Goal: Task Accomplishment & Management: Use online tool/utility

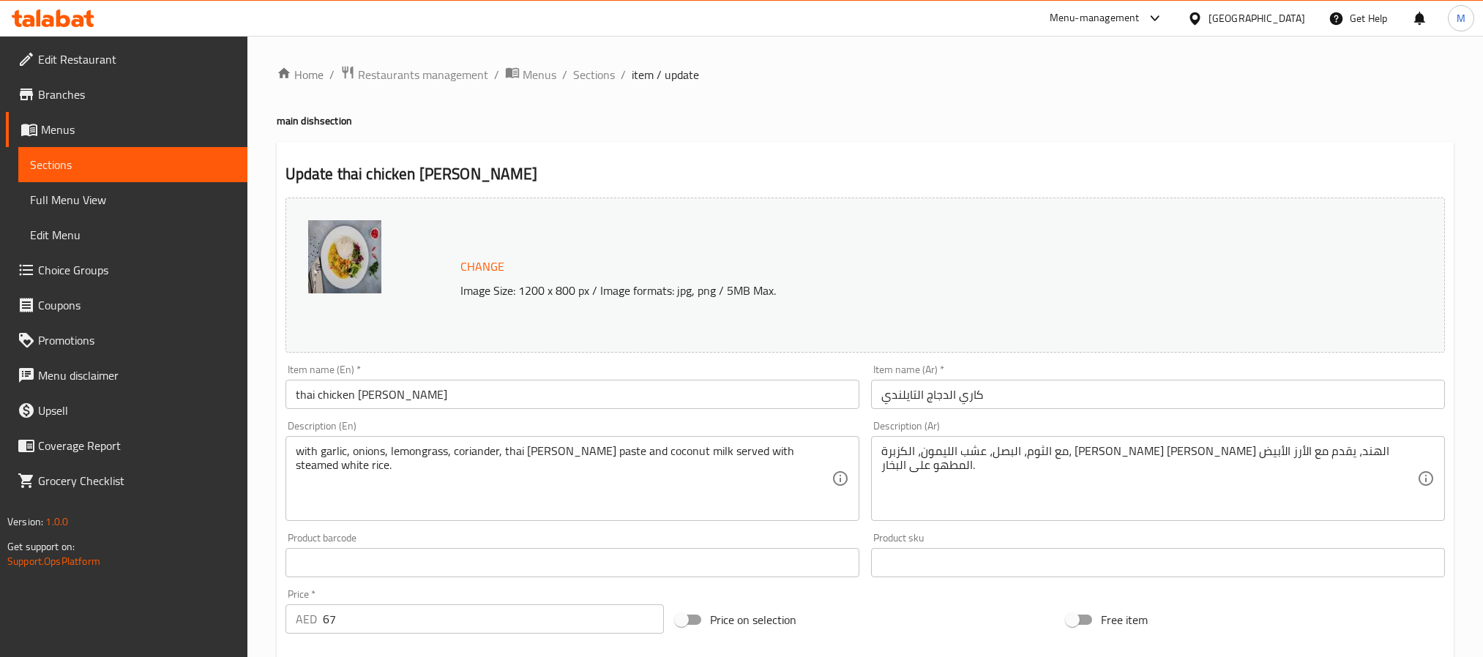
scroll to position [1569, 0]
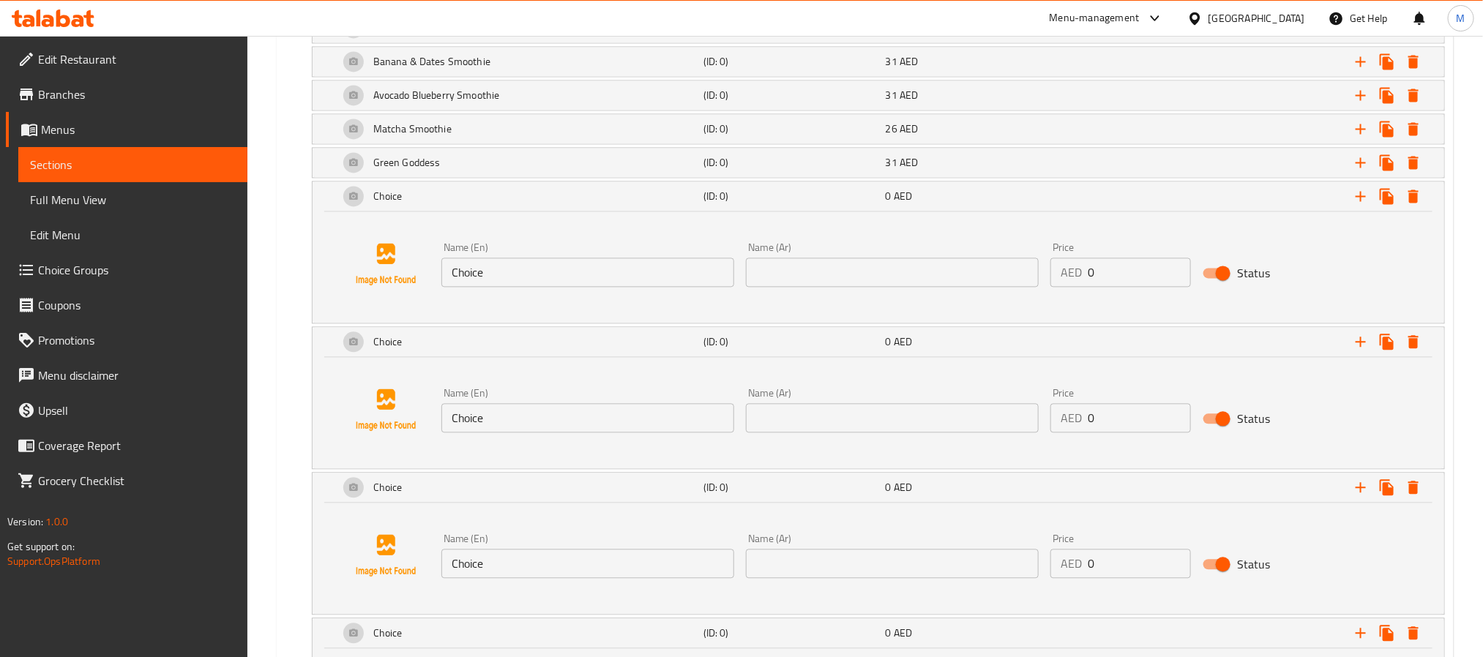
click at [651, 287] on input "Choice" at bounding box center [587, 272] width 293 height 29
paste input "Fresh Grapefruit Ju"
click at [651, 287] on input "Choice" at bounding box center [587, 272] width 293 height 29
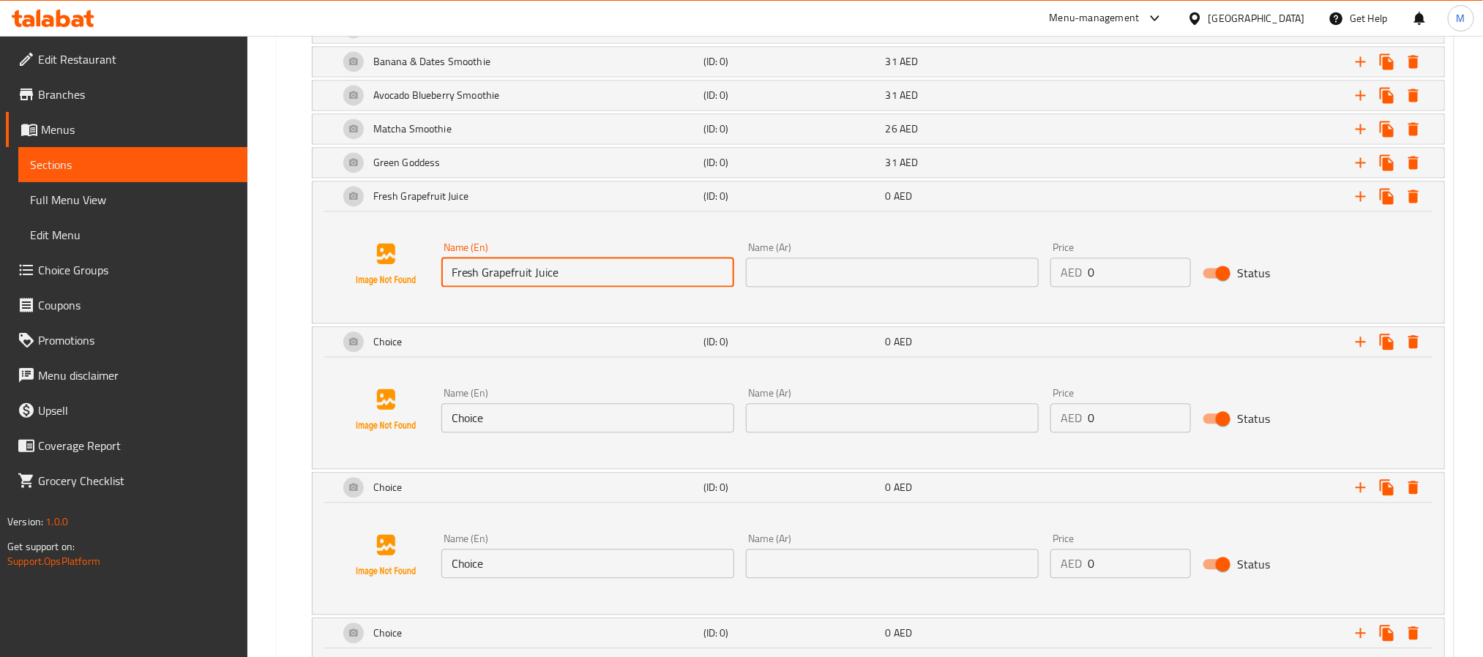
type input "Fresh Grapefruit Juice"
click at [1009, 286] on input "text" at bounding box center [892, 272] width 293 height 29
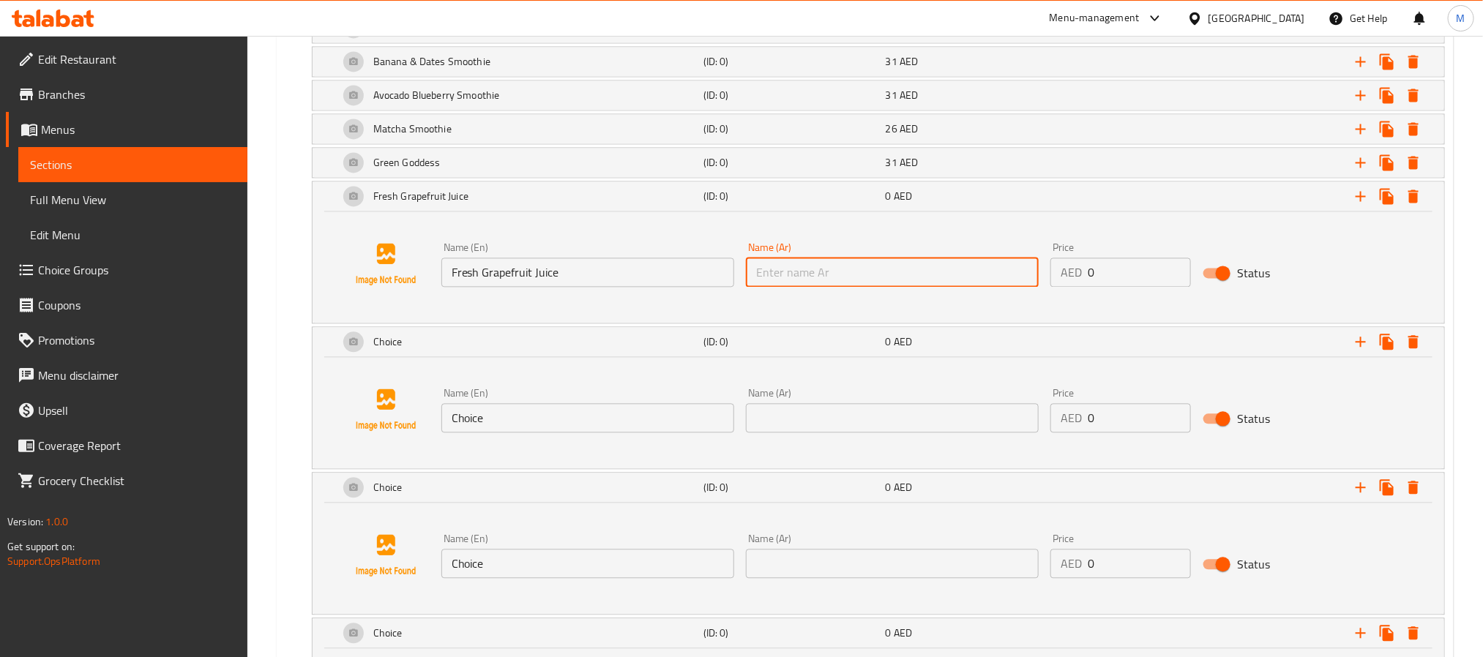
paste input "عصير جريب فروت طازج"
type input "عصير جريب فروت طازج"
click at [1125, 287] on input "0" at bounding box center [1139, 272] width 103 height 29
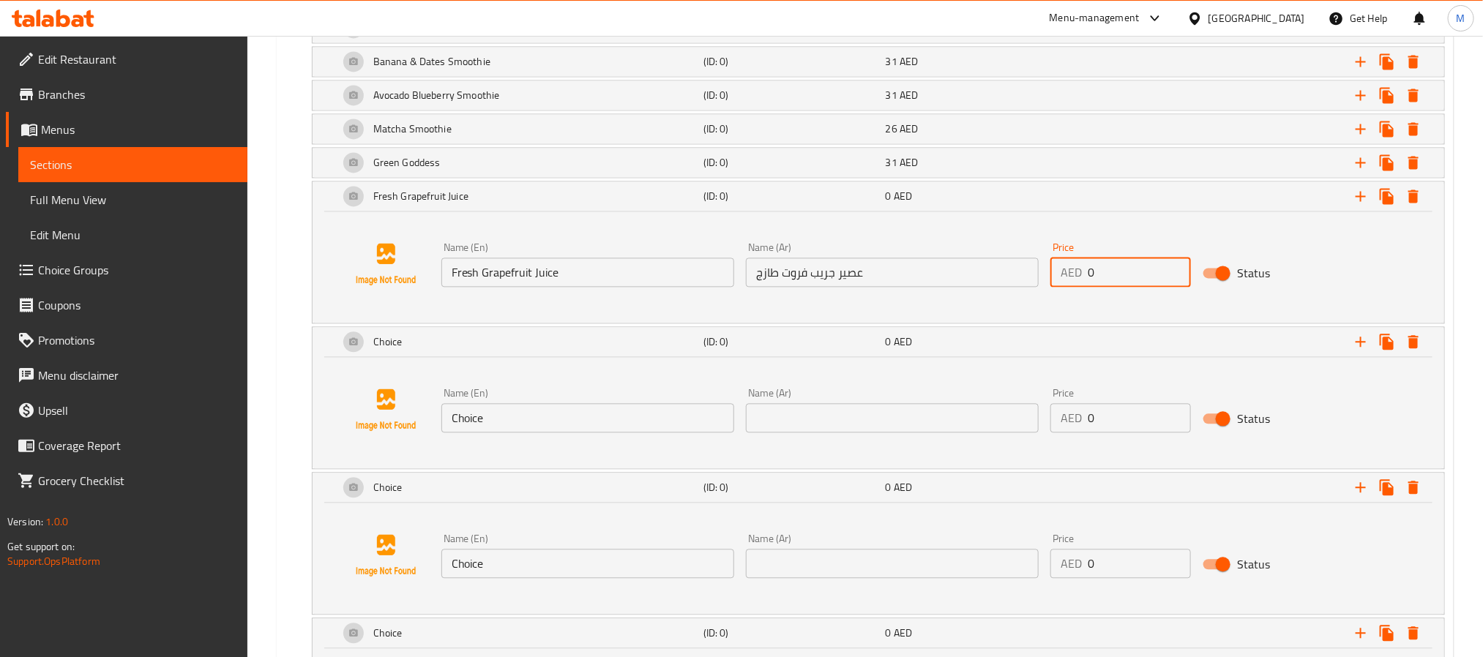
click at [1125, 287] on input "0" at bounding box center [1139, 272] width 103 height 29
paste input "31"
click at [1125, 287] on input "0" at bounding box center [1139, 272] width 103 height 29
type input "31"
click at [630, 214] on div "Fresh Grapefruit Juice" at bounding box center [518, 196] width 365 height 35
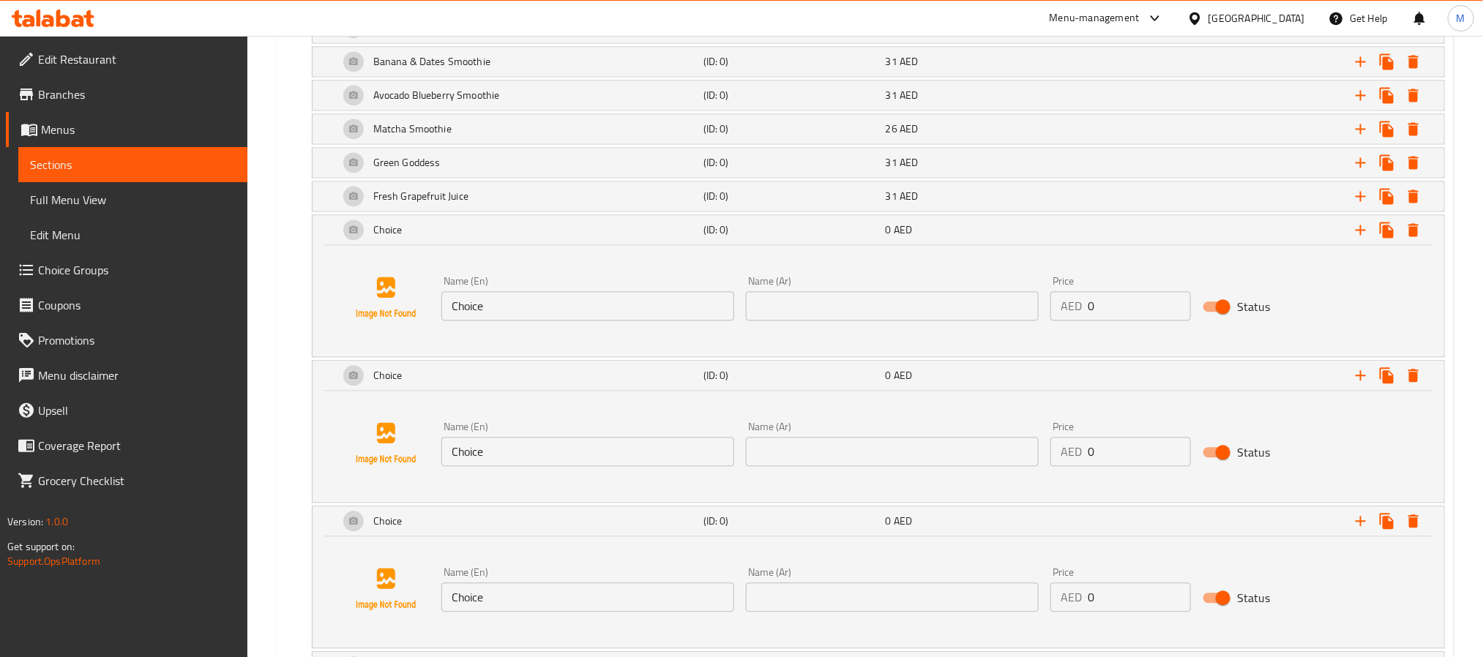
click at [591, 315] on input "Choice" at bounding box center [587, 305] width 293 height 29
paste input "Mango & Lychee Smoothi"
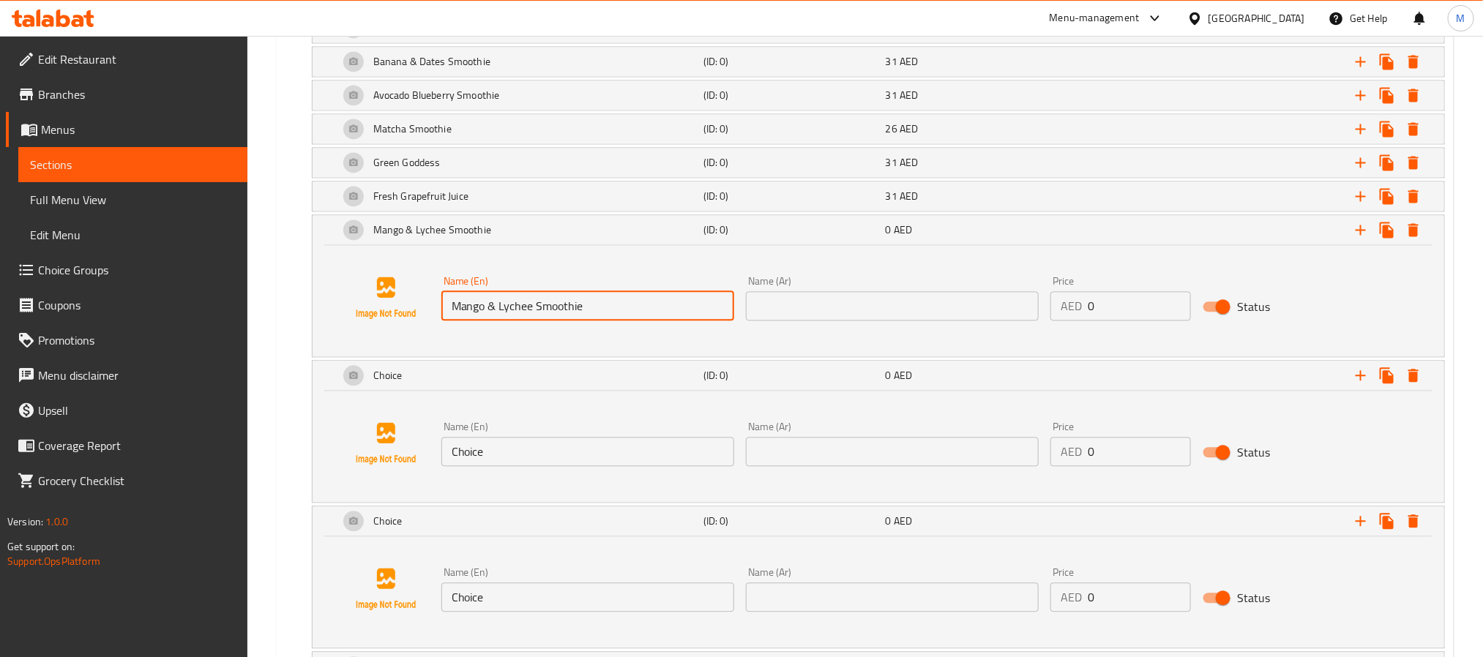
type input "Mango & Lychee Smoothie"
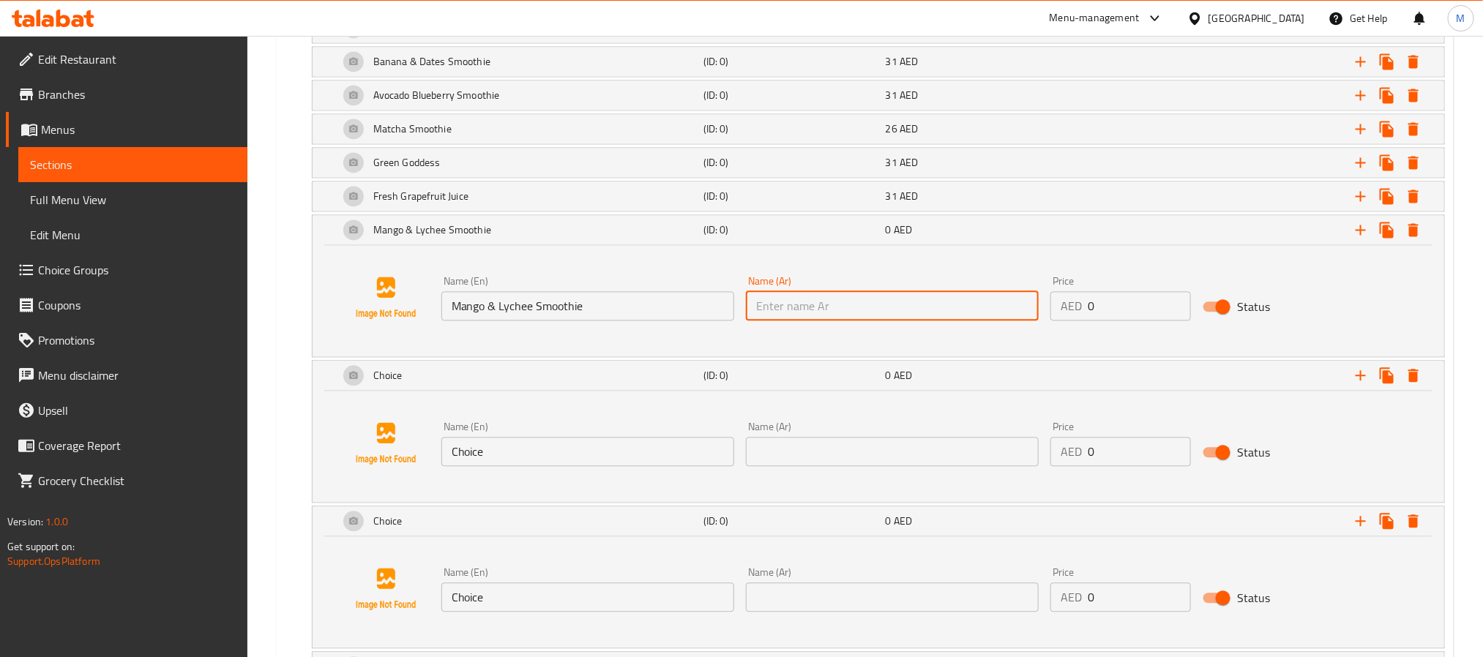
click at [1009, 321] on input "text" at bounding box center [892, 305] width 293 height 29
paste input "عصير [PERSON_NAME]"
type input "عصير [PERSON_NAME]"
click at [1125, 318] on input "0" at bounding box center [1139, 305] width 103 height 29
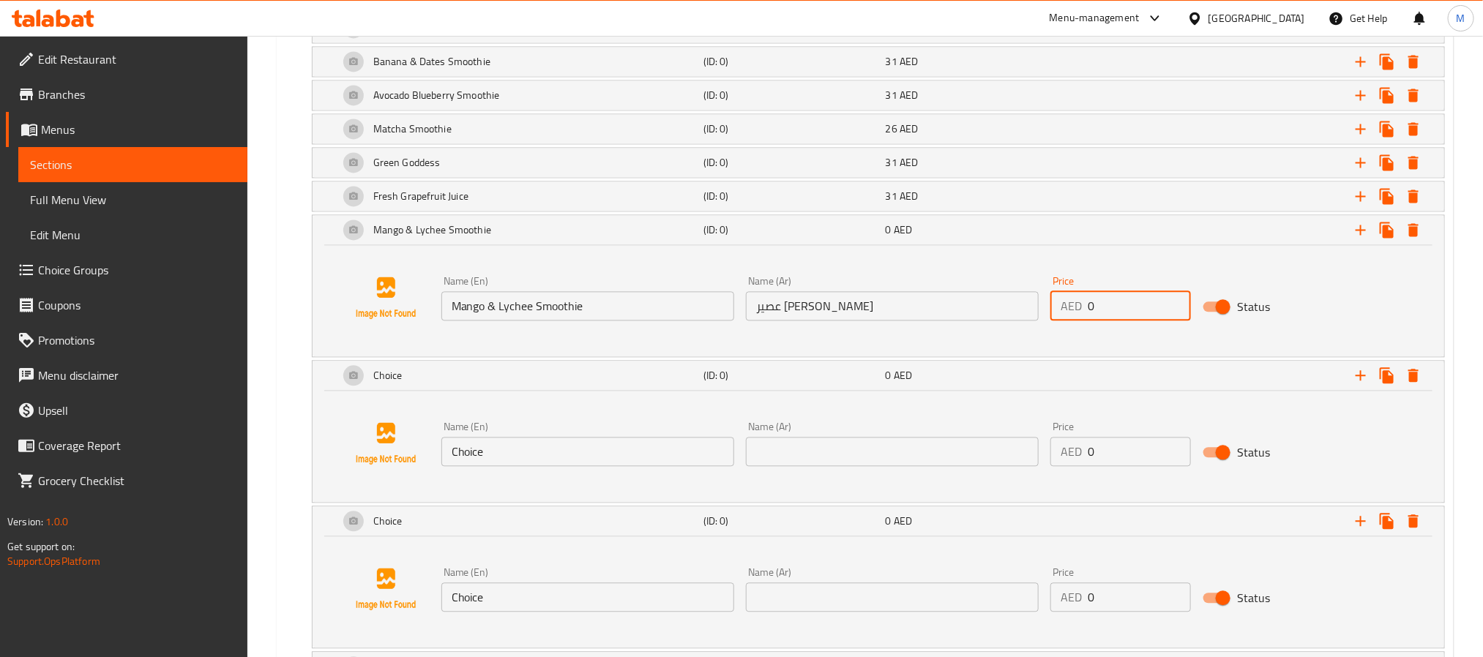
click at [1125, 318] on input "0" at bounding box center [1139, 305] width 103 height 29
paste input "31"
click at [1125, 318] on input "0" at bounding box center [1139, 305] width 103 height 29
type input "31"
click at [1000, 237] on div "31 AED" at bounding box center [974, 230] width 176 height 15
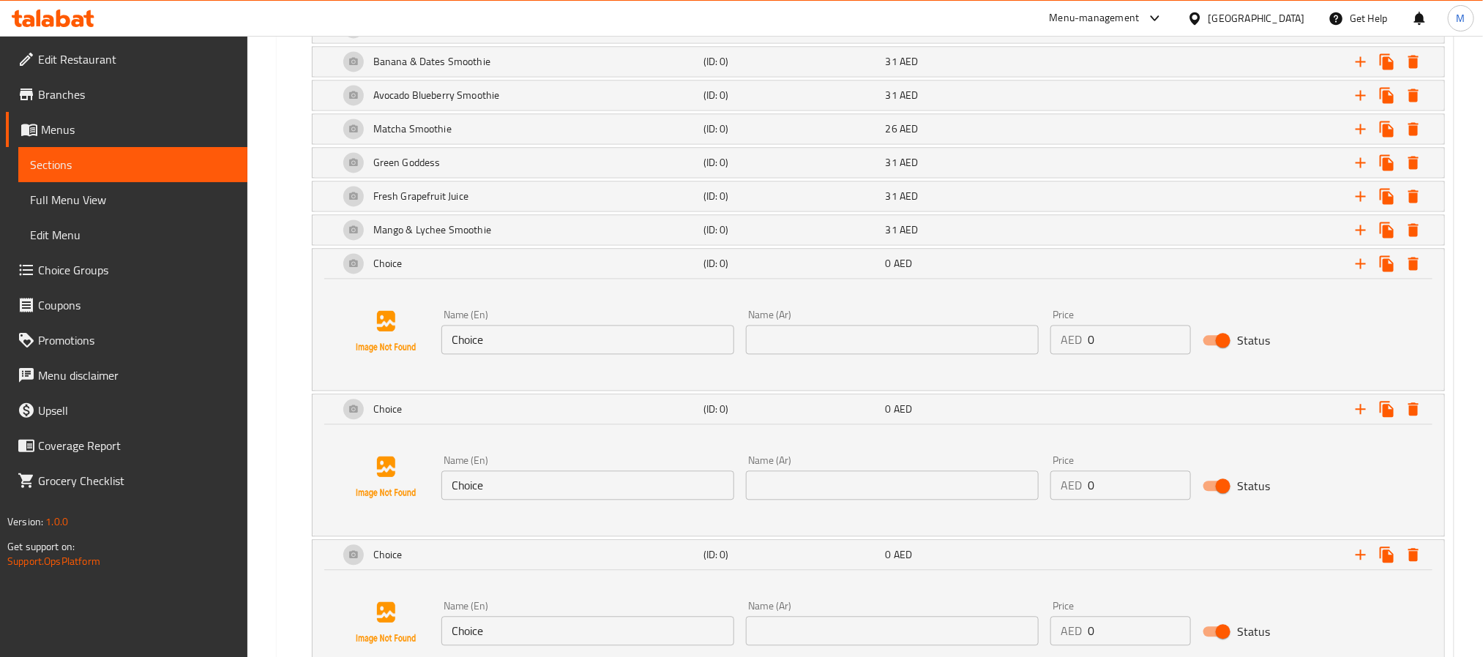
click at [622, 354] on input "Choice" at bounding box center [587, 339] width 293 height 29
paste input "Muscle Builder"
type input "Muscle Builder"
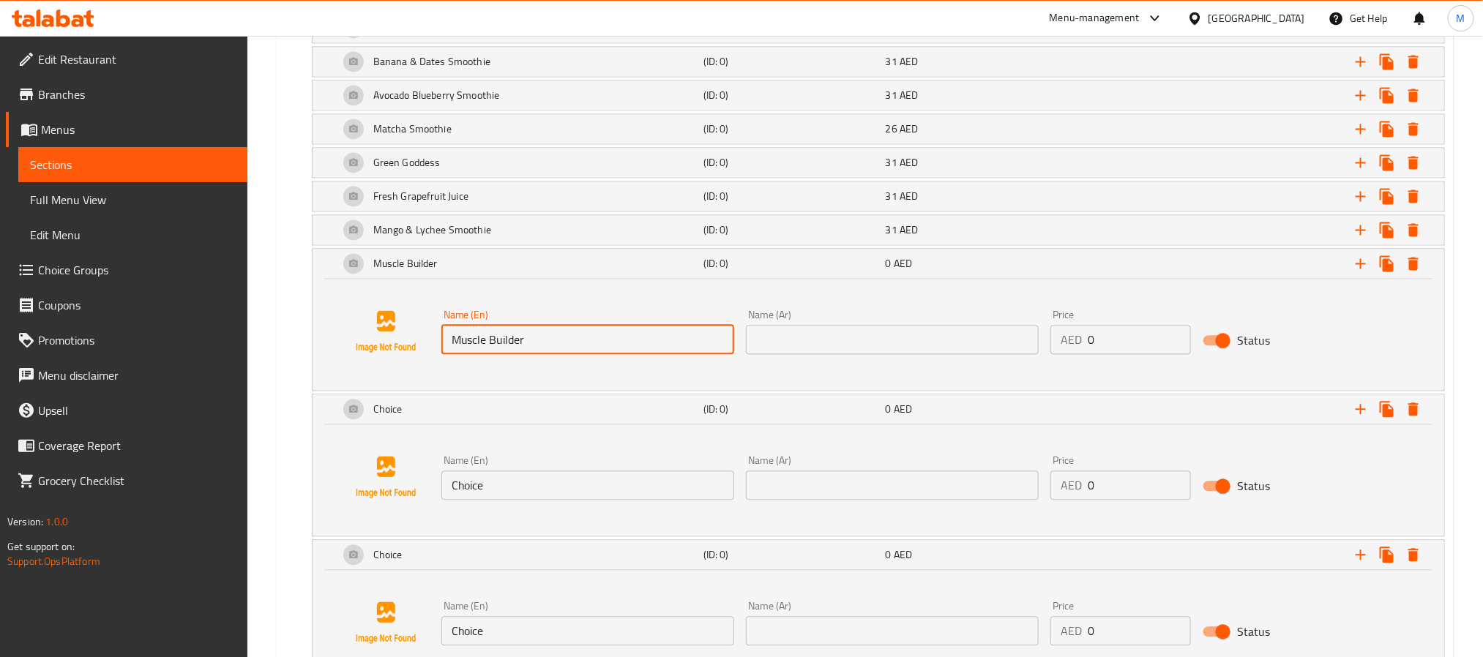
click at [961, 354] on input "text" at bounding box center [892, 339] width 293 height 29
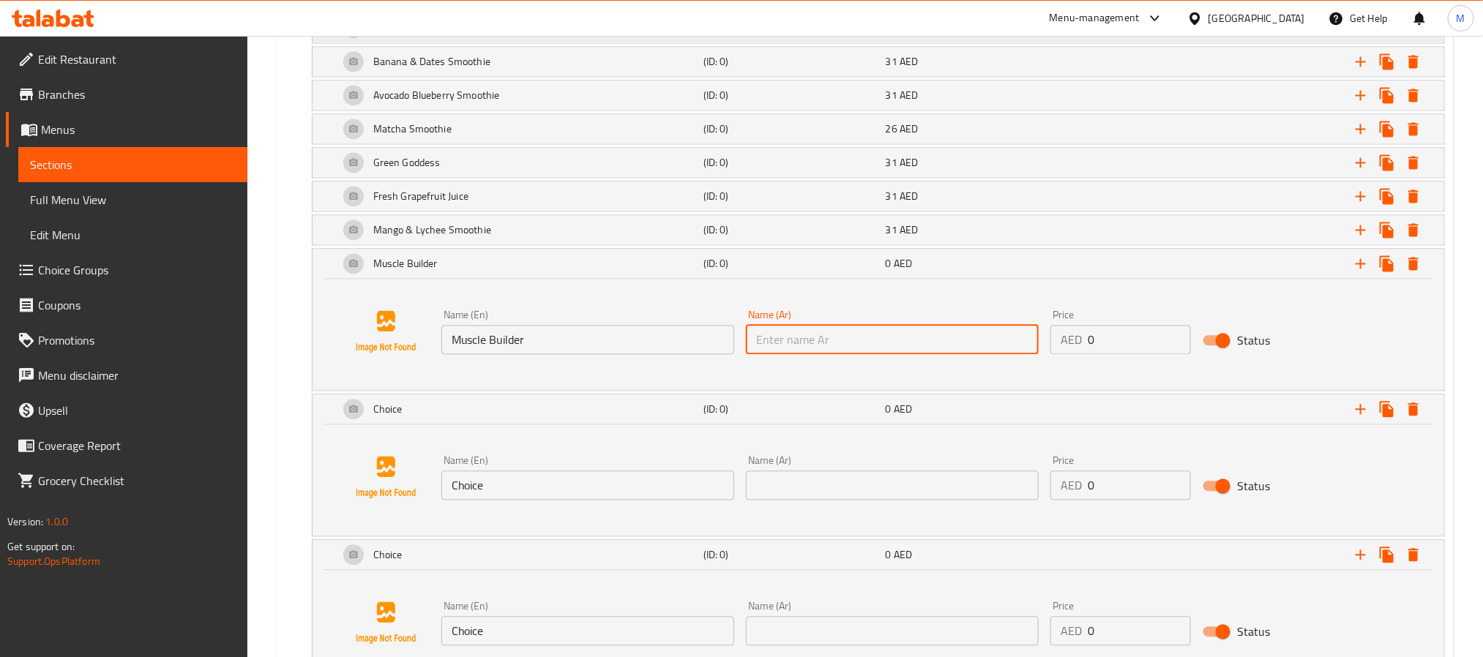
paste input "منشئ العضلات"
type input "منشئ العضلات"
click at [1134, 354] on input "0" at bounding box center [1139, 339] width 103 height 29
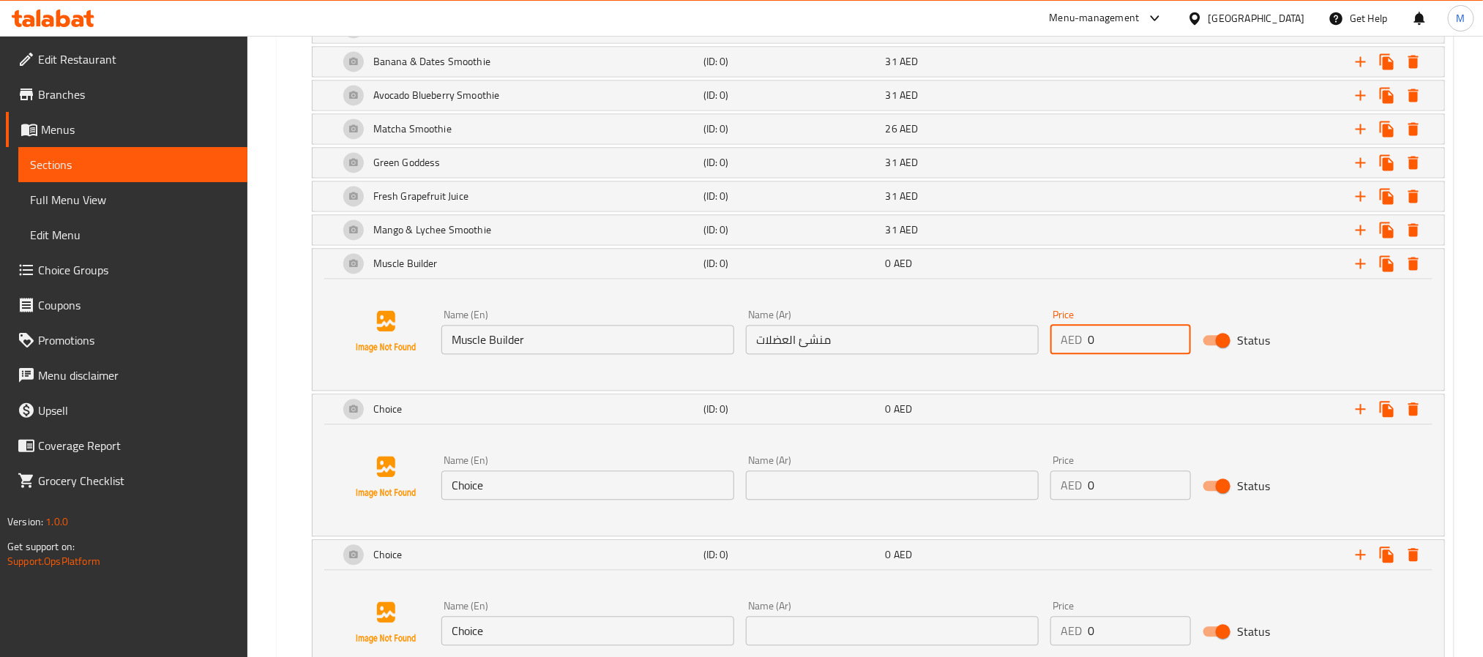
click at [1134, 354] on input "0" at bounding box center [1139, 339] width 103 height 29
paste input "31"
type input "31"
click at [1112, 280] on div "Expand" at bounding box center [1247, 263] width 365 height 32
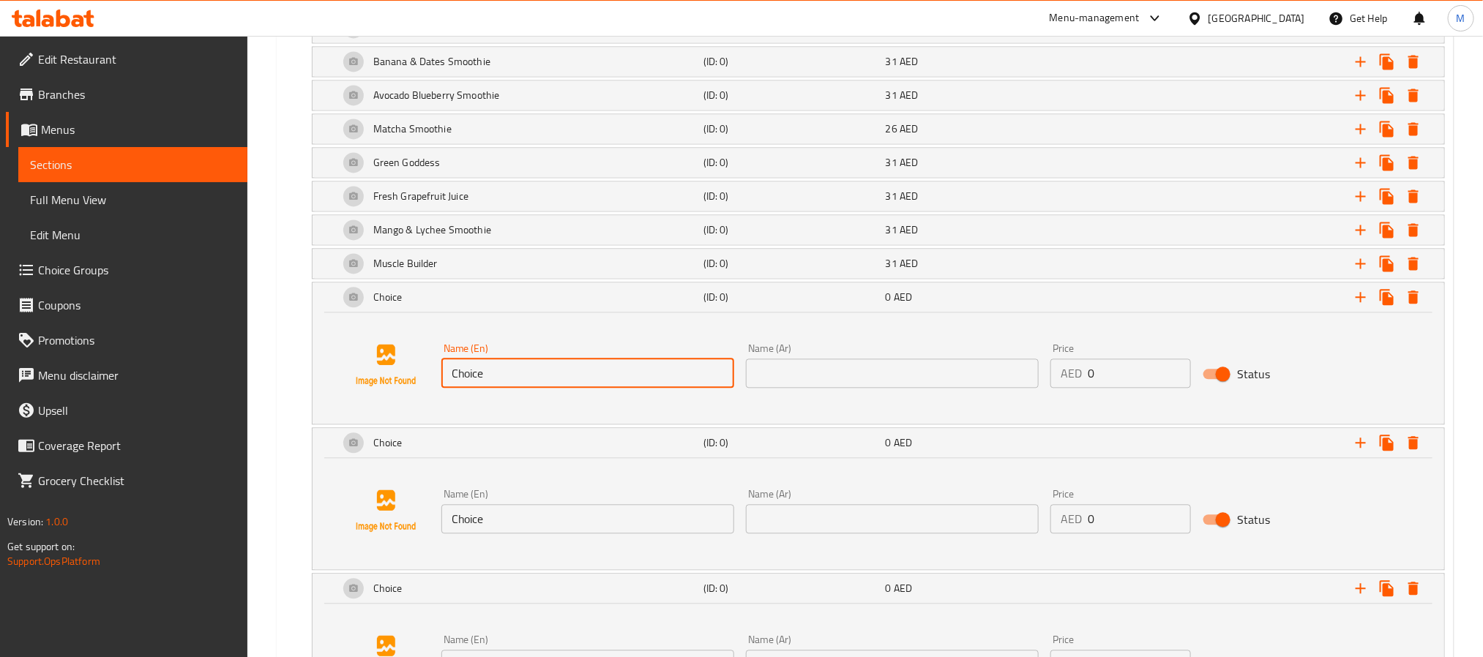
click at [589, 387] on input "Choice" at bounding box center [587, 373] width 293 height 29
drag, startPoint x: 589, startPoint y: 387, endPoint x: 596, endPoint y: 380, distance: 9.3
click at [592, 385] on input "Choice" at bounding box center [587, 373] width 293 height 29
paste input "Sunrise Smoothi"
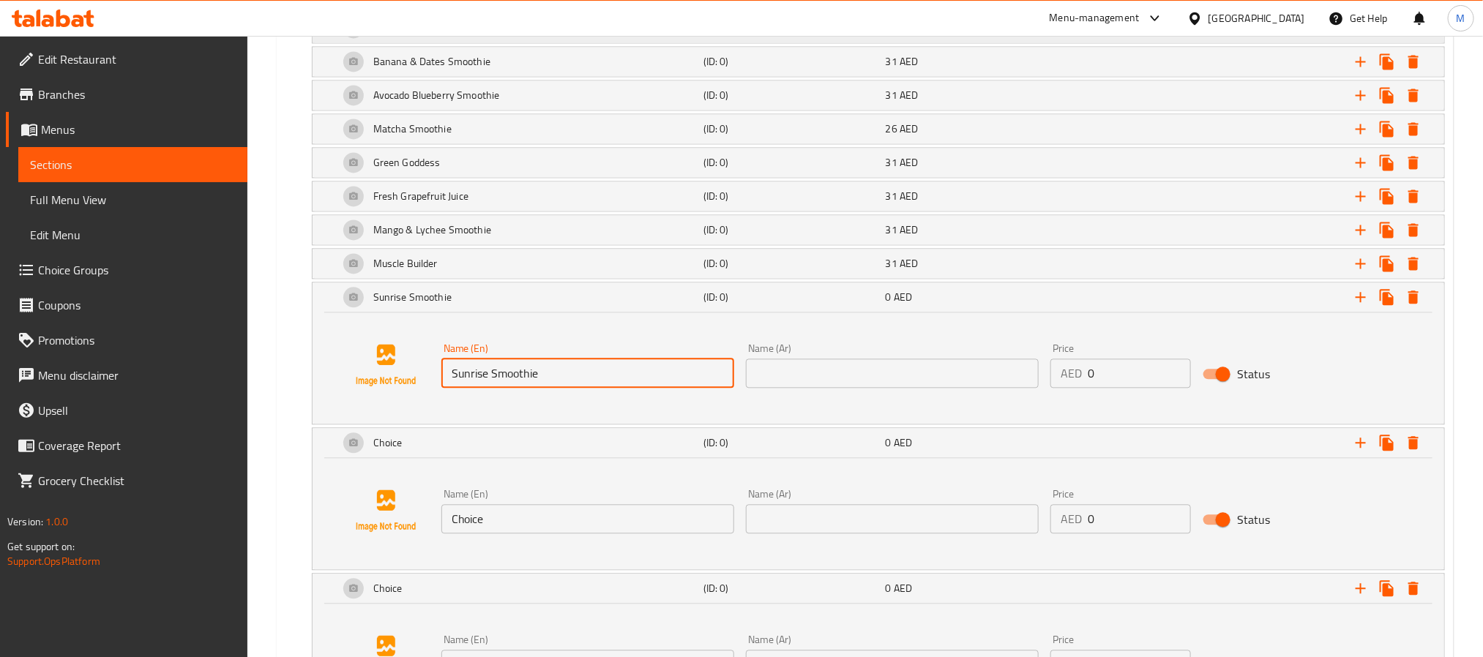
type input "Sunrise Smoothie"
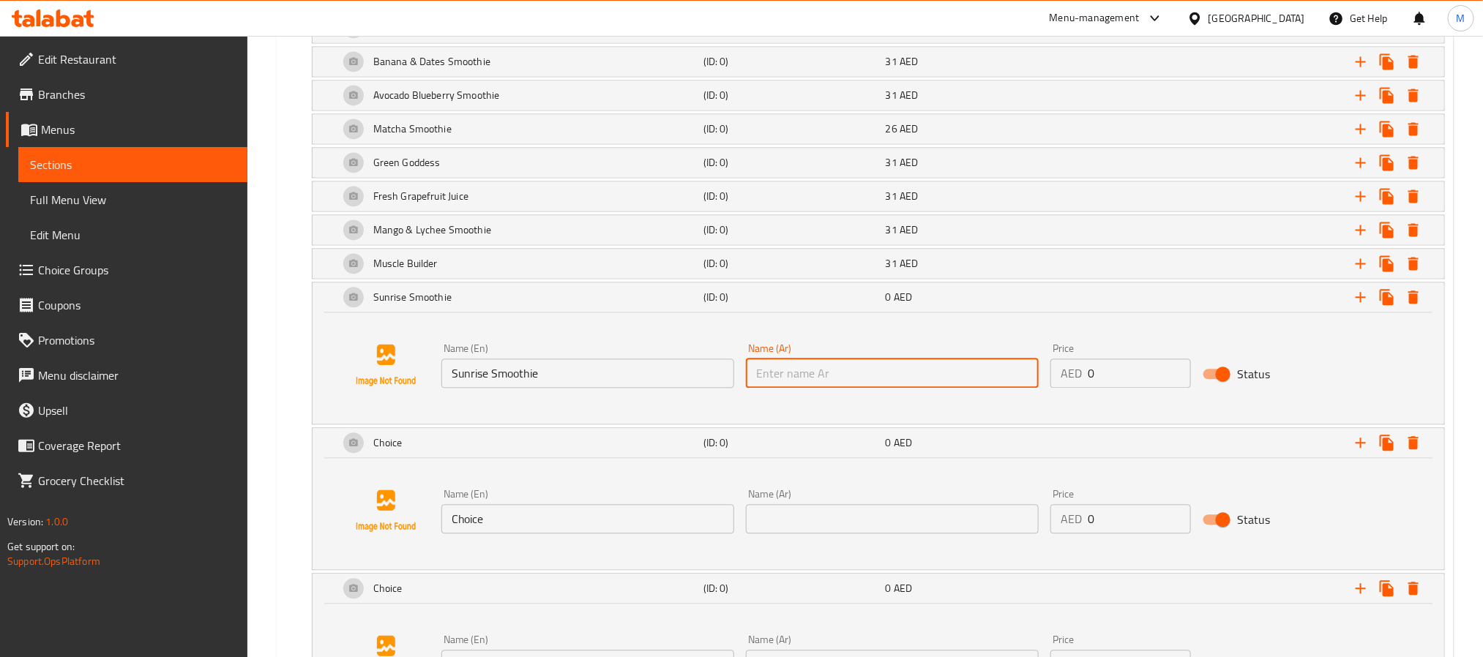
click at [1020, 388] on input "text" at bounding box center [892, 373] width 293 height 29
paste input "عصير شروق الشمس"
type input "عصير شروق الشمس"
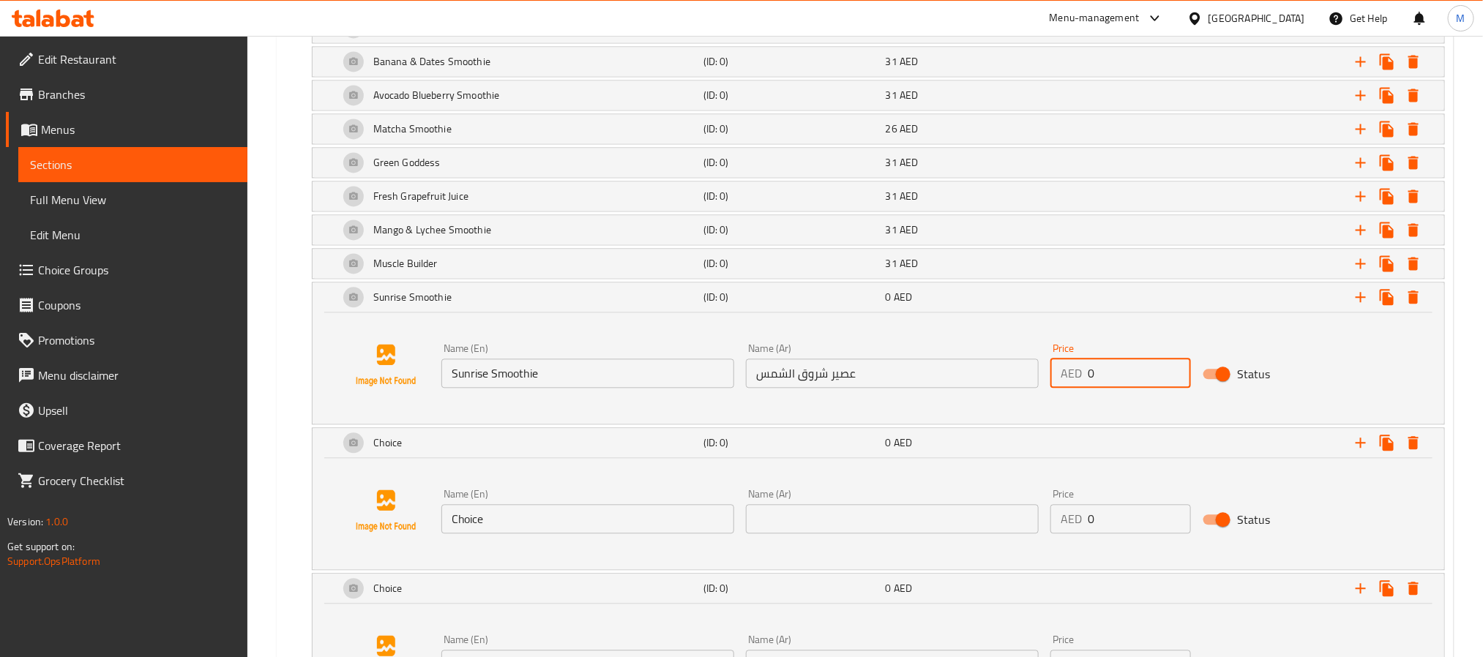
click at [1123, 388] on input "0" at bounding box center [1139, 373] width 103 height 29
paste input "31"
type input "31"
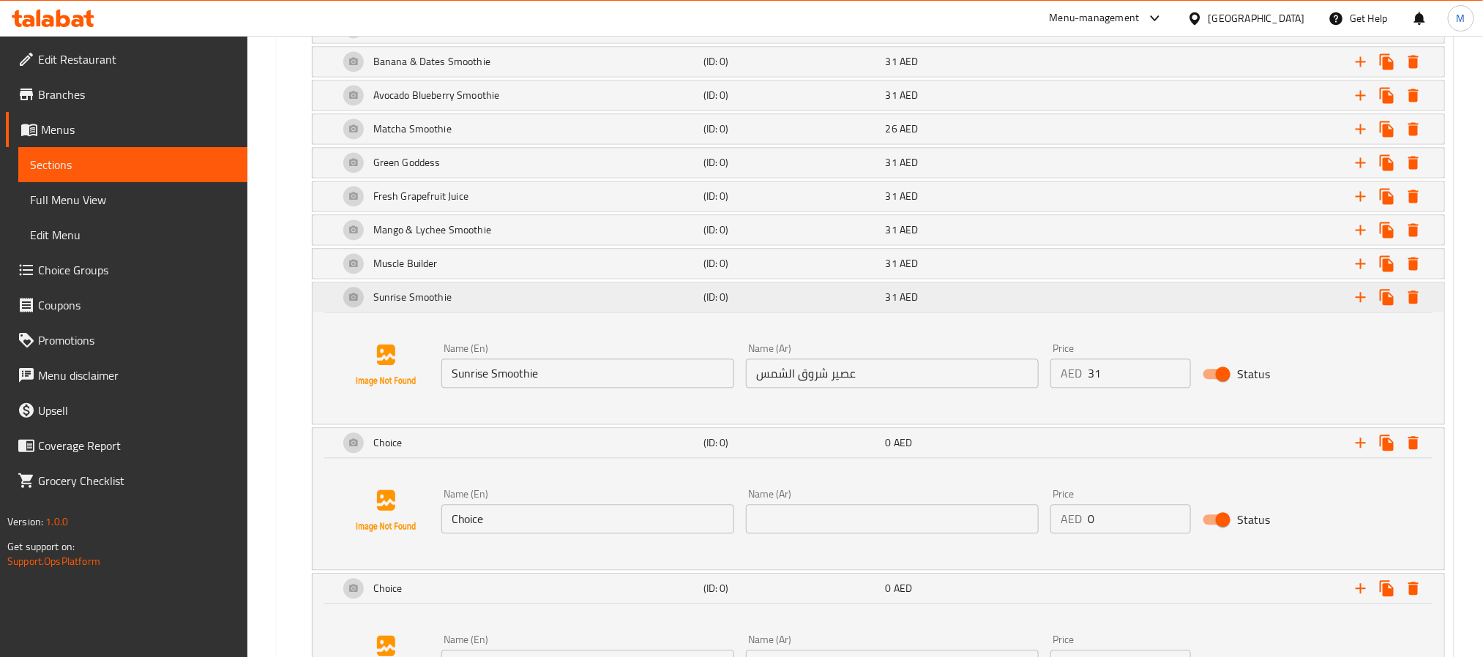
click at [980, 308] on div "31 AED" at bounding box center [974, 297] width 182 height 21
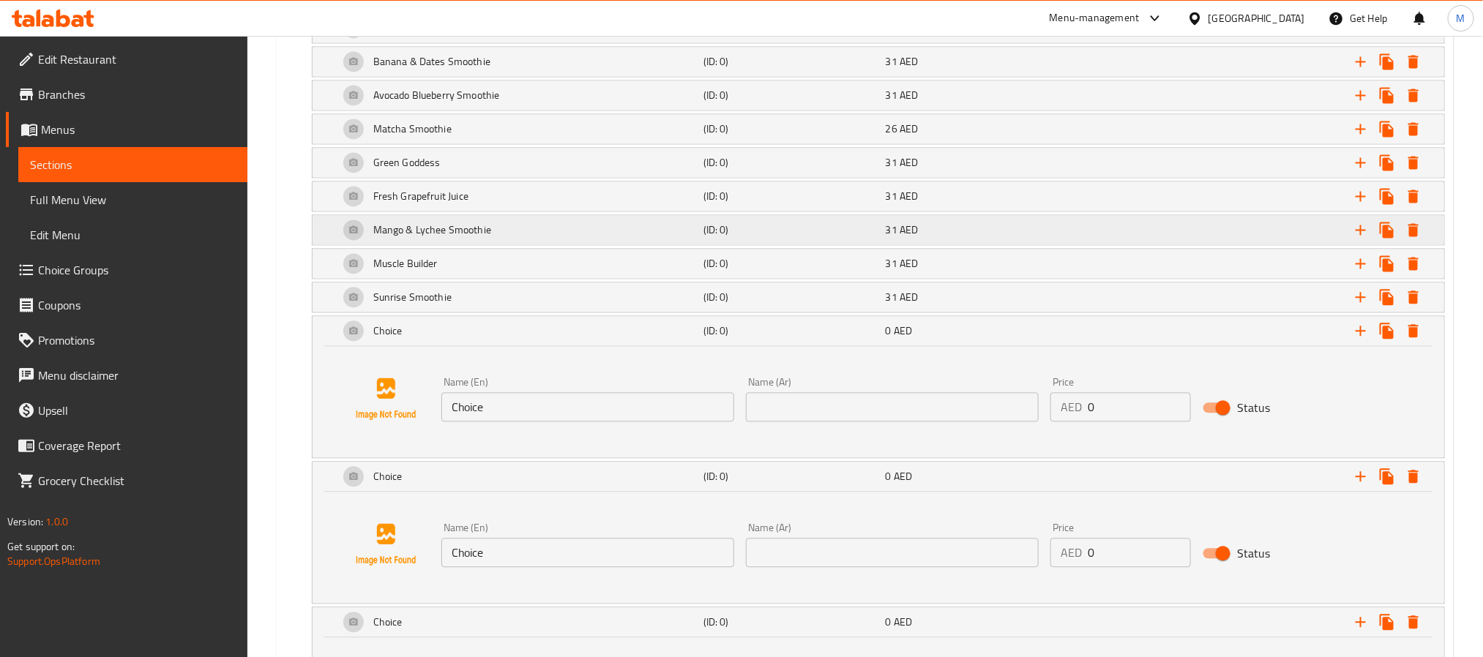
scroll to position [1679, 0]
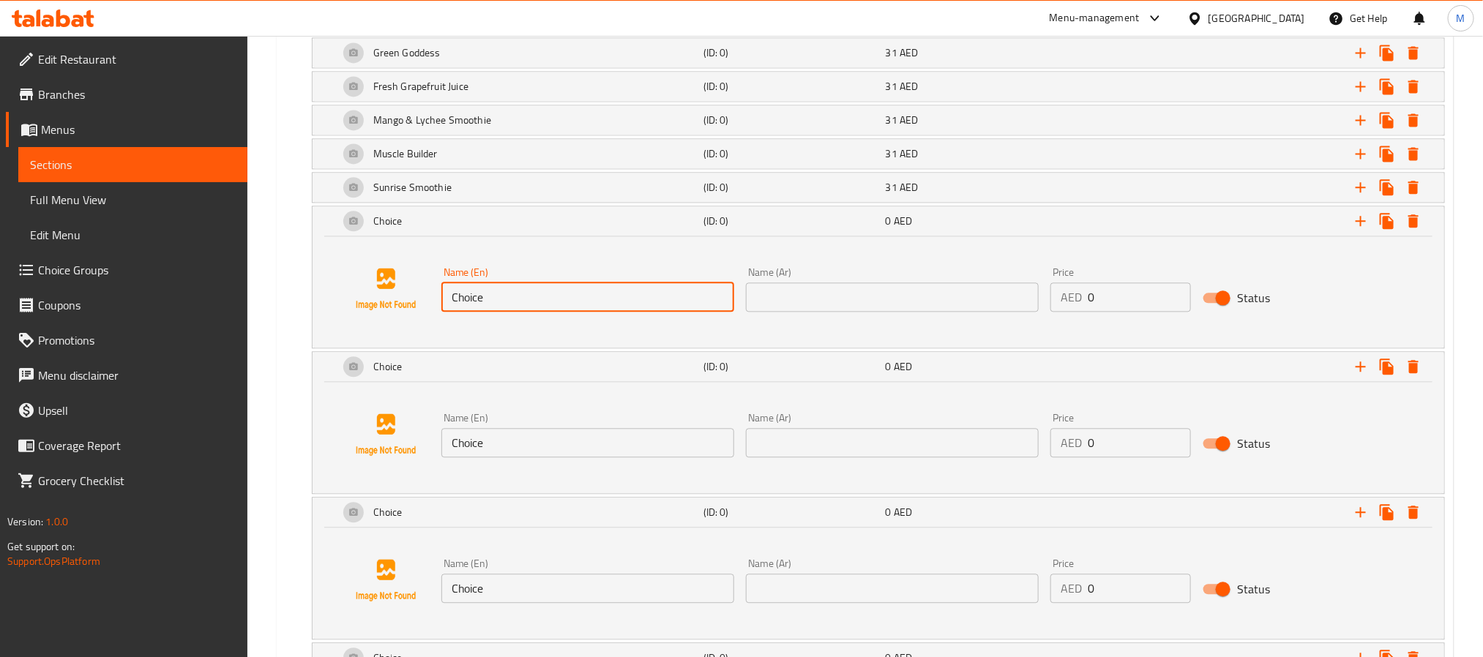
click at [622, 312] on input "Choice" at bounding box center [587, 297] width 293 height 29
click at [624, 312] on input "Choice" at bounding box center [587, 297] width 293 height 29
paste input "Fresh Carrot Ju"
type input "Fresh Carrot Juice"
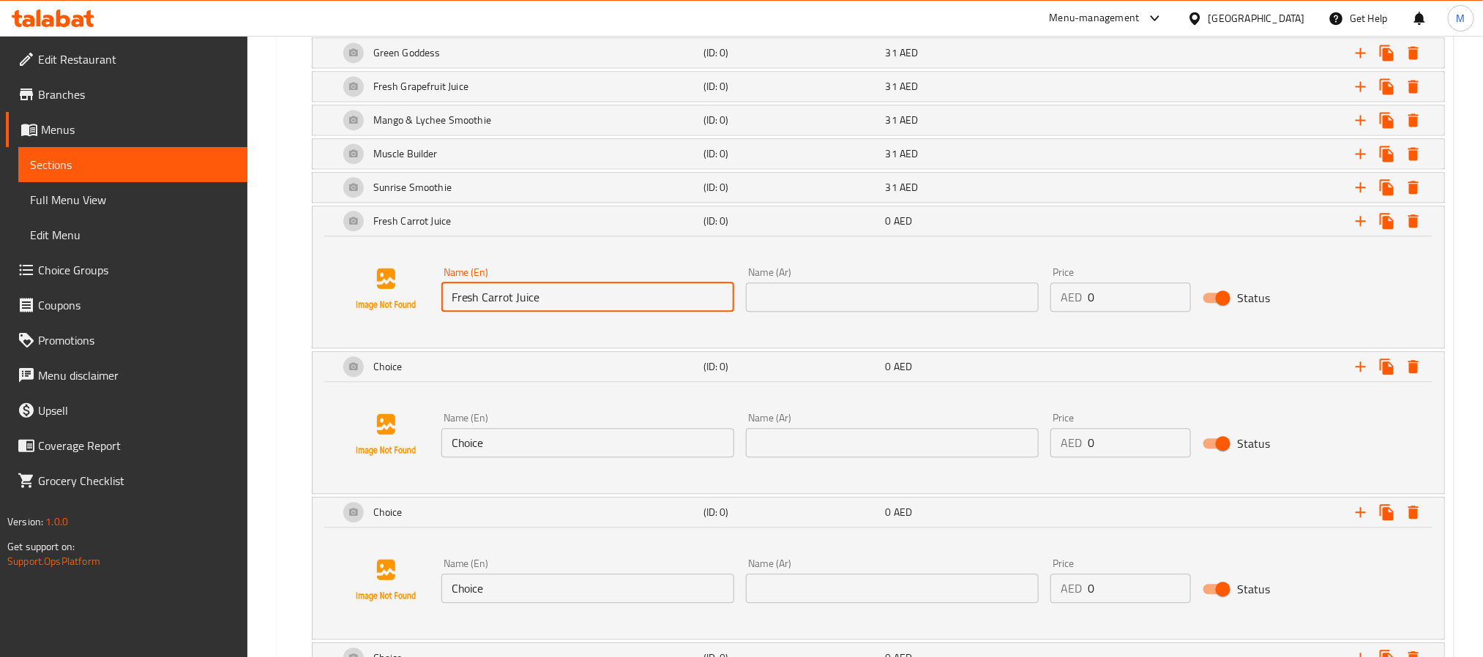
click at [916, 312] on input "text" at bounding box center [892, 297] width 293 height 29
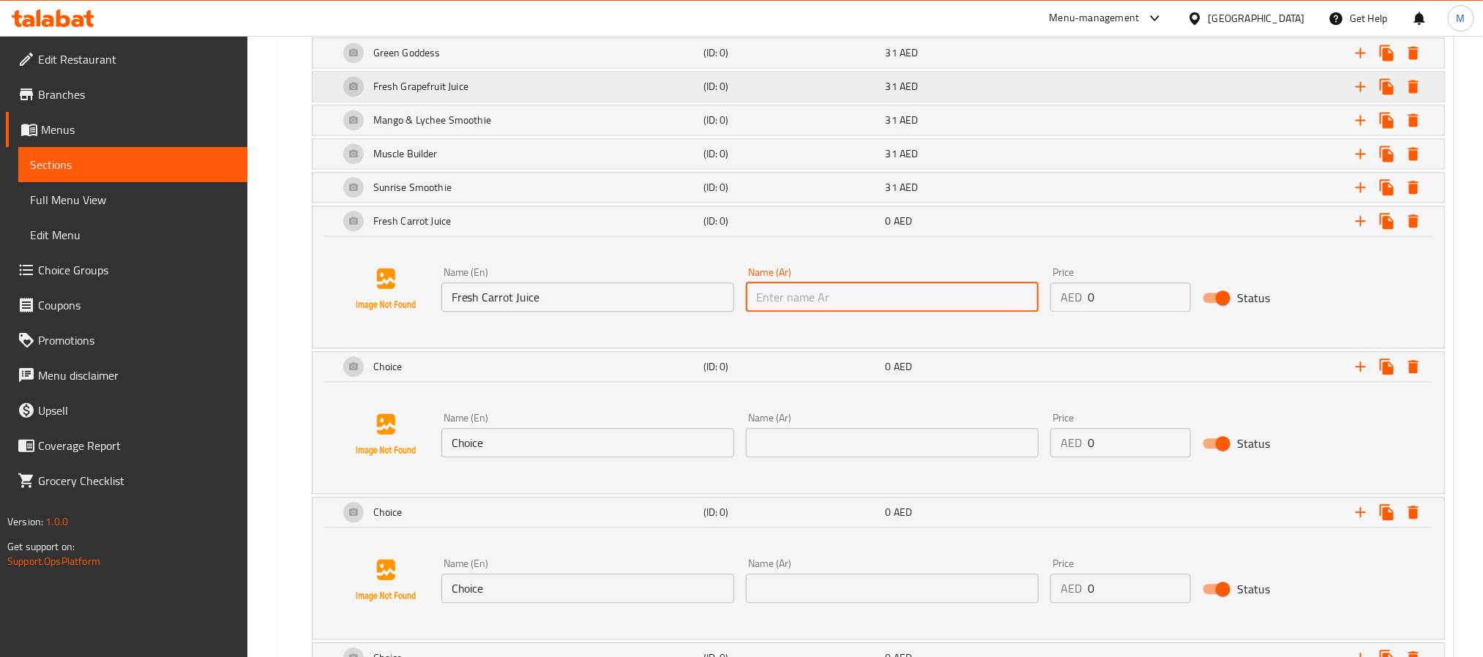
paste input "[PERSON_NAME]"
type input "[PERSON_NAME]"
click at [1147, 312] on input "0" at bounding box center [1139, 297] width 103 height 29
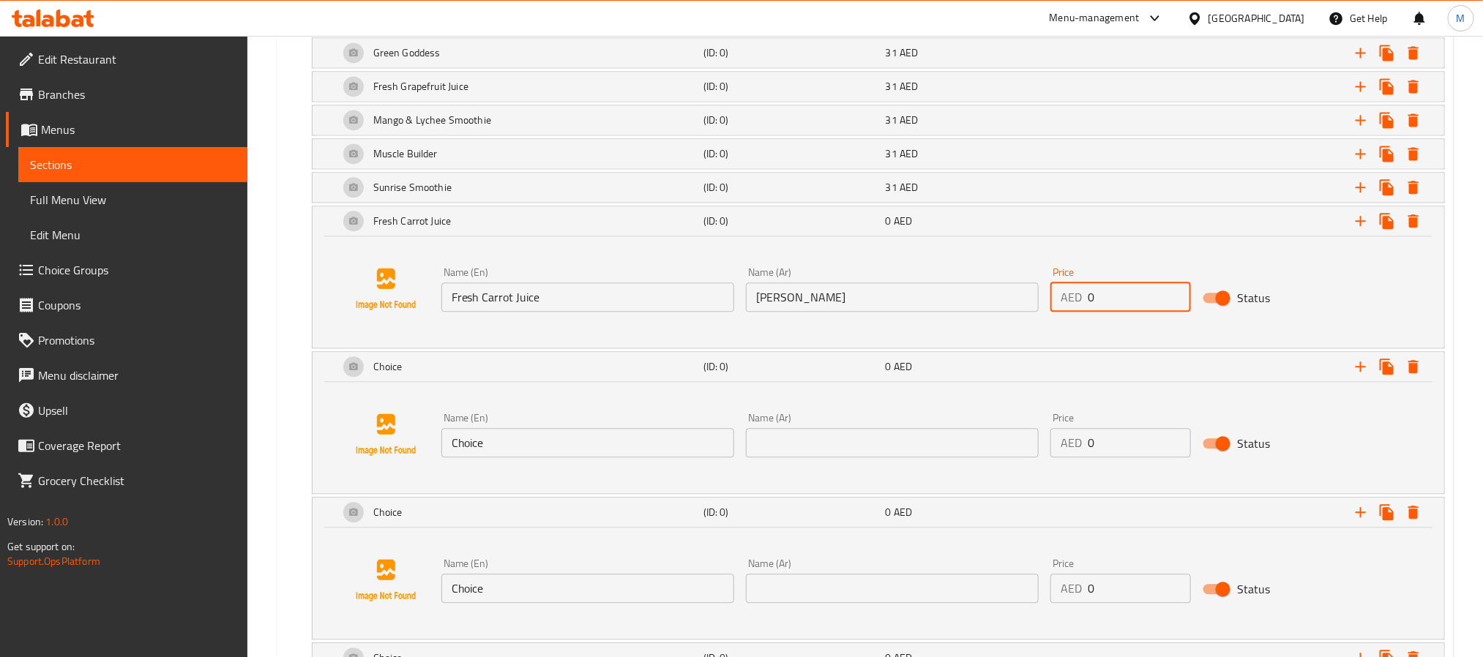
click at [1147, 312] on input "0" at bounding box center [1139, 297] width 103 height 29
paste input "31"
type input "31"
click at [572, 458] on input "Choice" at bounding box center [587, 442] width 293 height 29
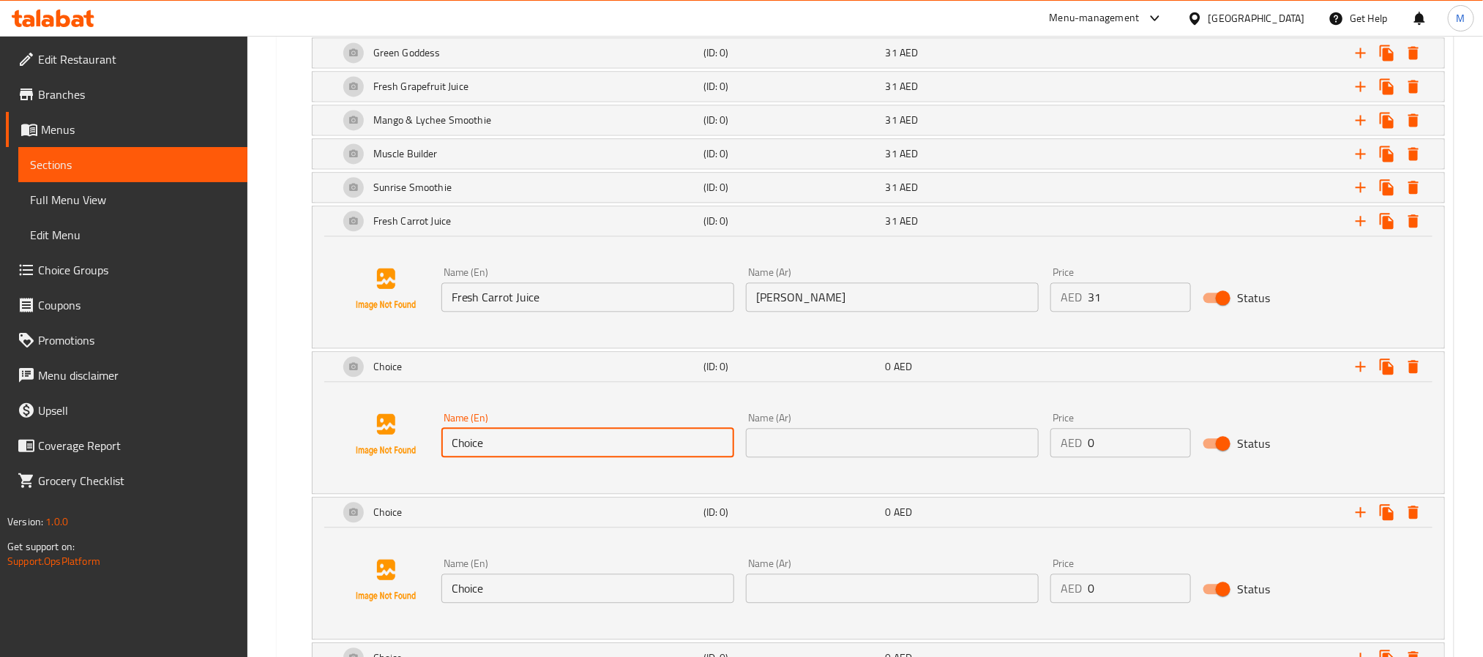
click at [572, 458] on input "Choice" at bounding box center [587, 442] width 293 height 29
drag, startPoint x: 572, startPoint y: 472, endPoint x: 655, endPoint y: 283, distance: 206.5
click at [572, 458] on input "Choice" at bounding box center [587, 442] width 293 height 29
paste input "Avocado Smoothi"
type input "Avocado Smoothie"
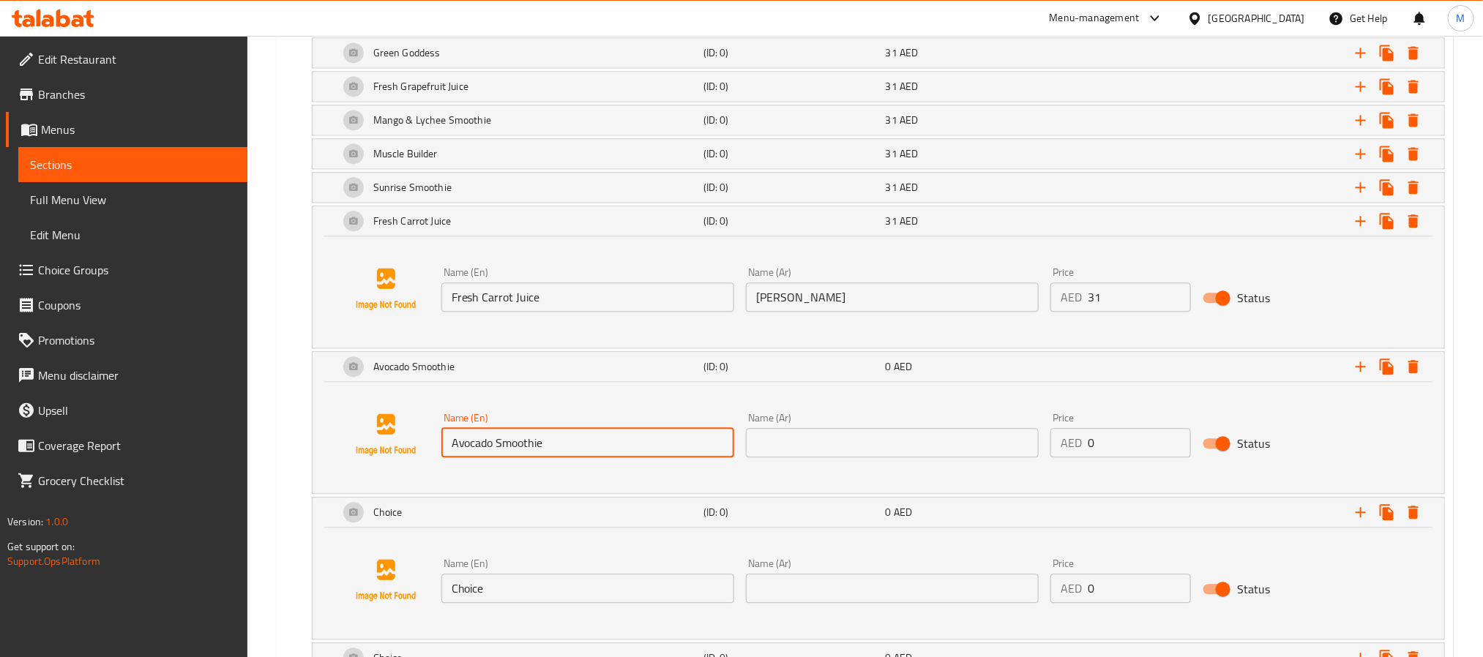
click at [927, 458] on input "text" at bounding box center [892, 442] width 293 height 29
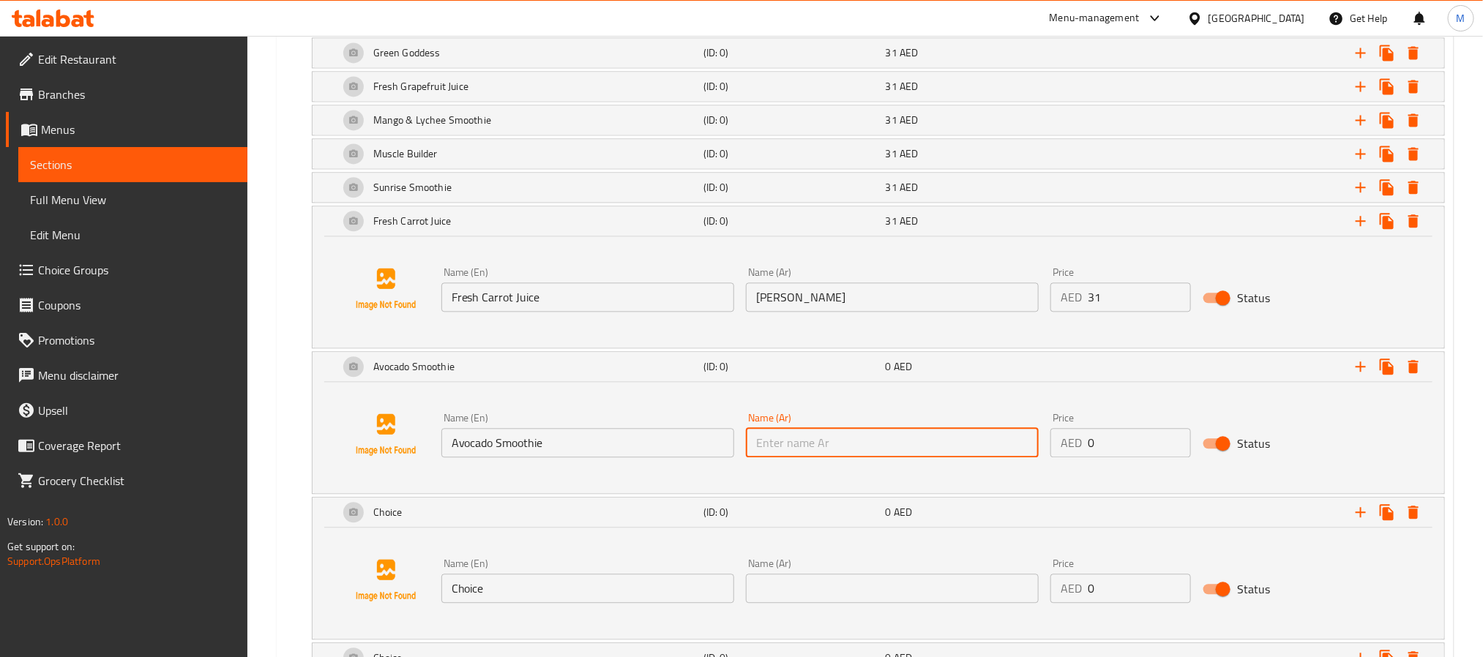
paste input "عصير الأفوكادو"
type input "عصير الأفوكادو"
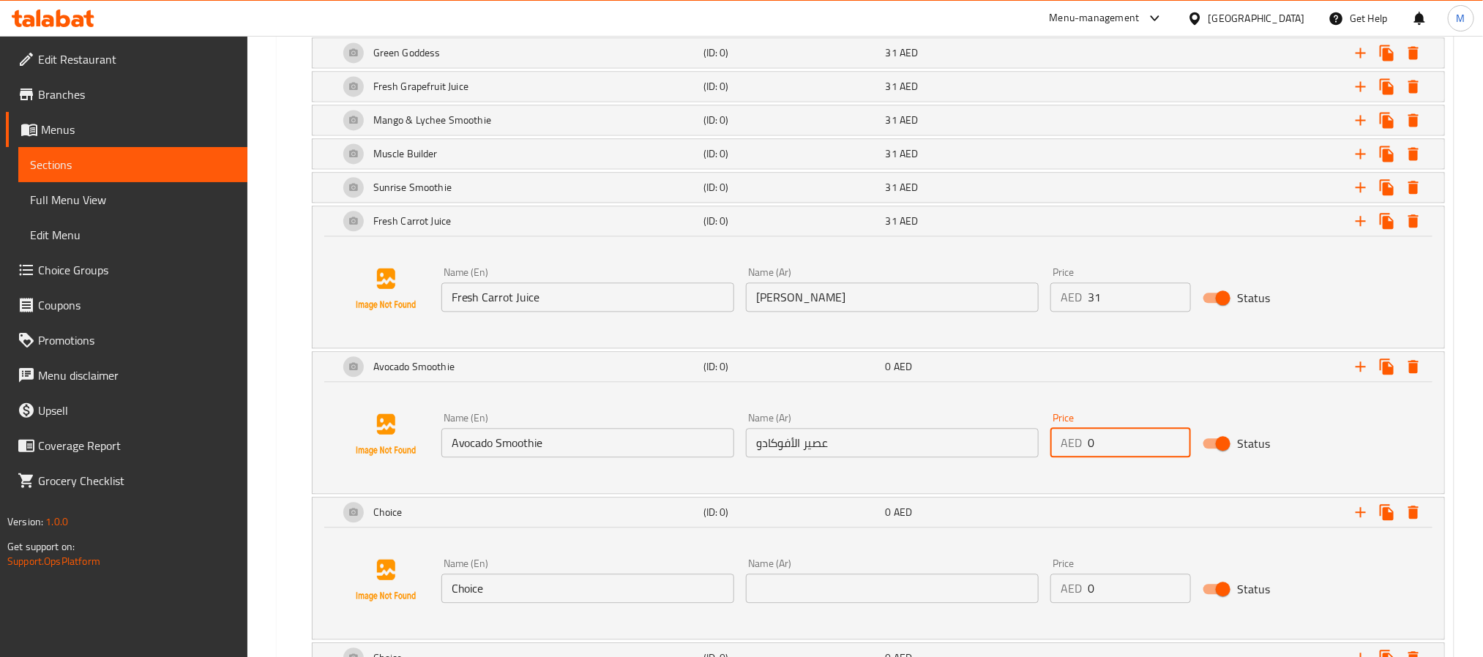
click at [1128, 458] on input "0" at bounding box center [1139, 442] width 103 height 29
click at [1129, 458] on input "0" at bounding box center [1139, 442] width 103 height 29
drag, startPoint x: 1129, startPoint y: 466, endPoint x: 1125, endPoint y: 451, distance: 15.3
click at [1130, 458] on input "0" at bounding box center [1139, 442] width 103 height 29
paste input "31"
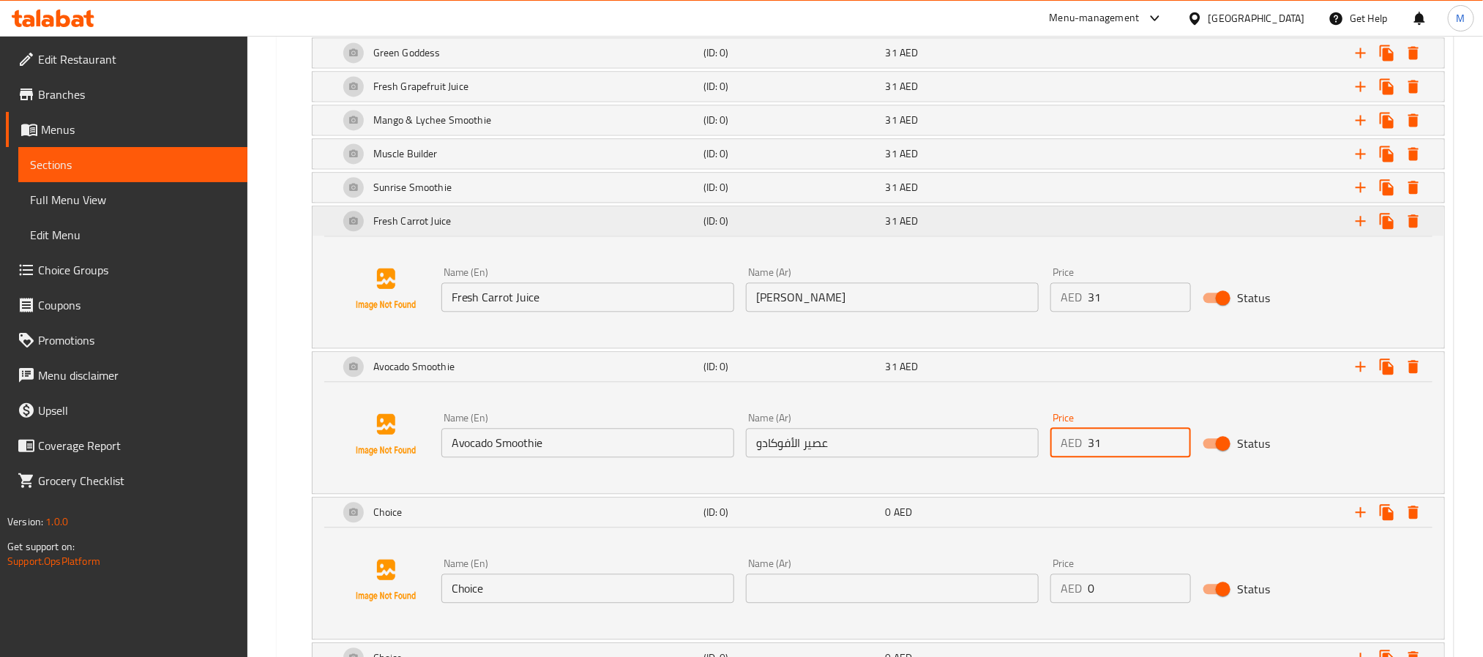
type input "31"
click at [991, 228] on div "31 AED" at bounding box center [974, 221] width 176 height 15
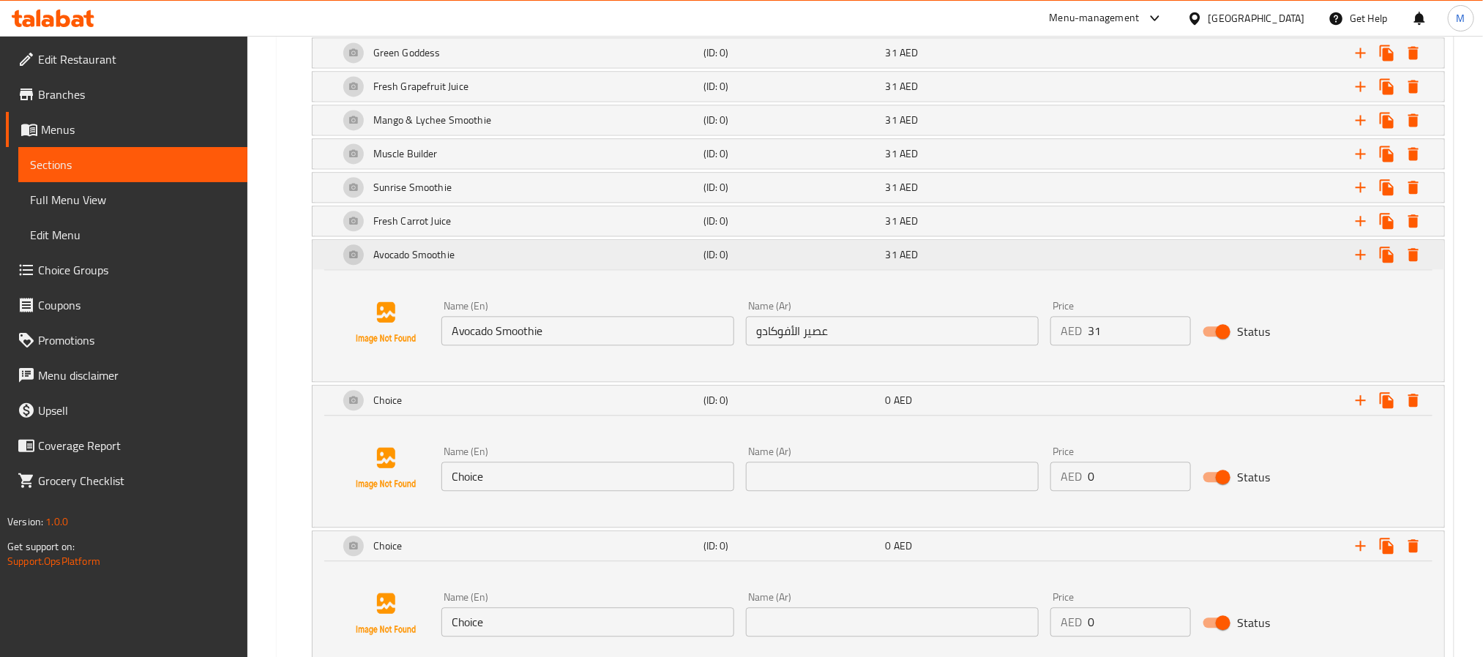
click at [925, 262] on div "31 AED" at bounding box center [974, 254] width 176 height 15
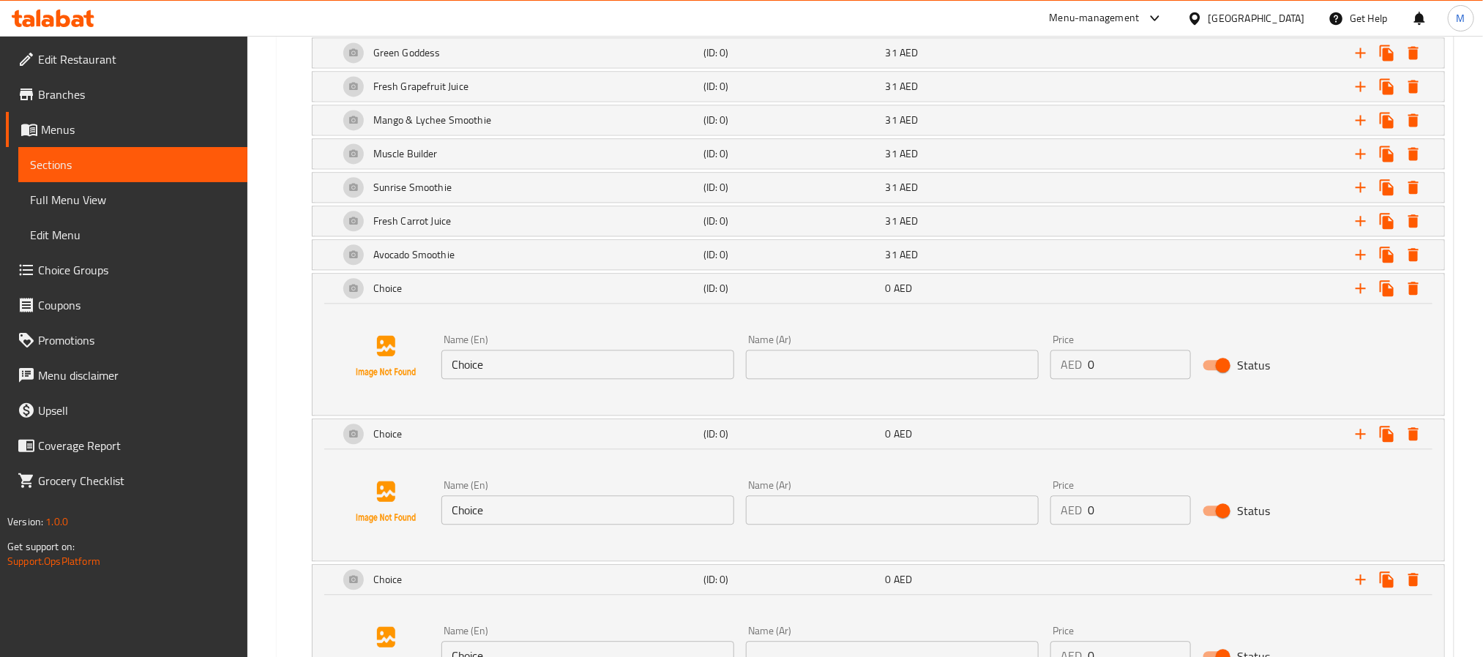
click at [692, 379] on input "Choice" at bounding box center [587, 364] width 293 height 29
paste input "Good Morning Smoothi"
type input "Good Morning Smoothie"
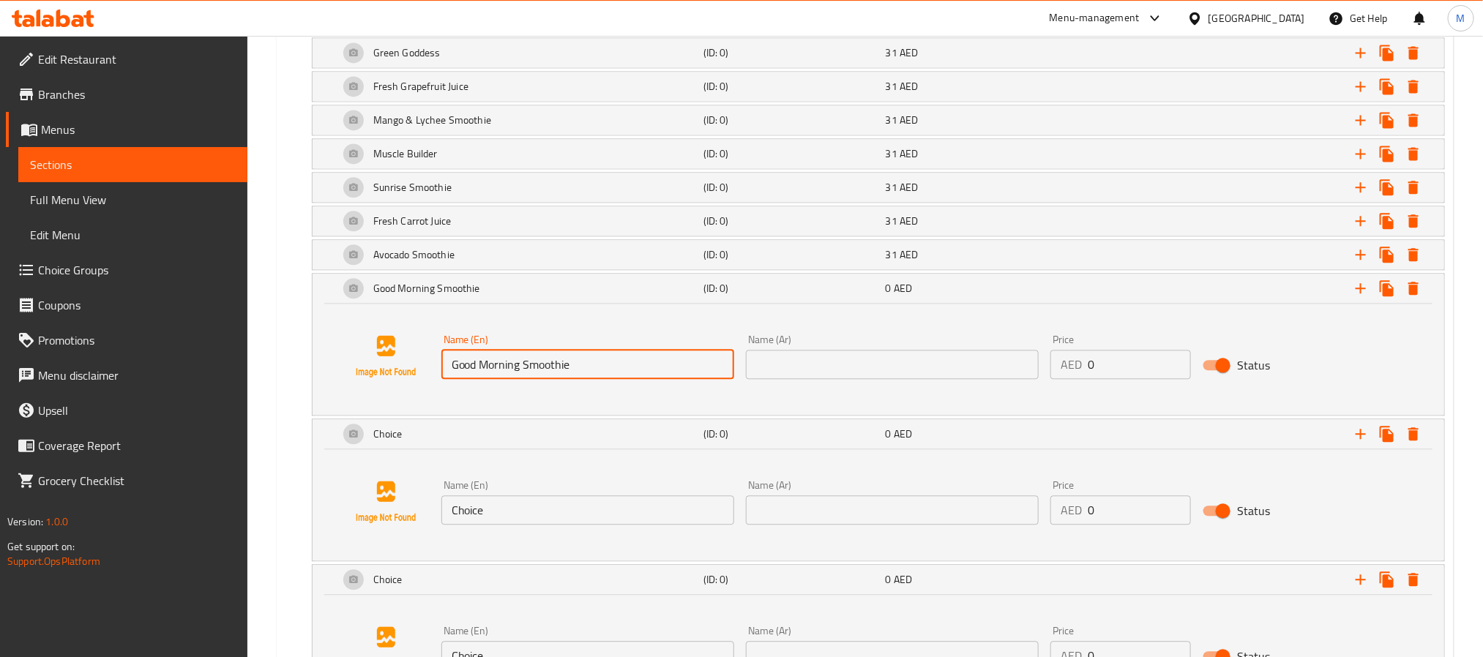
click at [967, 411] on div "Name (En) Good Morning Smoothie Name (En) Name (Ar) Name (Ar) Price AED 0 Price…" at bounding box center [878, 356] width 1097 height 111
click at [969, 379] on input "text" at bounding box center [892, 364] width 293 height 29
paste input "عصير صباح الخير"
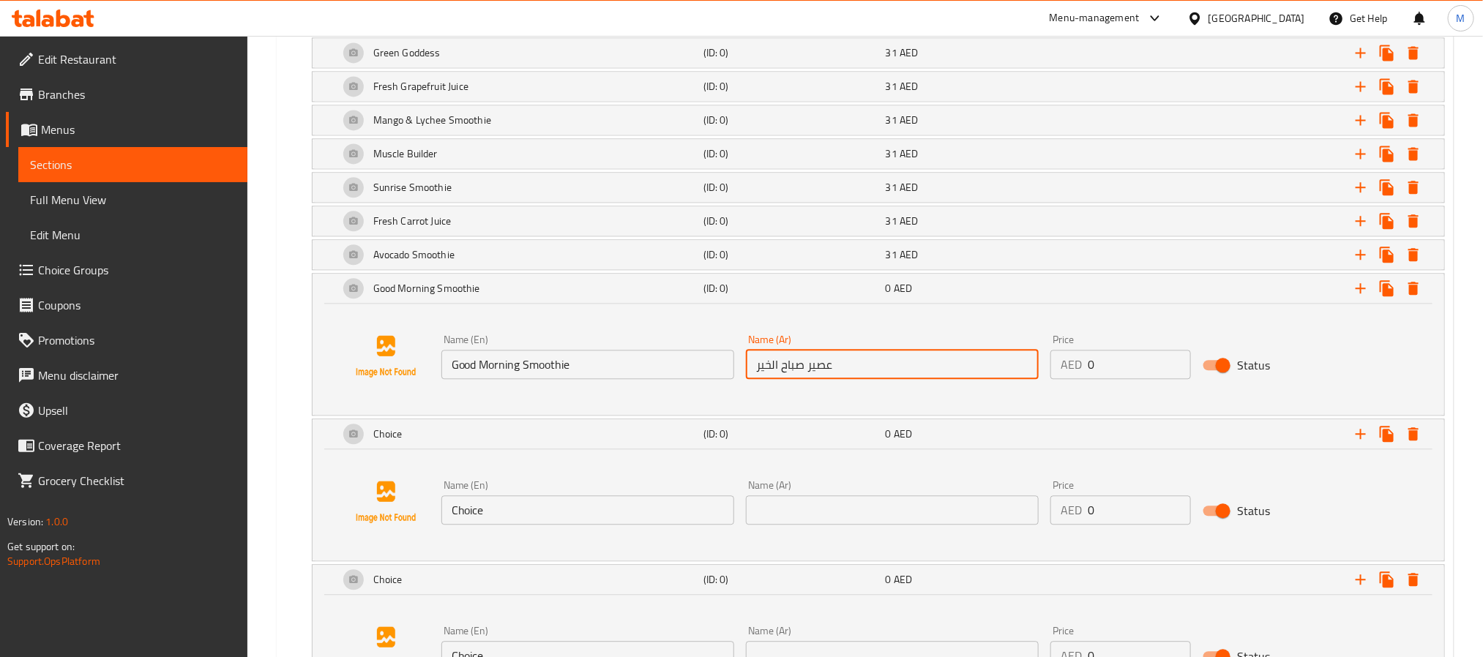
type input "عصير صباح الخير"
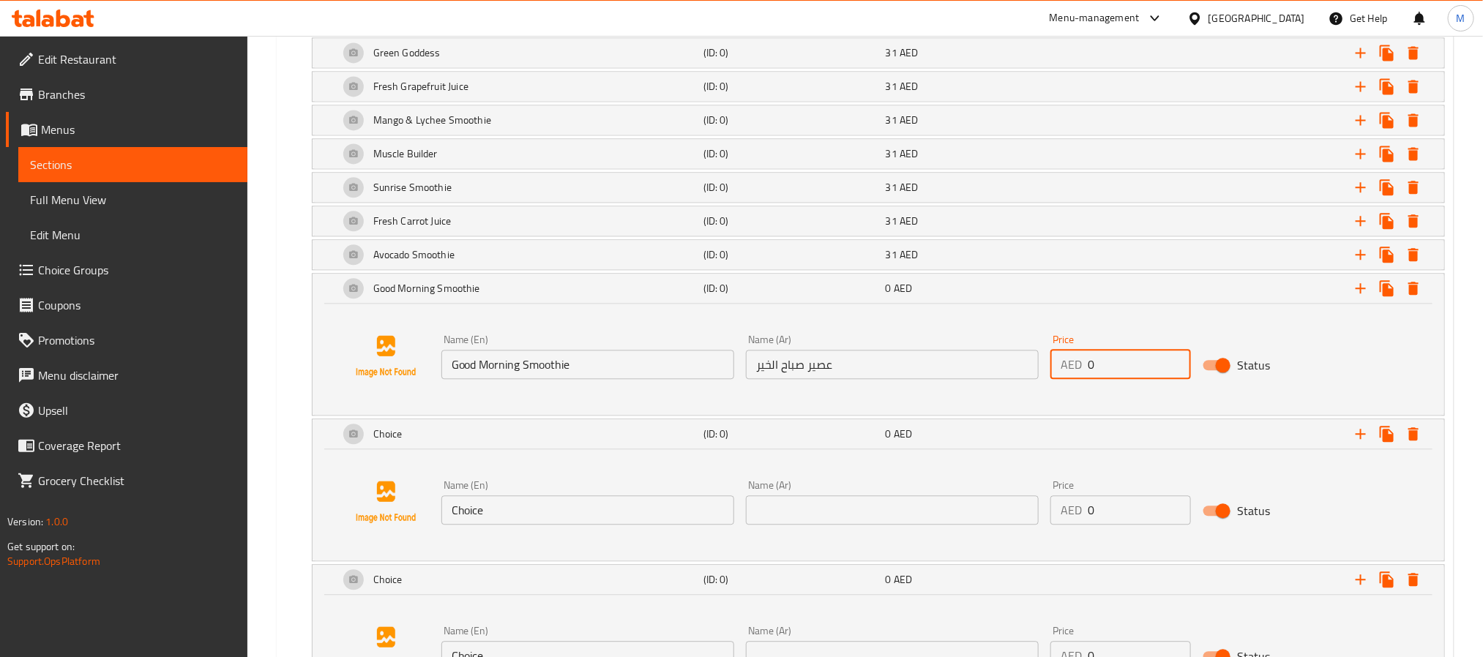
click at [1147, 379] on input "0" at bounding box center [1139, 364] width 103 height 29
paste input "31"
type input "31"
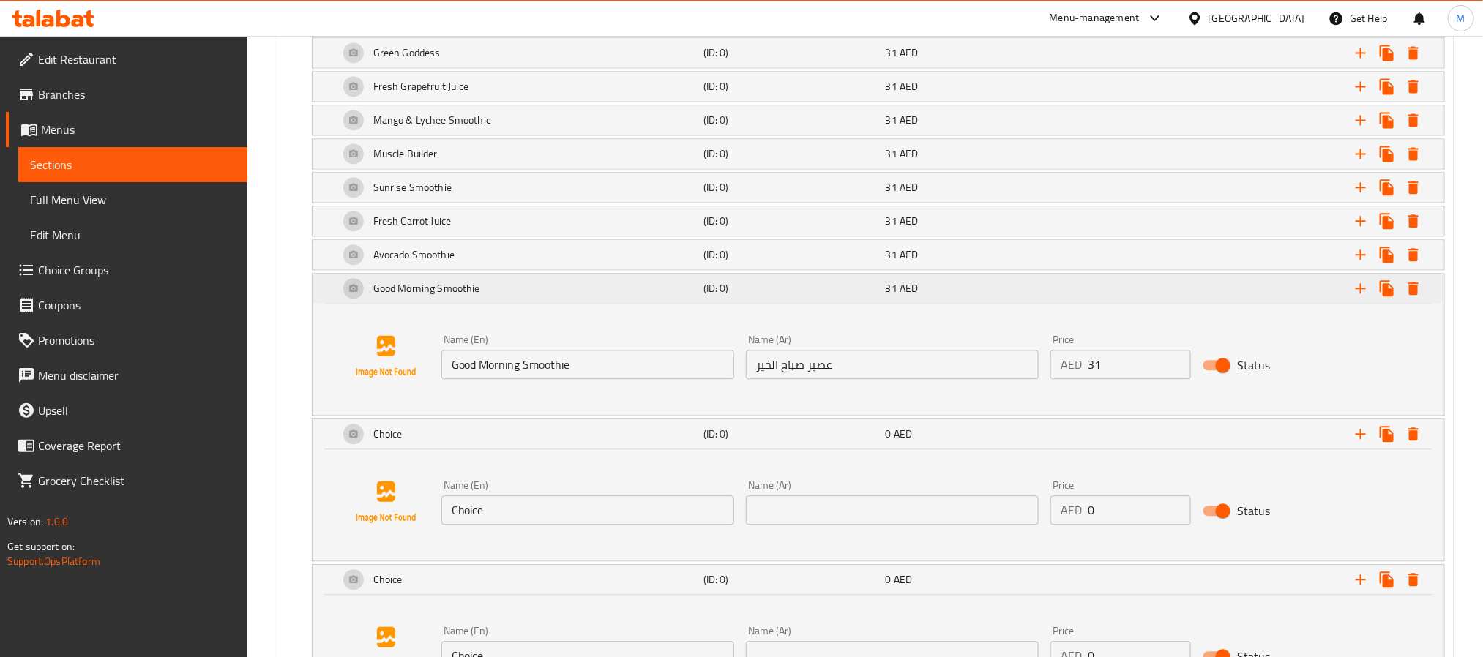
click at [1103, 305] on div "Expand" at bounding box center [1247, 288] width 365 height 32
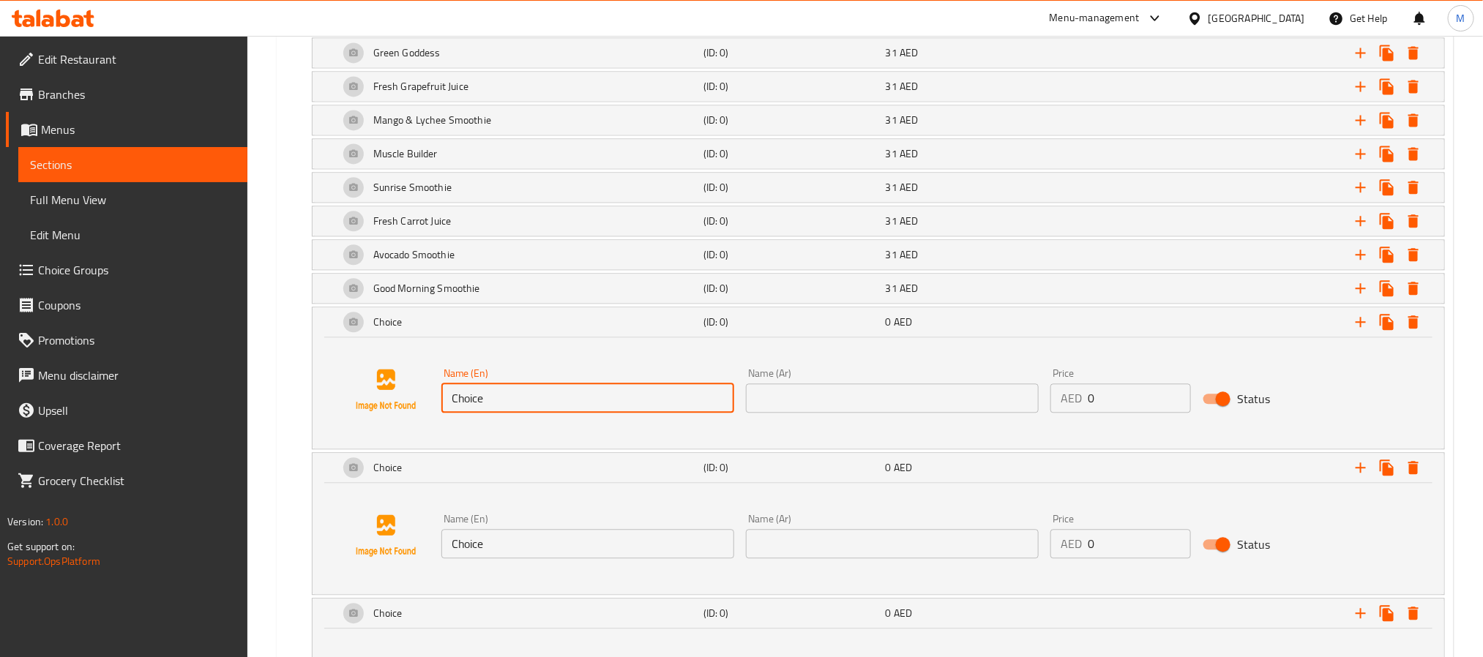
click at [671, 413] on input "Choice" at bounding box center [587, 398] width 293 height 29
paste input "Fresh Squeezed Orange Ju"
type input "Fresh Squeezed Orange Juice"
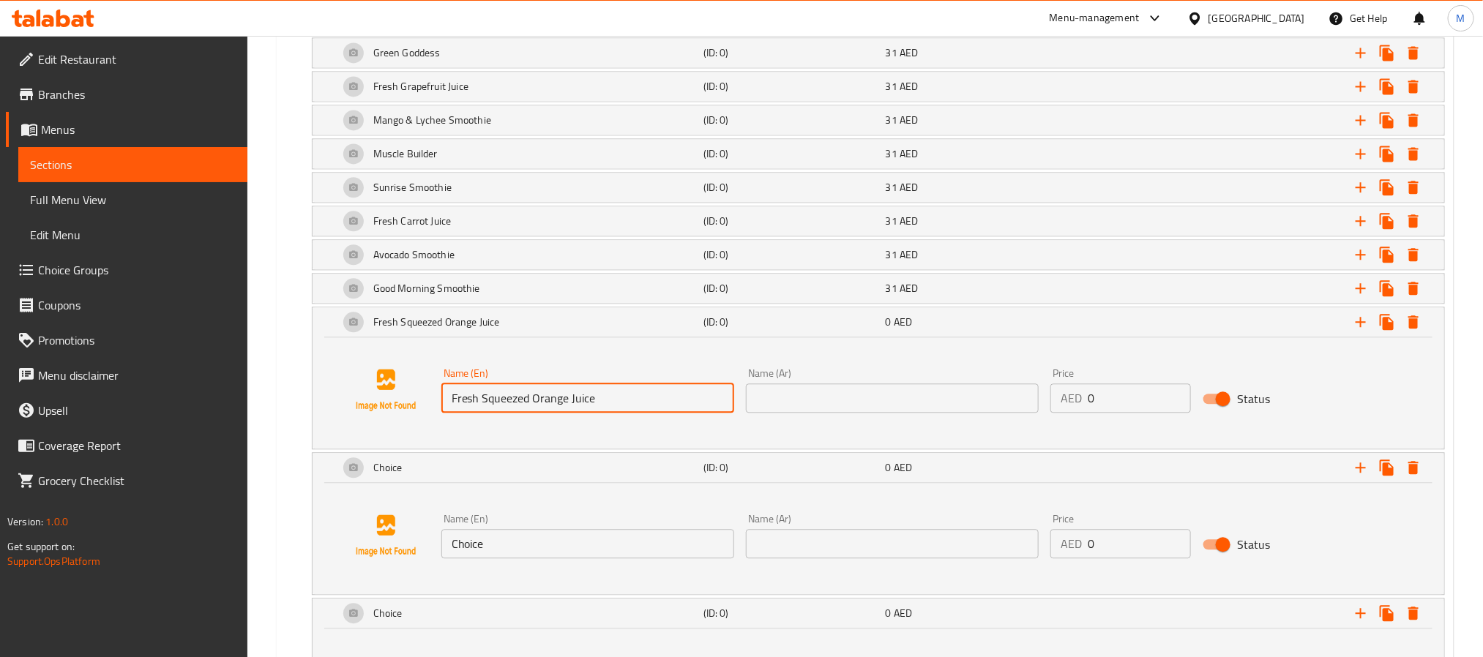
click at [961, 413] on input "text" at bounding box center [892, 398] width 293 height 29
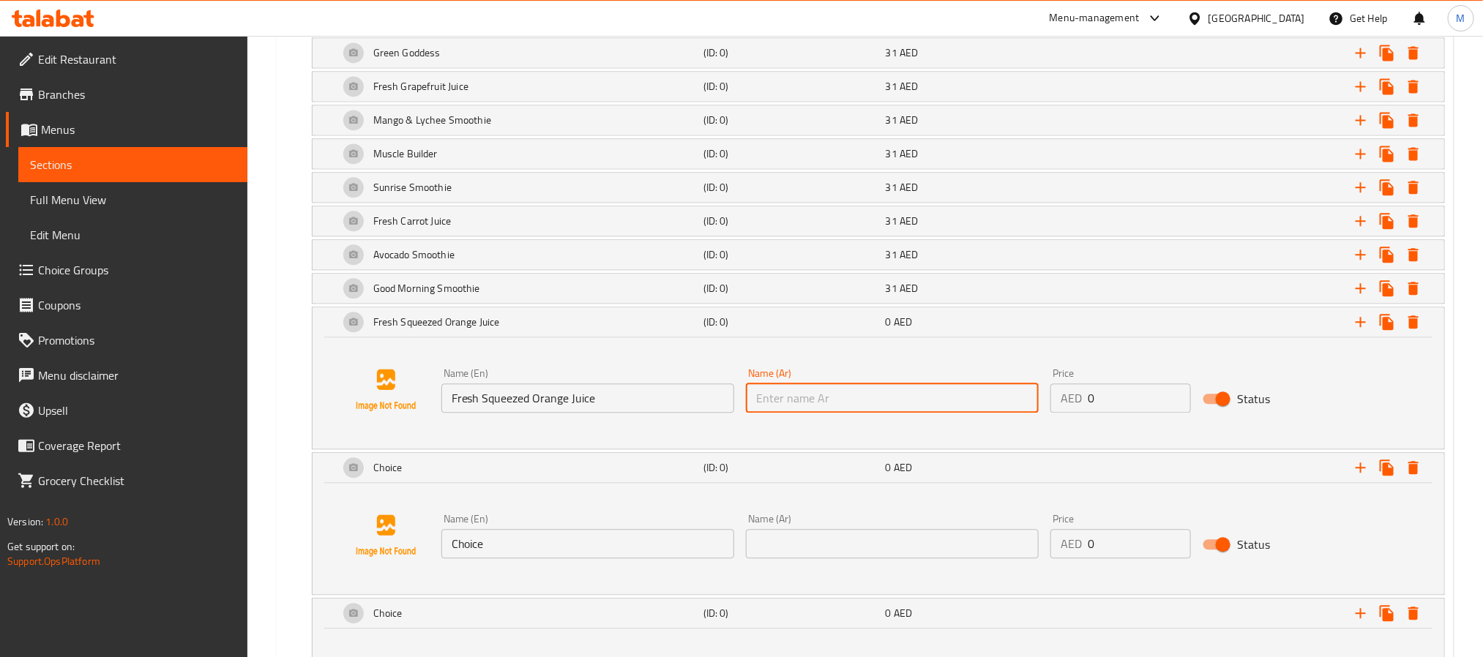
paste input "عصير البرتقال الطازج"
type input "عصير البرتقال الطازج"
click at [1147, 413] on input "0" at bounding box center [1139, 398] width 103 height 29
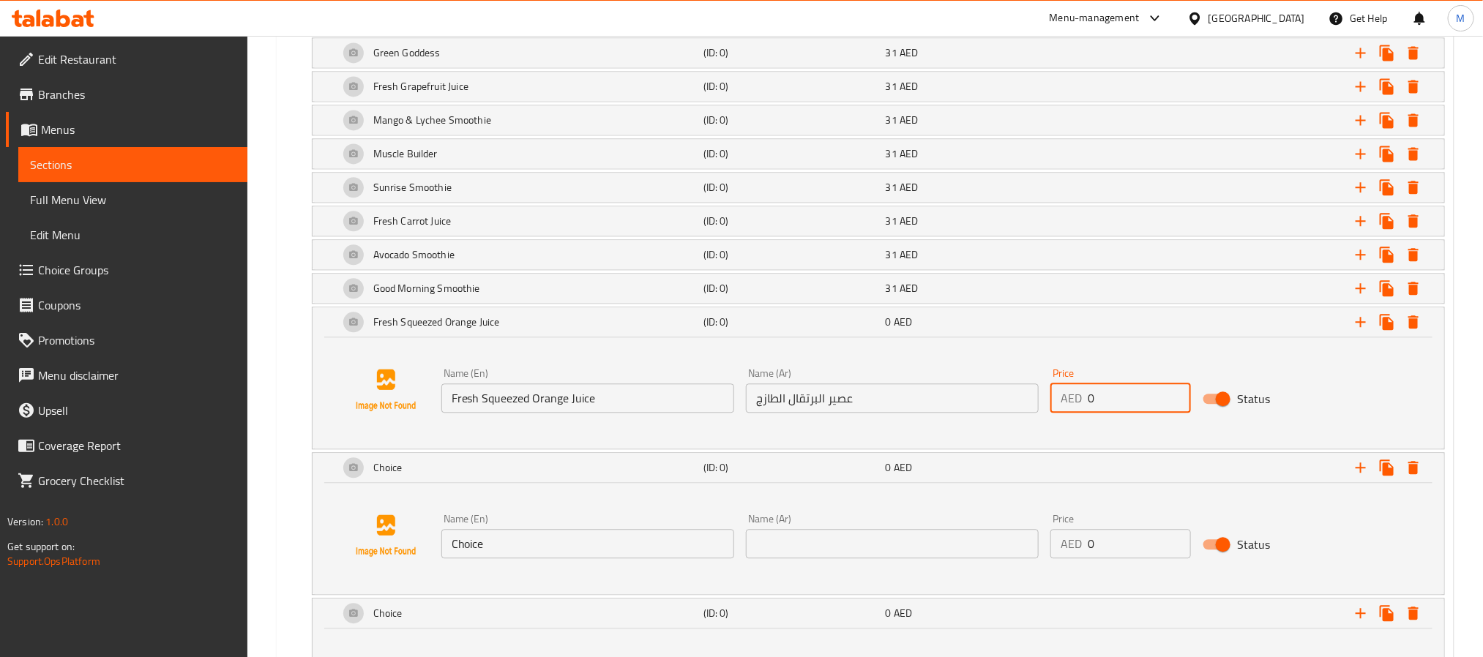
click at [1147, 413] on input "0" at bounding box center [1139, 398] width 103 height 29
paste input "31"
type input "31"
click at [1037, 328] on div "Fresh Squeezed Orange Juice (ID: 0) 31 AED" at bounding box center [883, 322] width 1094 height 35
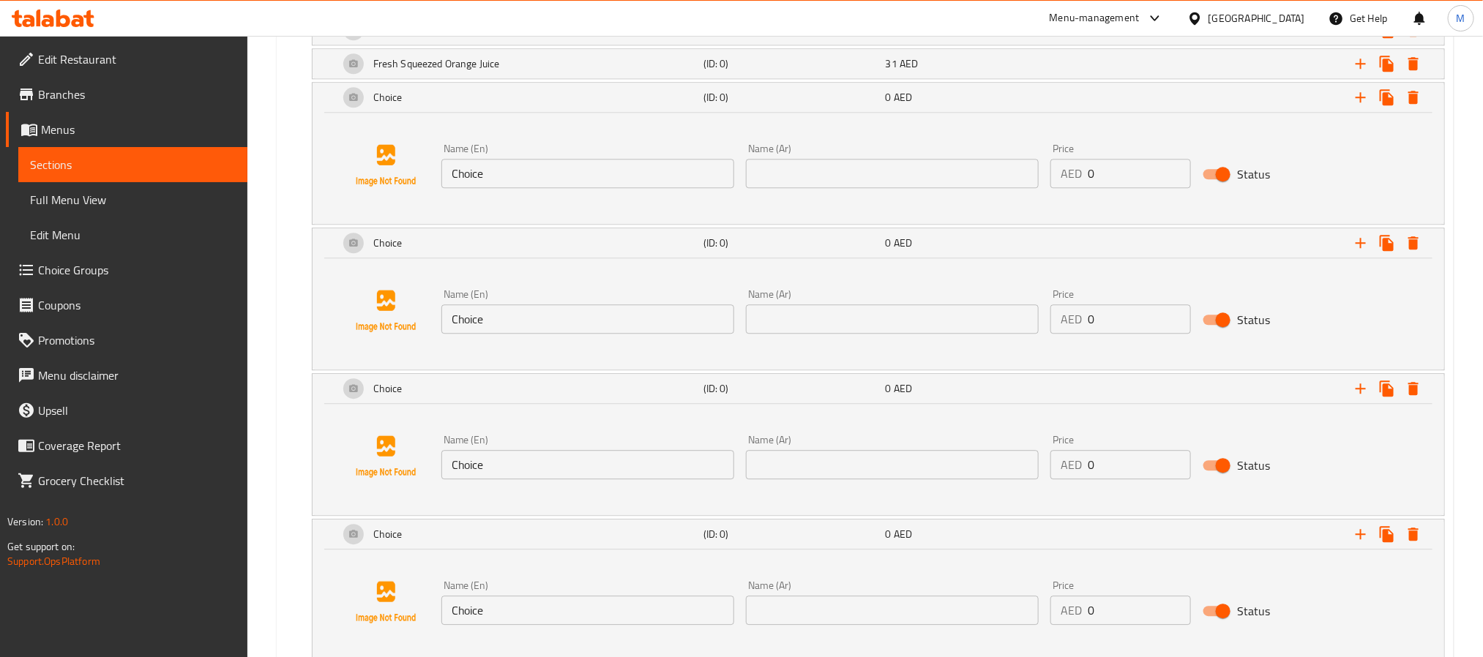
scroll to position [1898, 0]
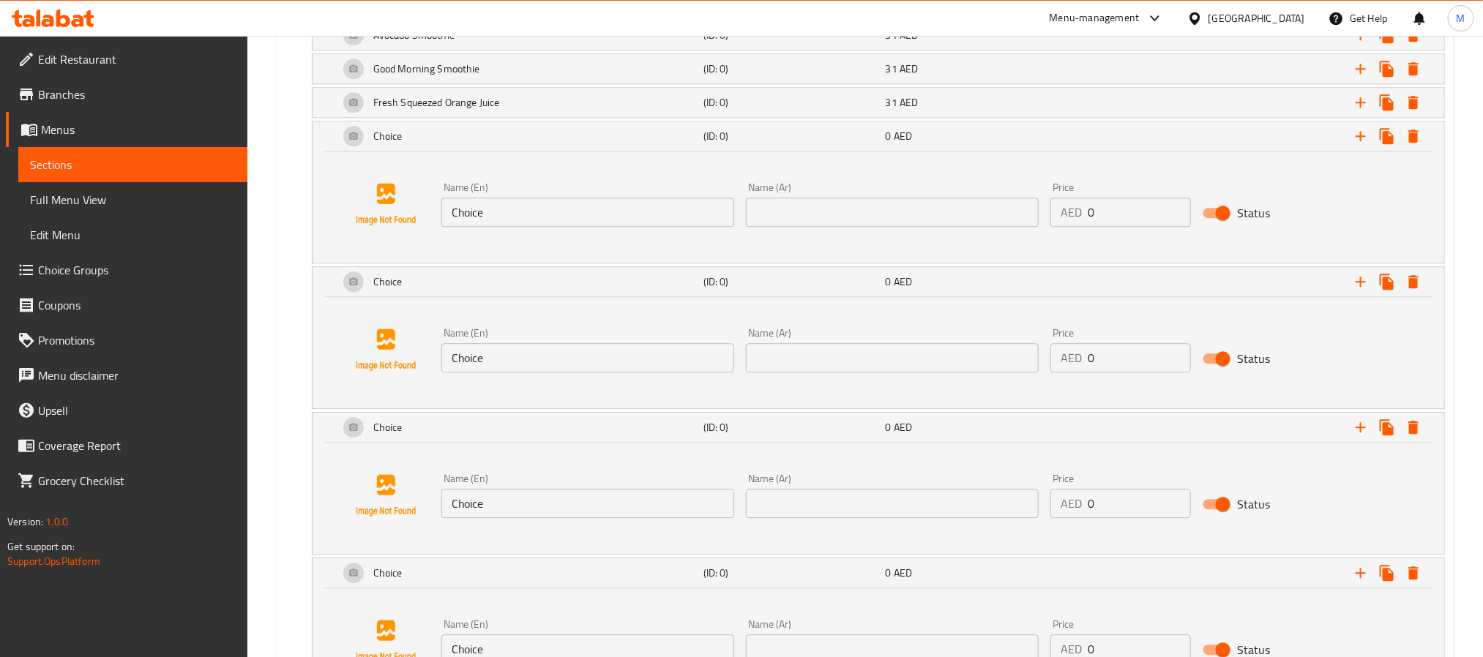
click at [633, 227] on input "Choice" at bounding box center [587, 212] width 293 height 29
paste input "Energizer"
type input "Energizer"
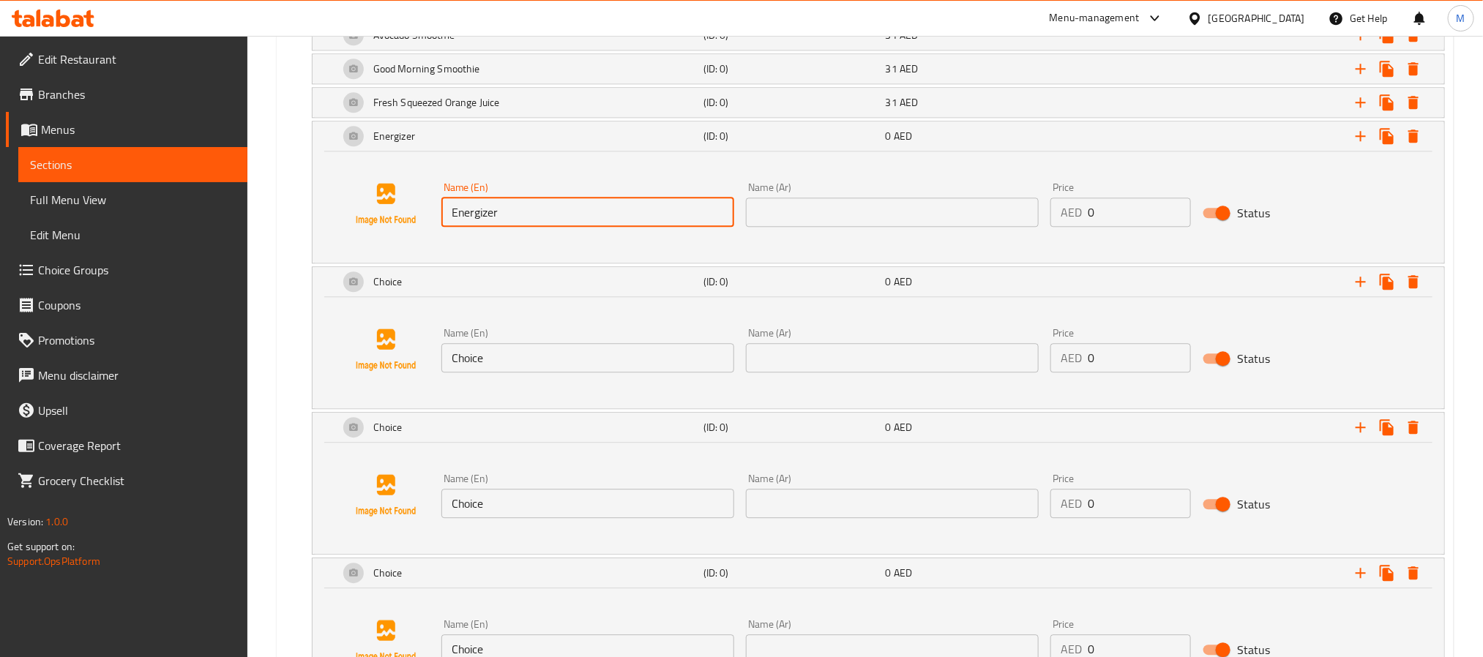
click at [903, 227] on input "text" at bounding box center [892, 212] width 293 height 29
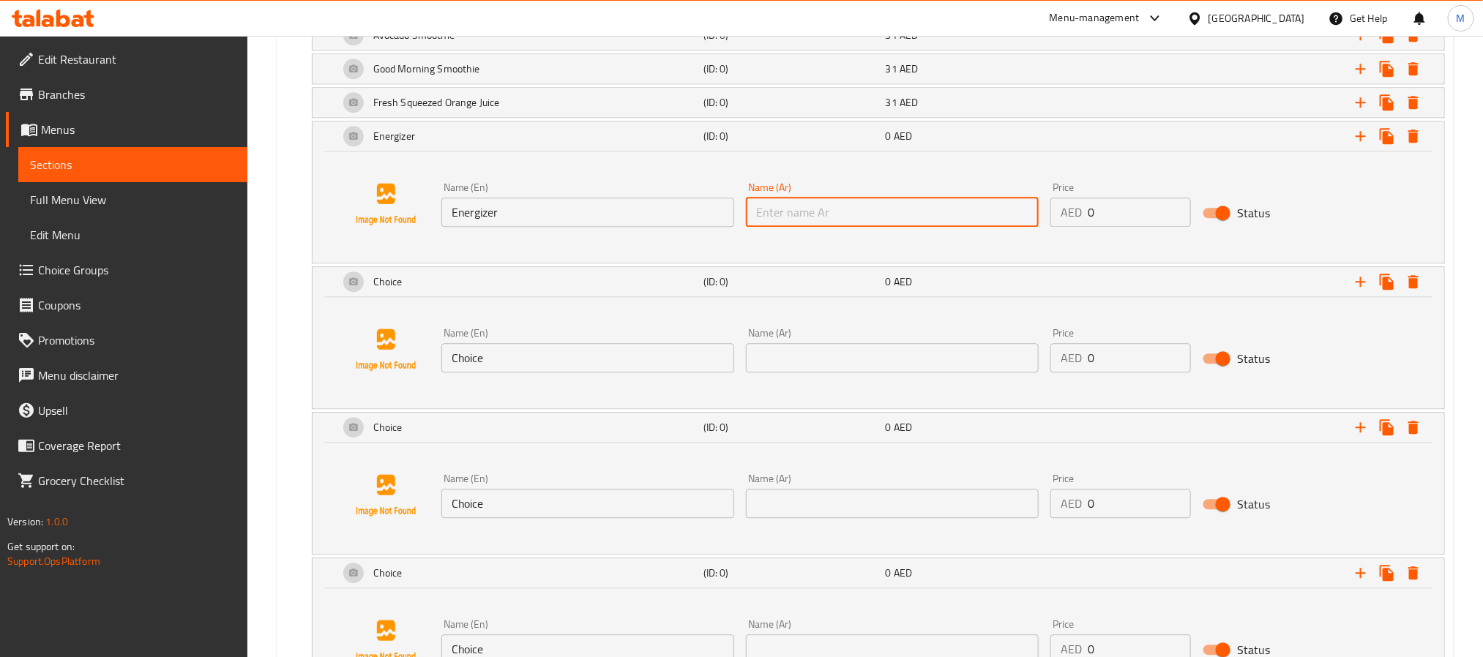
paste input "إنرجايزر"
type input "إنرجايزر"
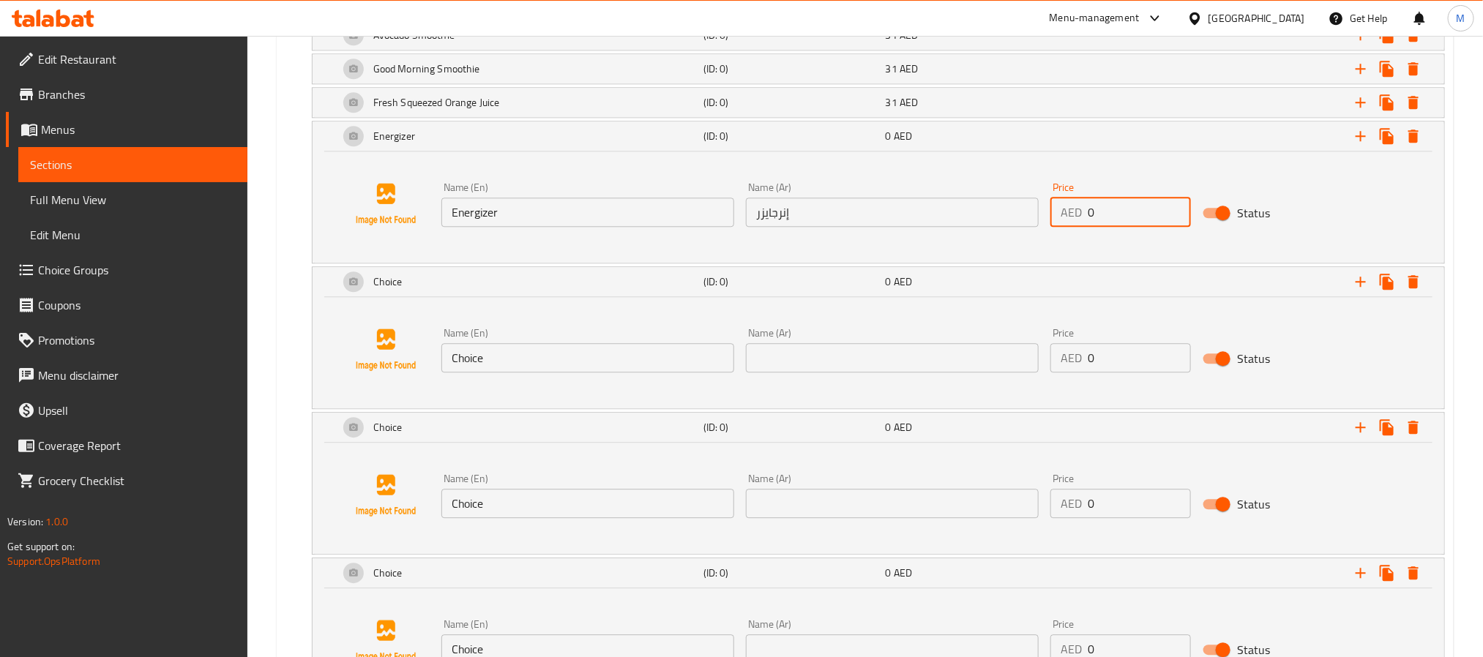
click at [1144, 226] on input "0" at bounding box center [1139, 212] width 103 height 29
paste input "31"
type input "31"
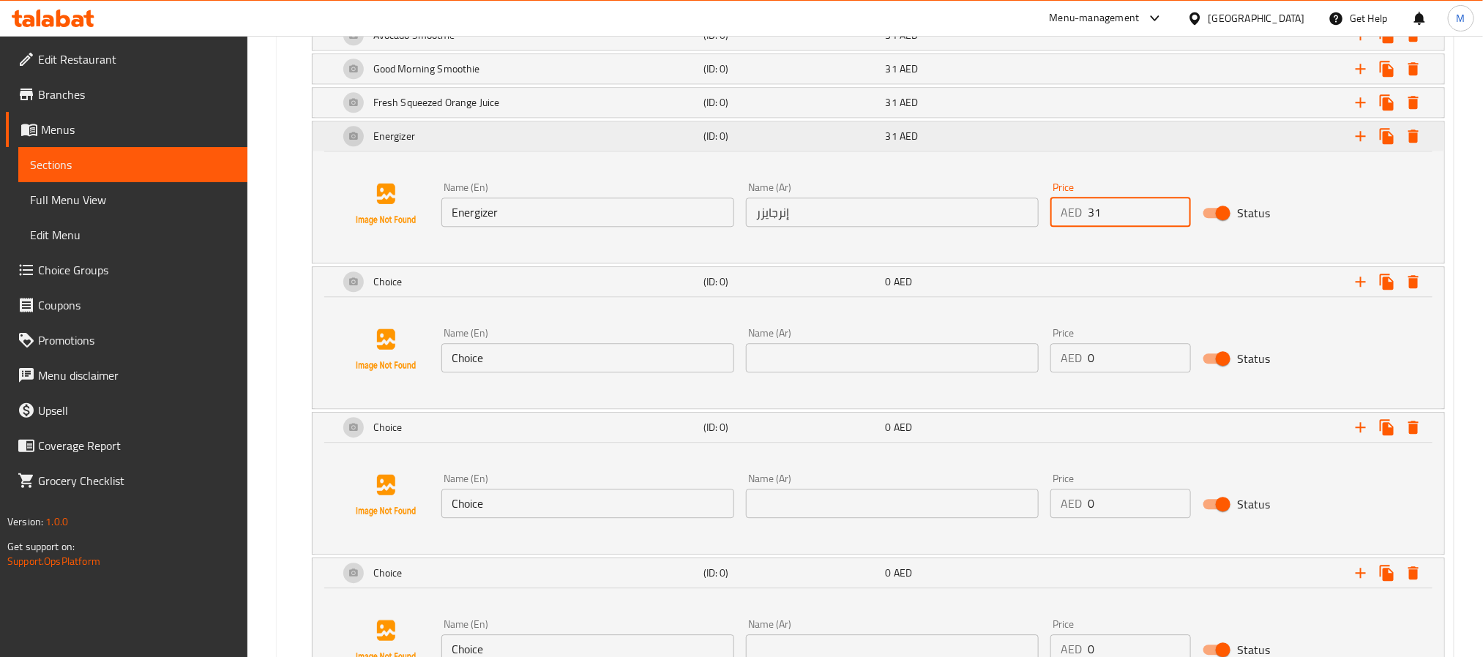
click at [1070, 152] on div "Expand" at bounding box center [1247, 136] width 365 height 32
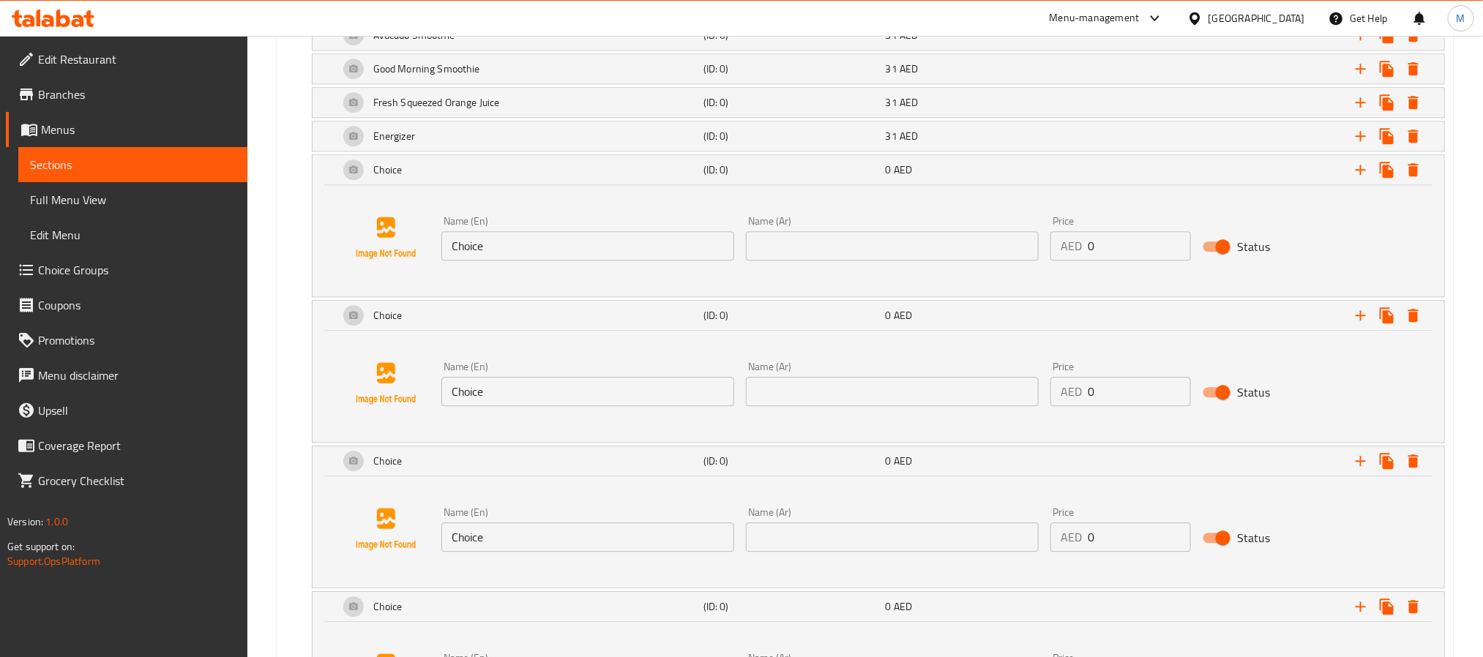
click at [633, 261] on input "Choice" at bounding box center [587, 245] width 293 height 29
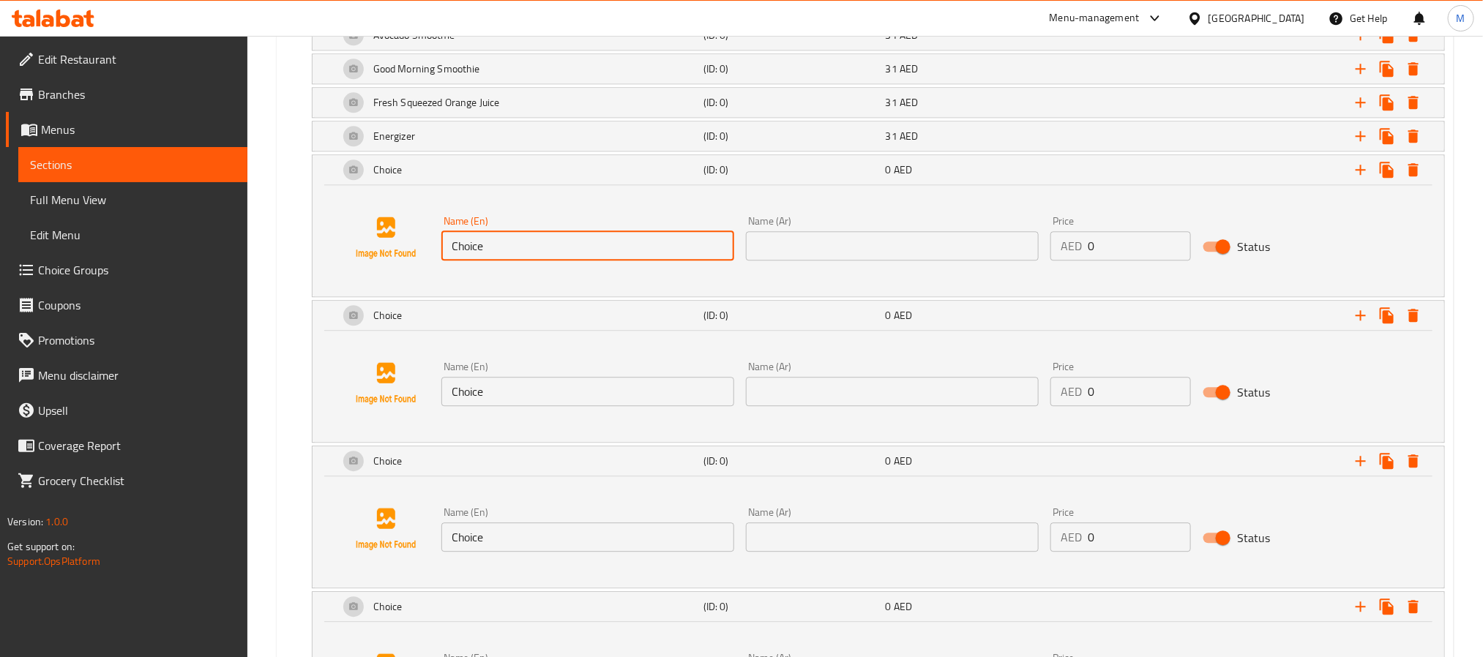
click at [633, 261] on input "Choice" at bounding box center [587, 245] width 293 height 29
paste input "Love Ju"
type input "Love Juice"
click at [940, 261] on input "text" at bounding box center [892, 245] width 293 height 29
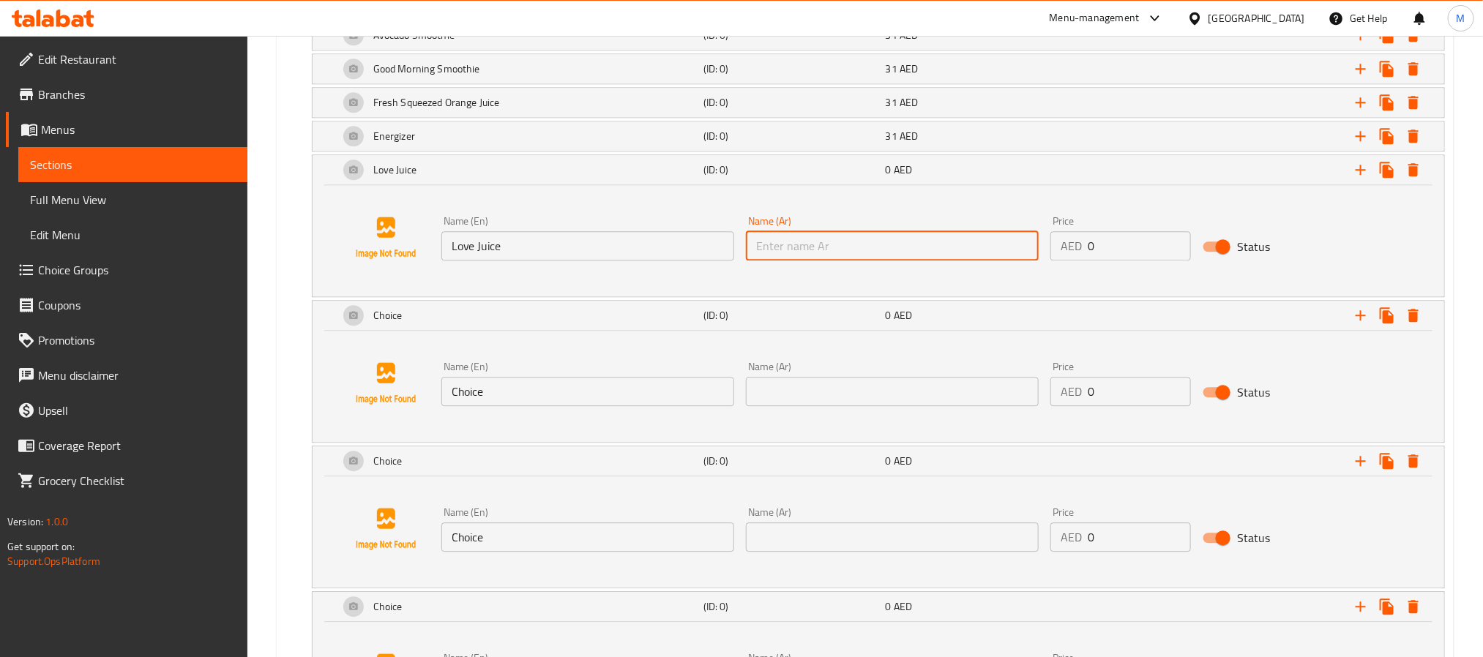
paste input "عصير الحب"
type input "عصير الحب"
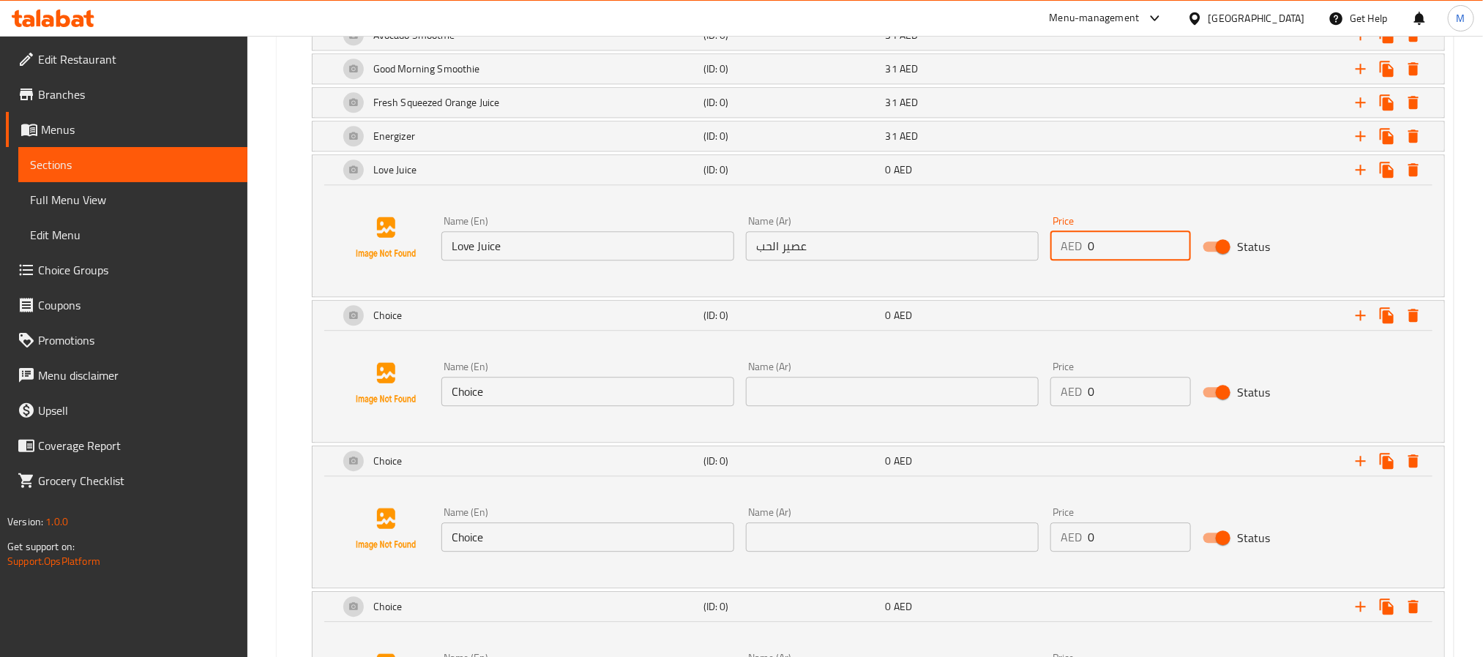
click at [1141, 260] on input "0" at bounding box center [1139, 245] width 103 height 29
paste input "31"
type input "31"
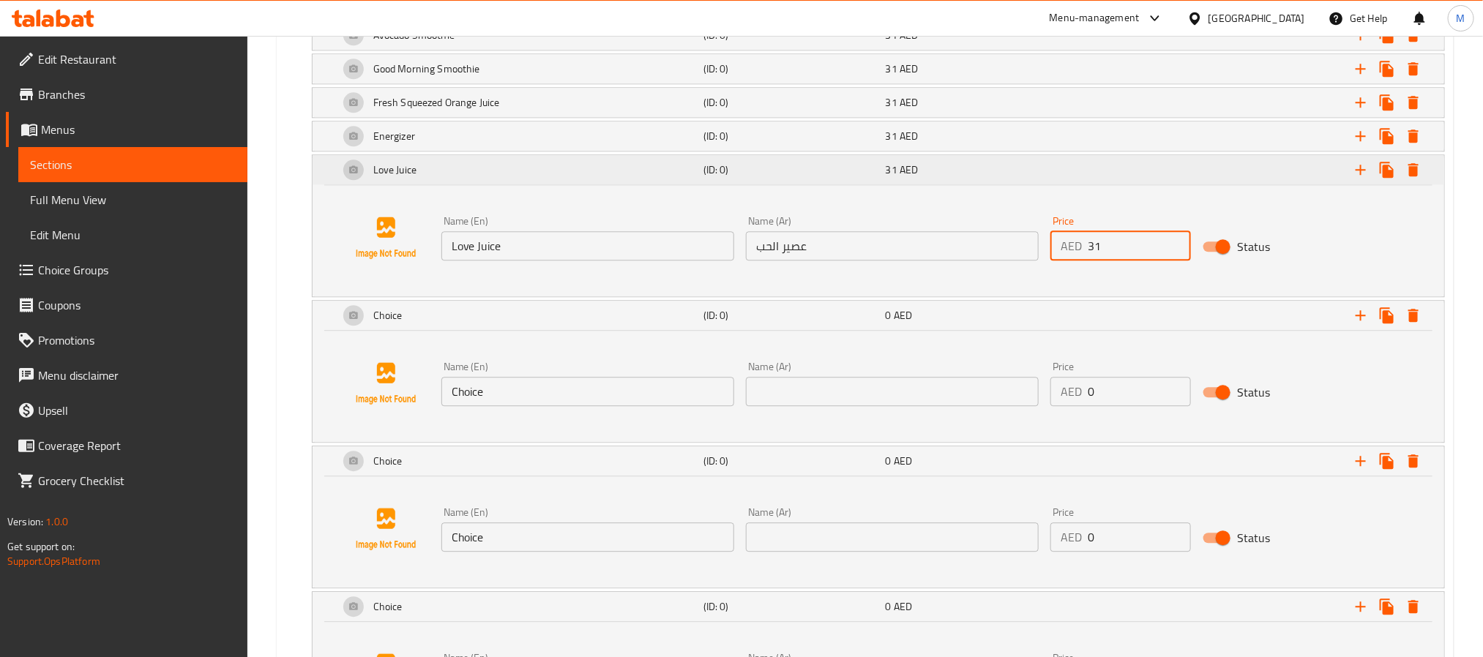
click at [1053, 180] on div "31 AED" at bounding box center [974, 170] width 182 height 21
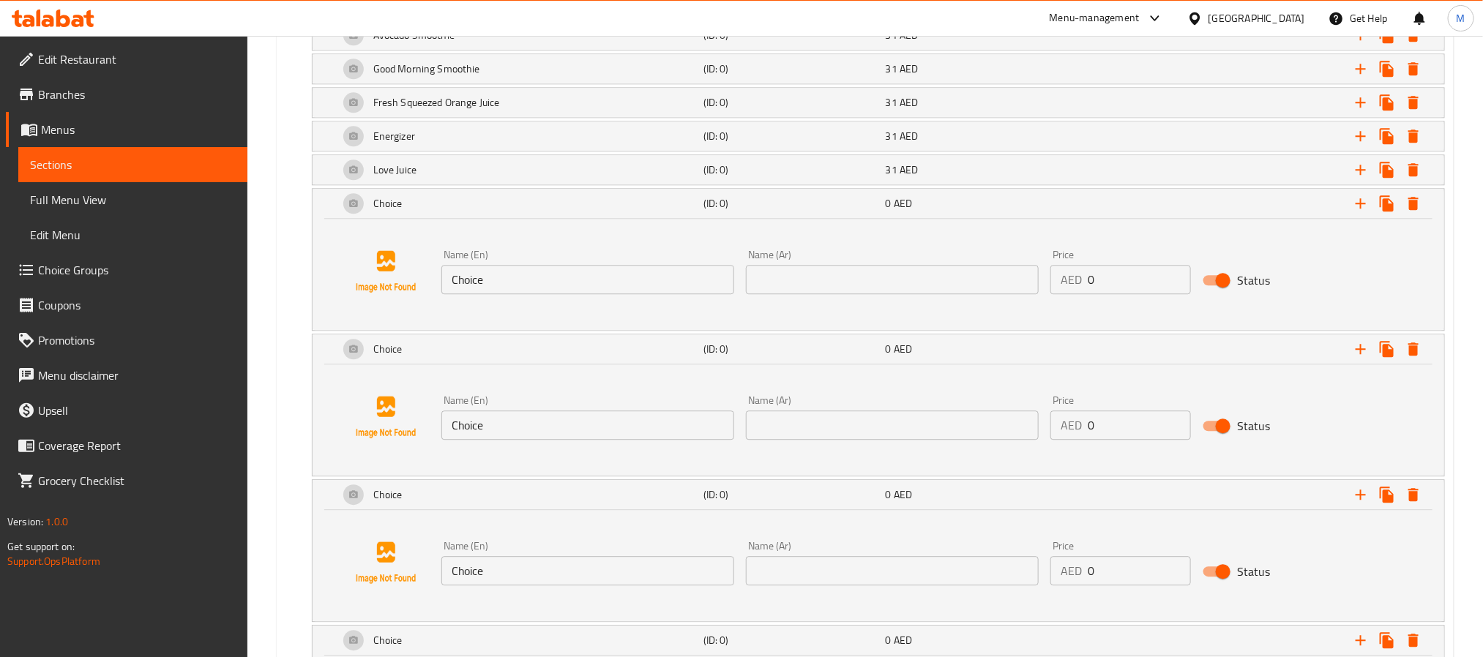
click at [672, 294] on input "Choice" at bounding box center [587, 279] width 293 height 29
drag, startPoint x: 672, startPoint y: 297, endPoint x: 675, endPoint y: 288, distance: 8.6
click at [671, 294] on input "Choice" at bounding box center [587, 279] width 293 height 29
paste input "Lemonade Ju"
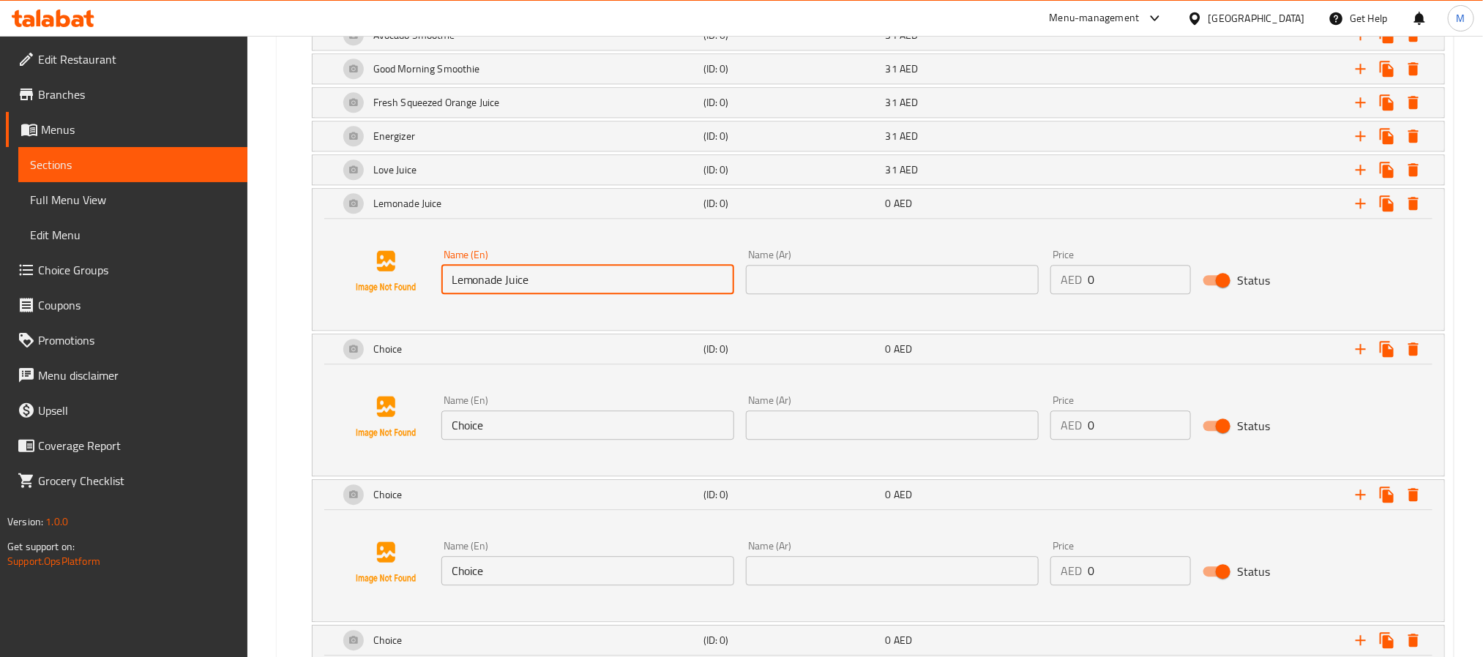
type input "Lemonade Juice"
click at [989, 290] on input "text" at bounding box center [892, 279] width 293 height 29
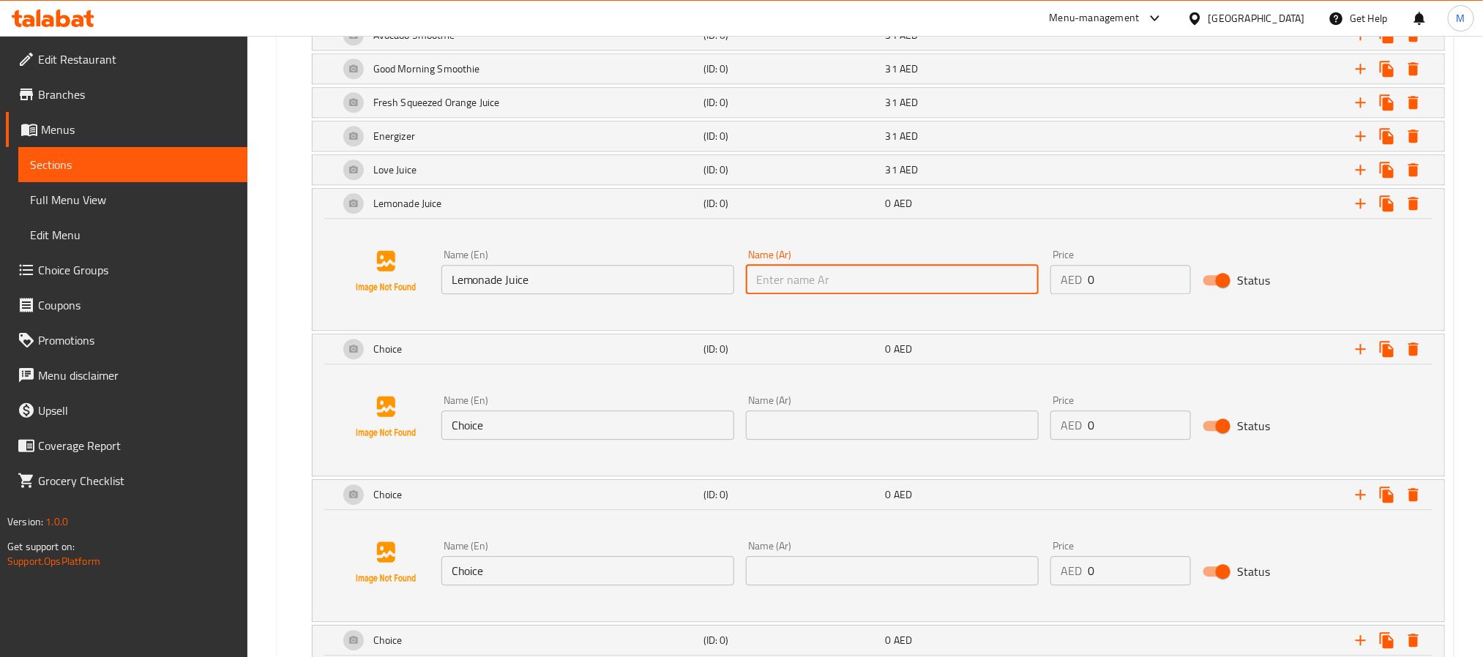
paste input "عصير ليموناضة"
type input "عصير ليموناضة"
click at [1142, 294] on input "0" at bounding box center [1139, 279] width 103 height 29
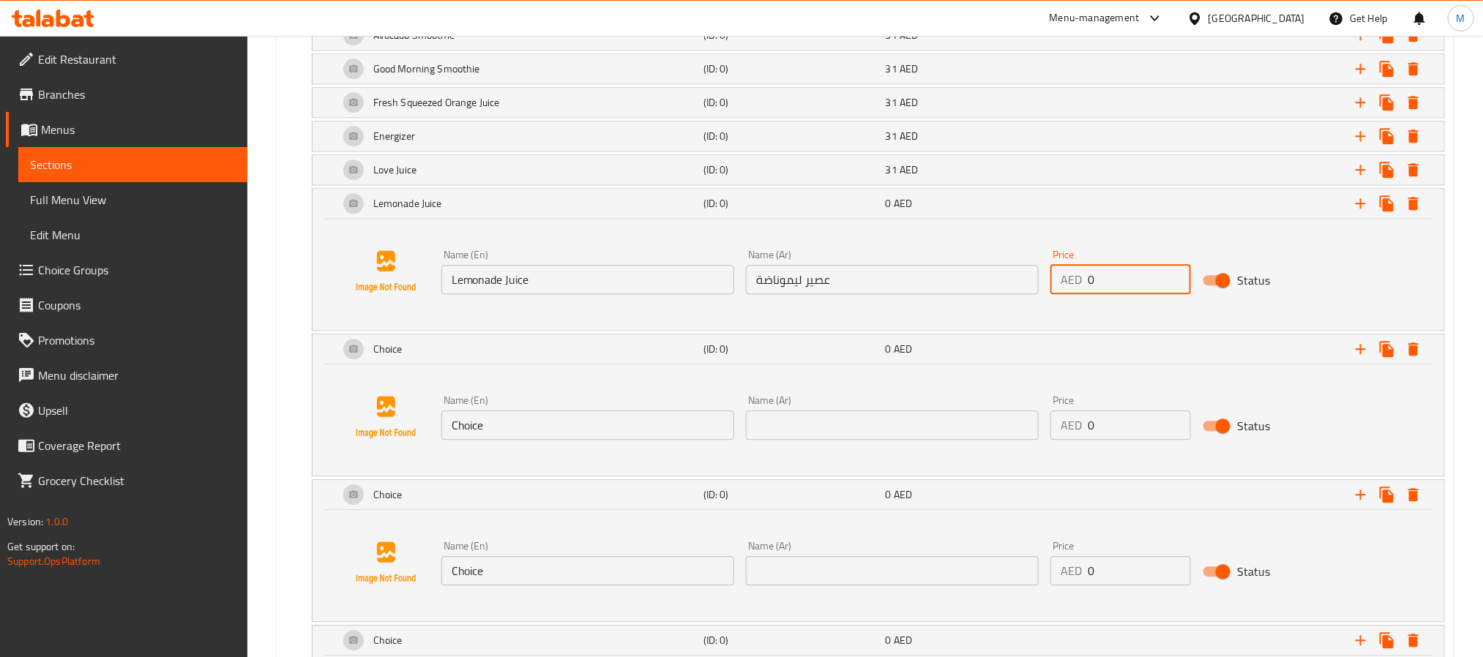
click at [1142, 294] on input "0" at bounding box center [1139, 279] width 103 height 29
paste input "26"
type input "26"
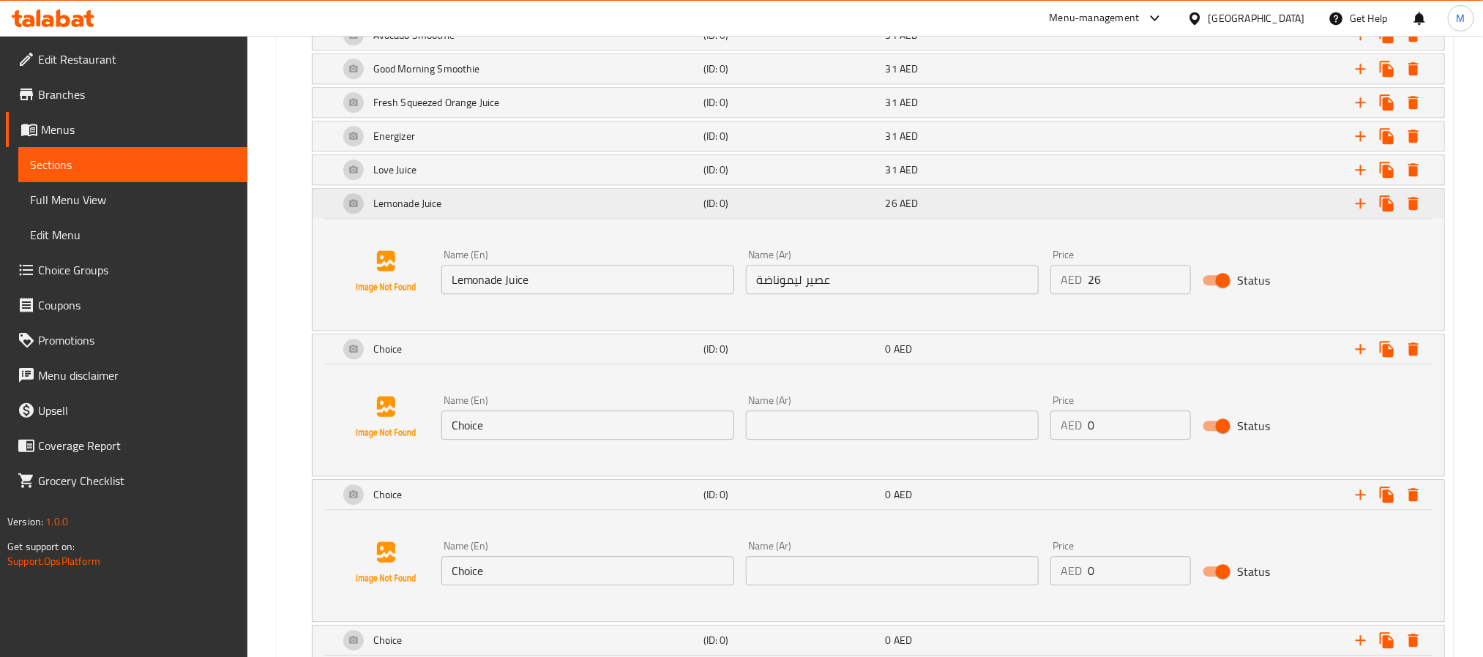
click at [1108, 220] on div "Expand" at bounding box center [1247, 203] width 365 height 32
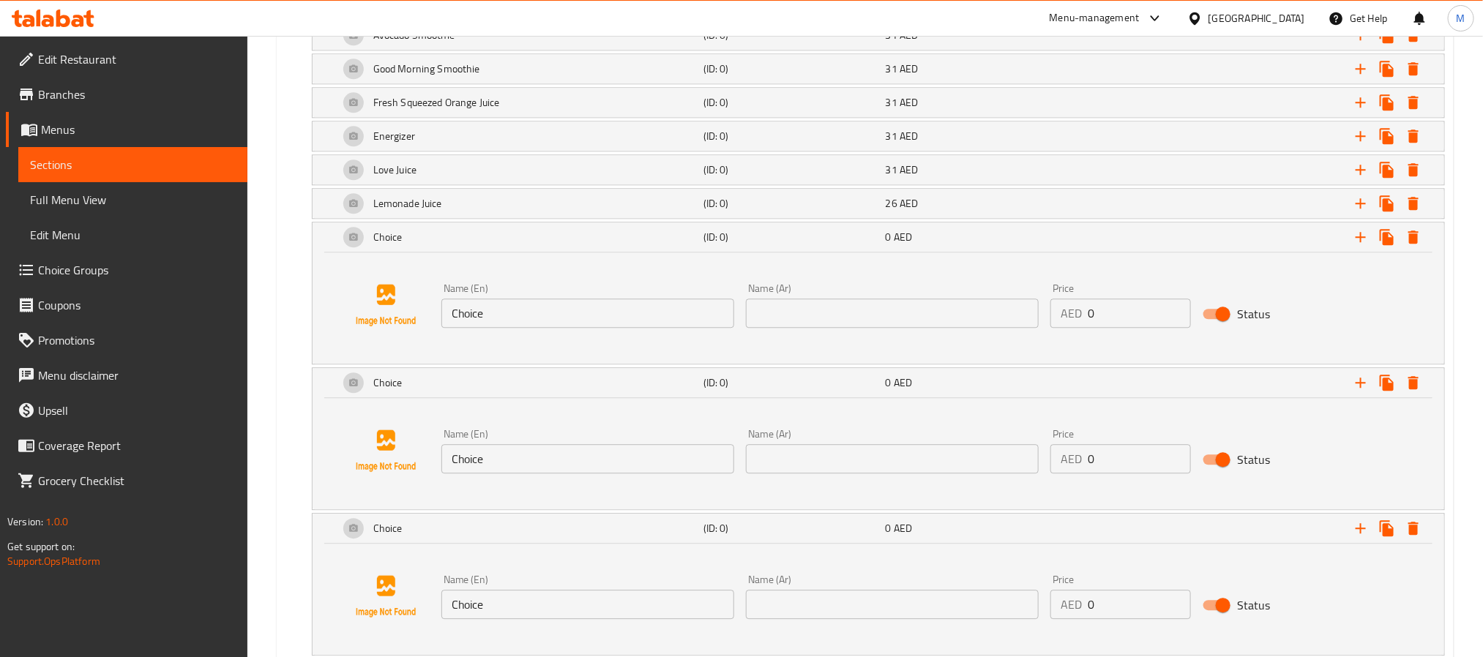
click at [677, 328] on input "Choice" at bounding box center [587, 313] width 293 height 29
paste input "Acai Smoothi"
type input "Acai Smoothie"
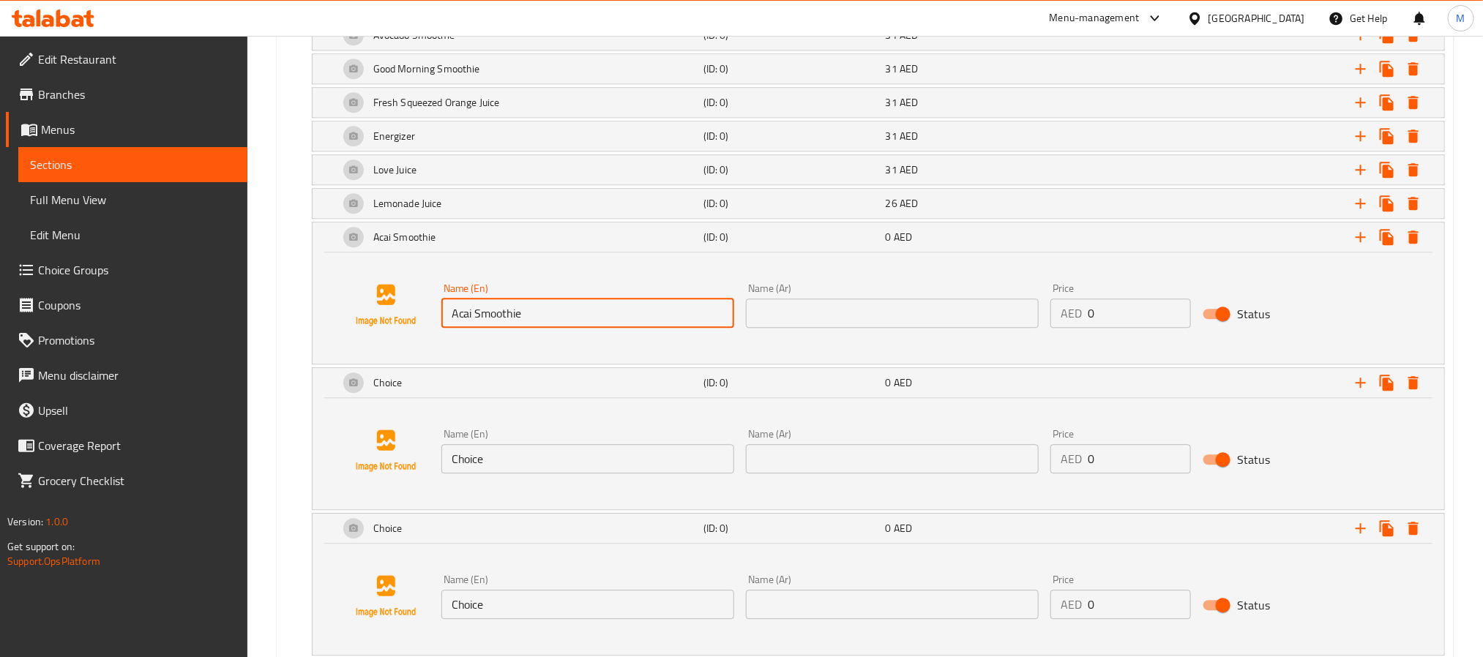
click at [923, 328] on input "text" at bounding box center [892, 313] width 293 height 29
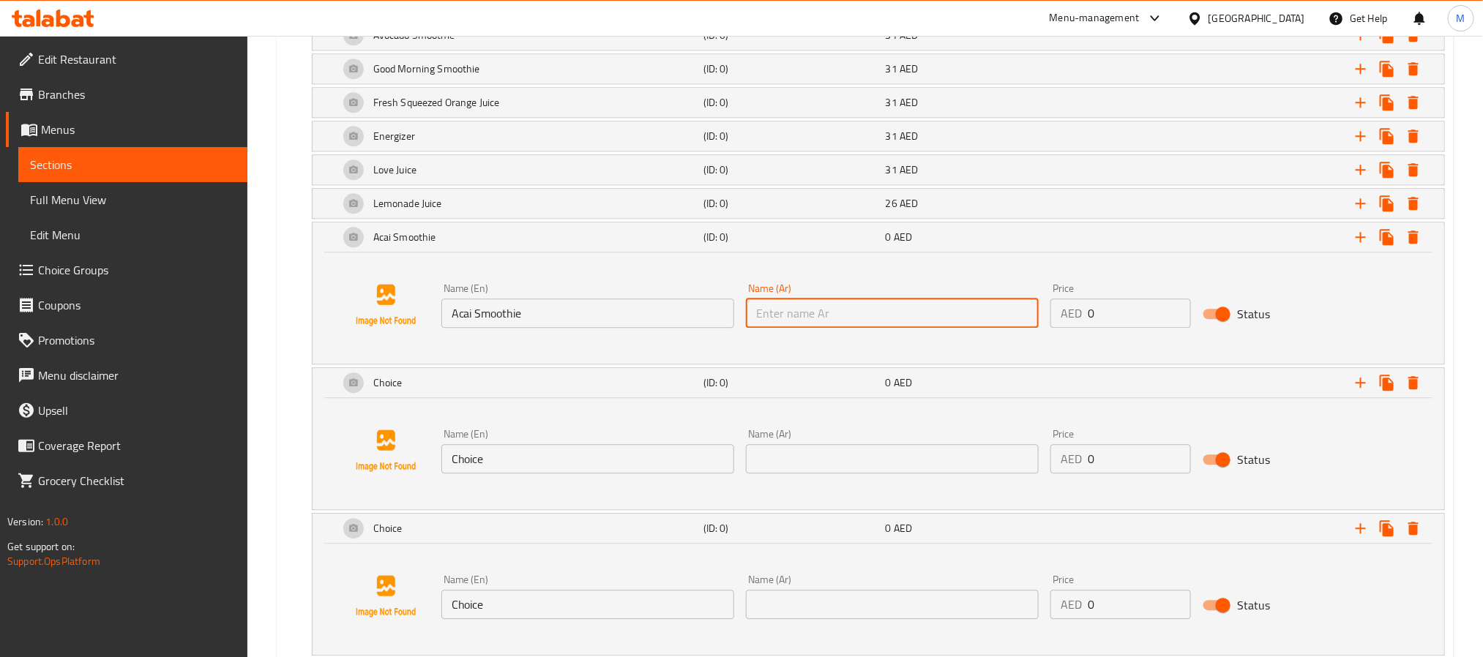
paste input "عصير أكاي"
type input "عصير أكاي"
click at [1149, 328] on input "0" at bounding box center [1139, 313] width 103 height 29
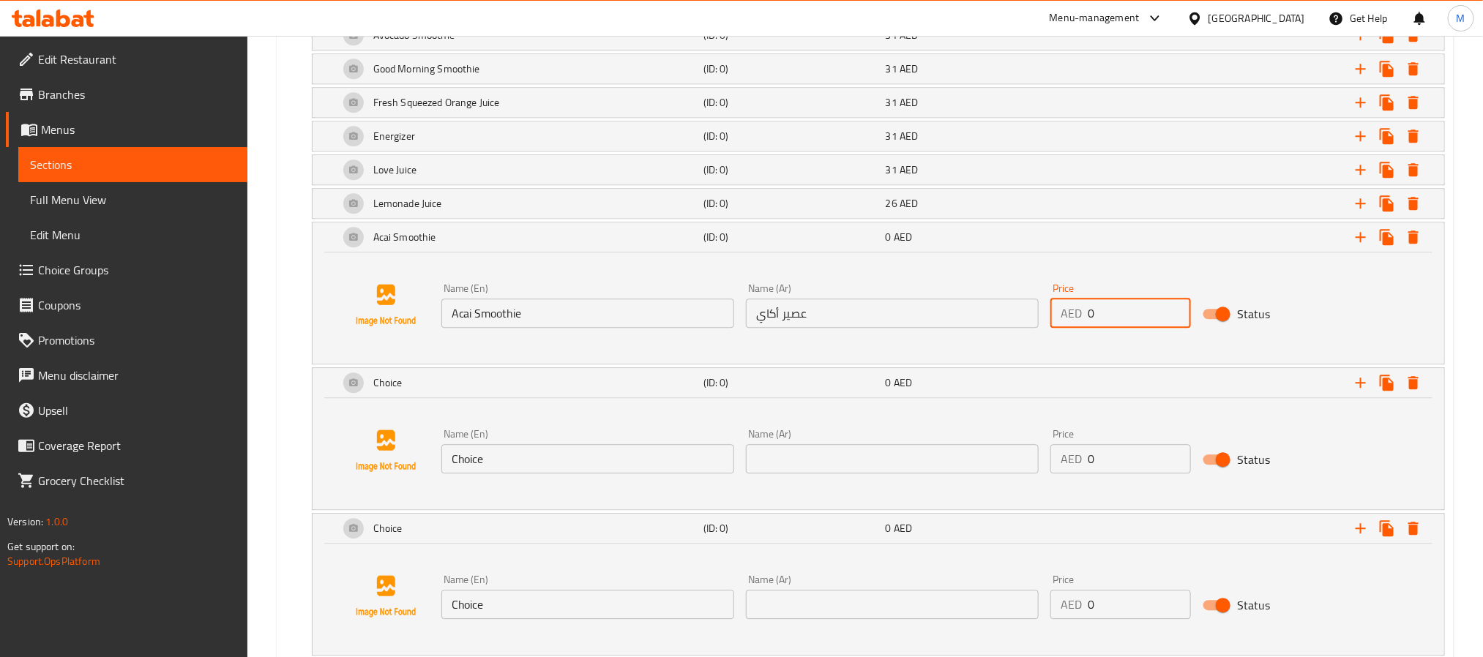
click at [1149, 328] on input "0" at bounding box center [1139, 313] width 103 height 29
paste input "31"
type input "31"
click at [1024, 214] on div "26 AED" at bounding box center [974, 203] width 182 height 21
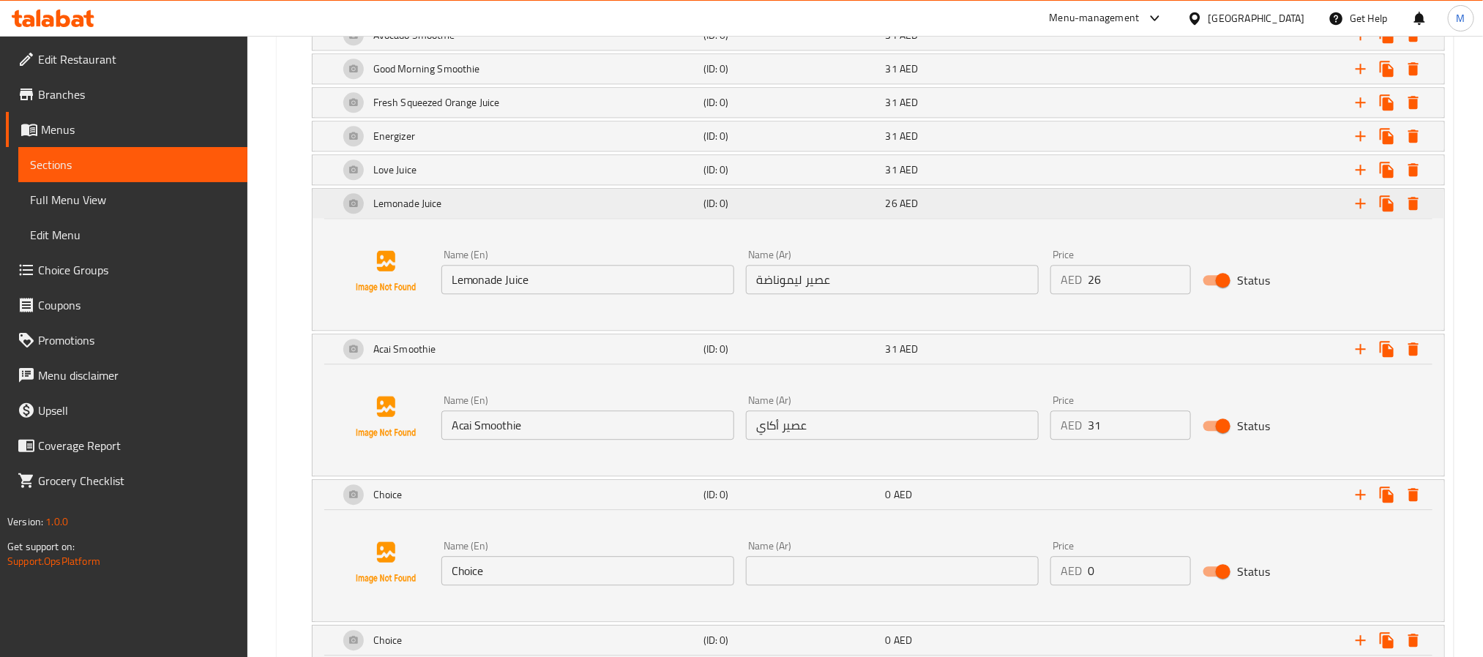
click at [1024, 214] on div "26 AED" at bounding box center [974, 203] width 182 height 21
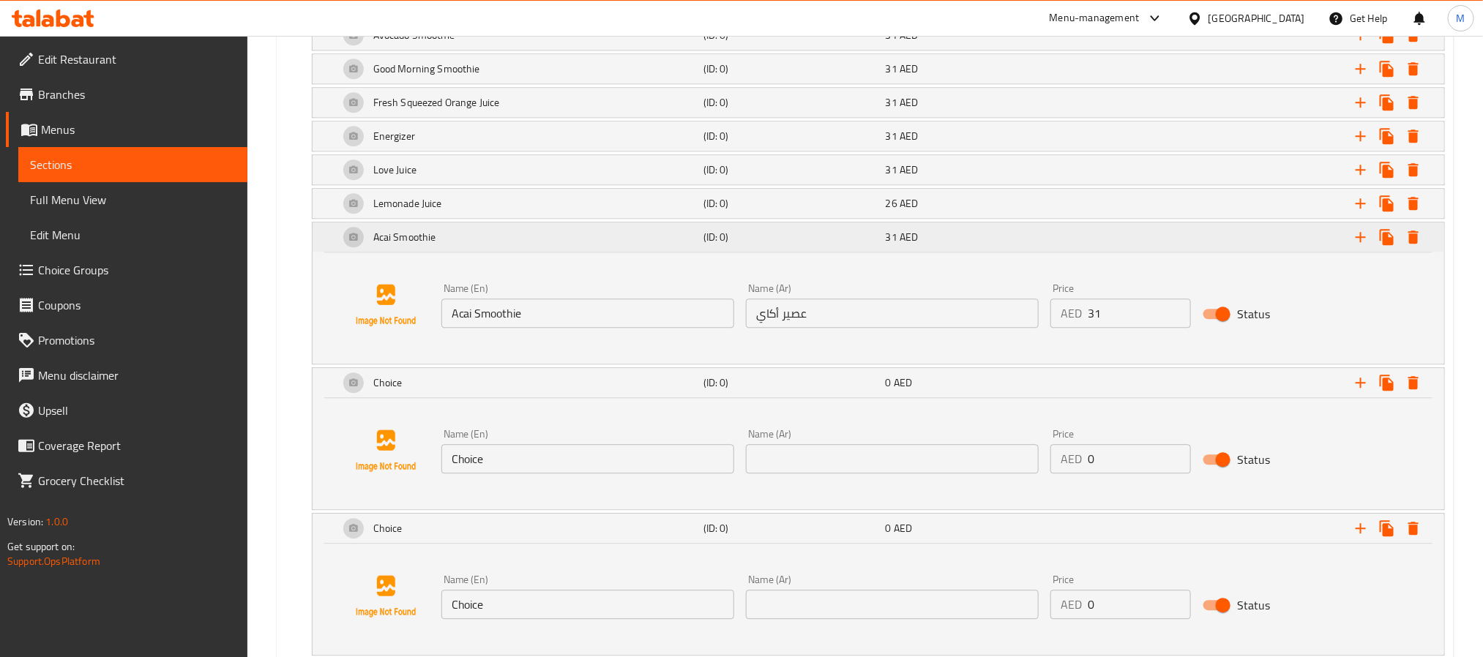
click at [1035, 245] on div "31 AED" at bounding box center [974, 237] width 176 height 15
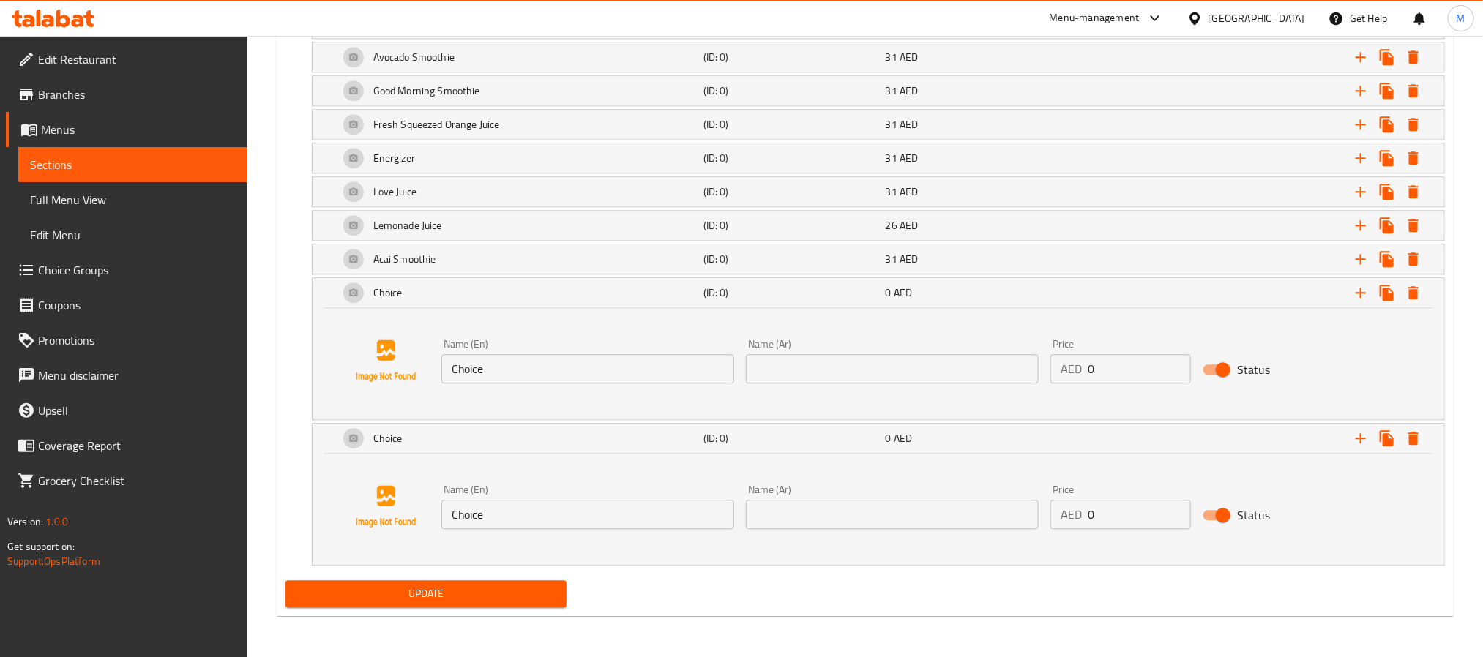
click at [559, 380] on input "Choice" at bounding box center [587, 368] width 293 height 29
paste input "Passion Fruit Mojito"
type input "Passion Fruit Mojito"
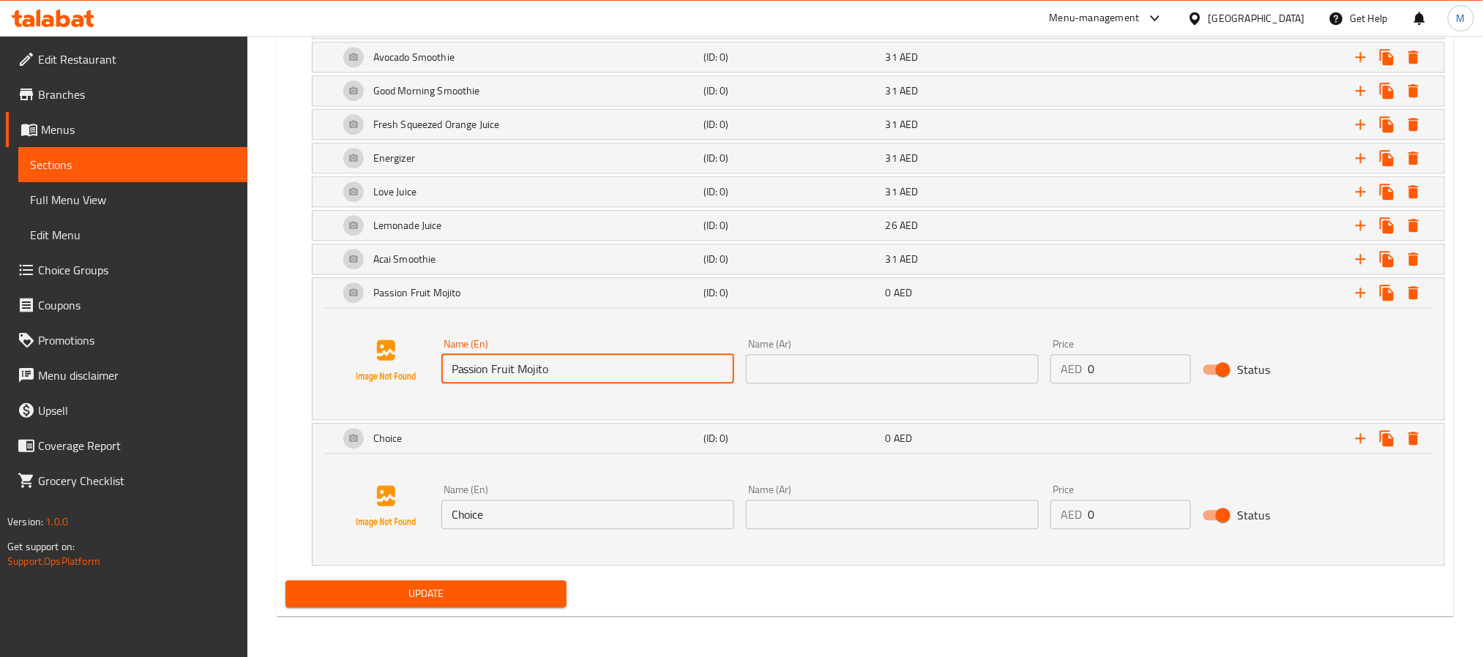
click at [1009, 390] on div "Name (Ar) Name (Ar)" at bounding box center [892, 361] width 305 height 56
click at [1011, 376] on input "text" at bounding box center [892, 368] width 293 height 29
paste input "موهيتو فاكهة العاطفة"
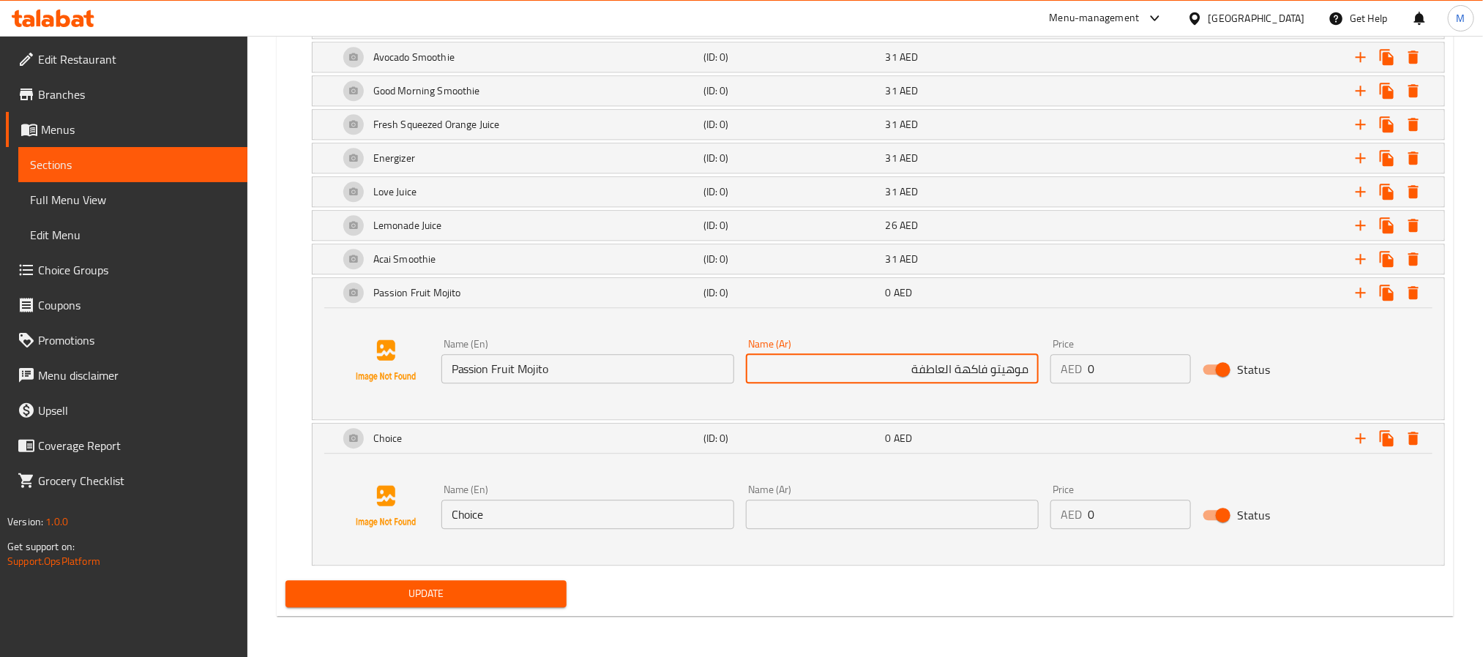
click at [964, 376] on input "موهيتو فاكهة العاطفة" at bounding box center [892, 368] width 293 height 29
drag, startPoint x: 964, startPoint y: 376, endPoint x: 941, endPoint y: 374, distance: 23.5
click at [941, 374] on input "موهيتو فاكهة العاطفة" at bounding box center [892, 368] width 293 height 29
type input "موهيتو باشون فروت"
click at [1152, 365] on input "0" at bounding box center [1139, 368] width 103 height 29
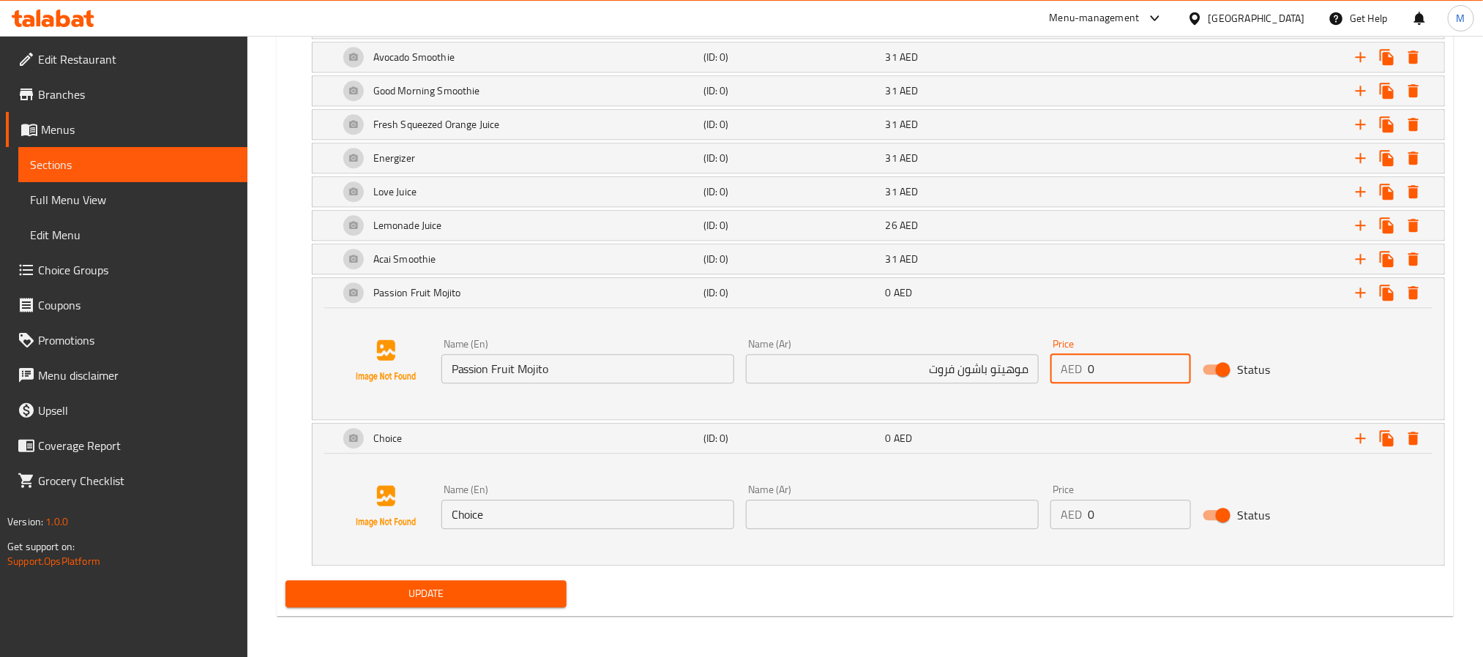
click at [1152, 365] on input "0" at bounding box center [1139, 368] width 103 height 29
paste input "31"
type input "31"
click at [1061, 286] on div "31 AED" at bounding box center [974, 293] width 182 height 21
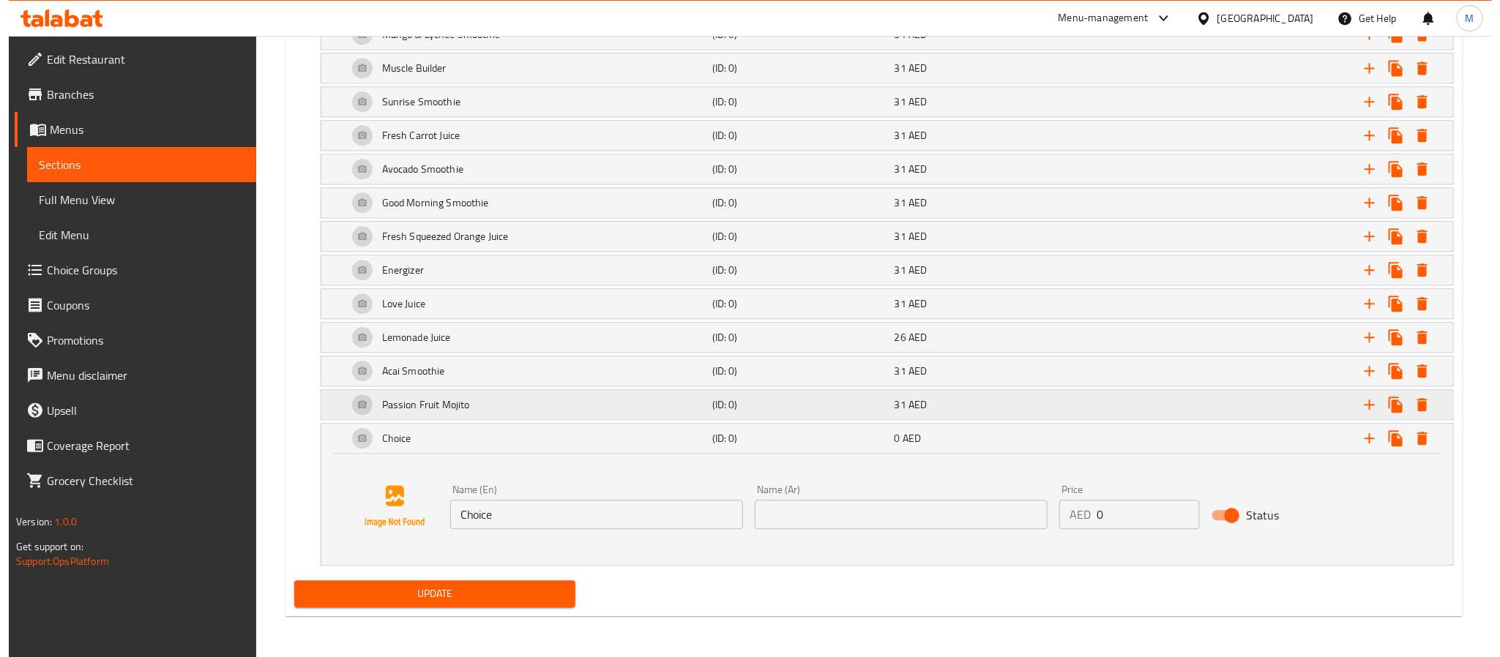
scroll to position [1791, 0]
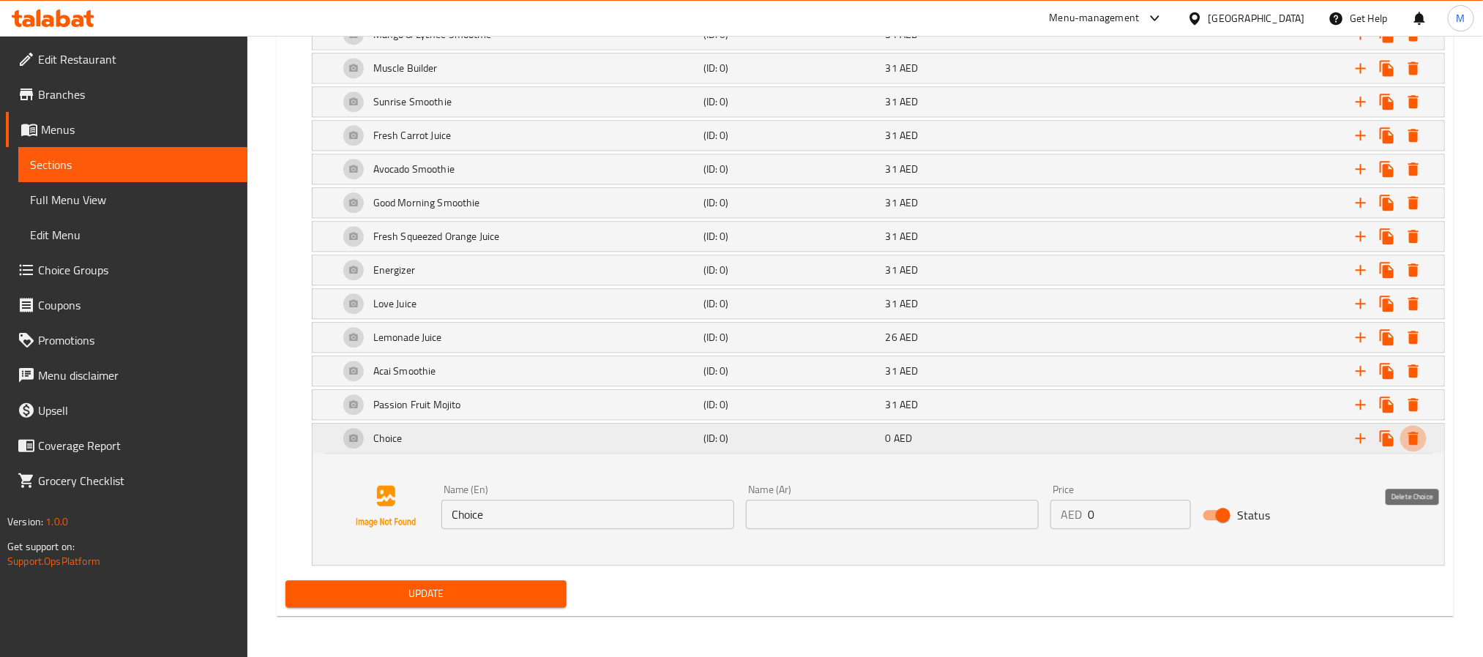
click at [1413, 436] on icon "Expand" at bounding box center [1414, 438] width 10 height 13
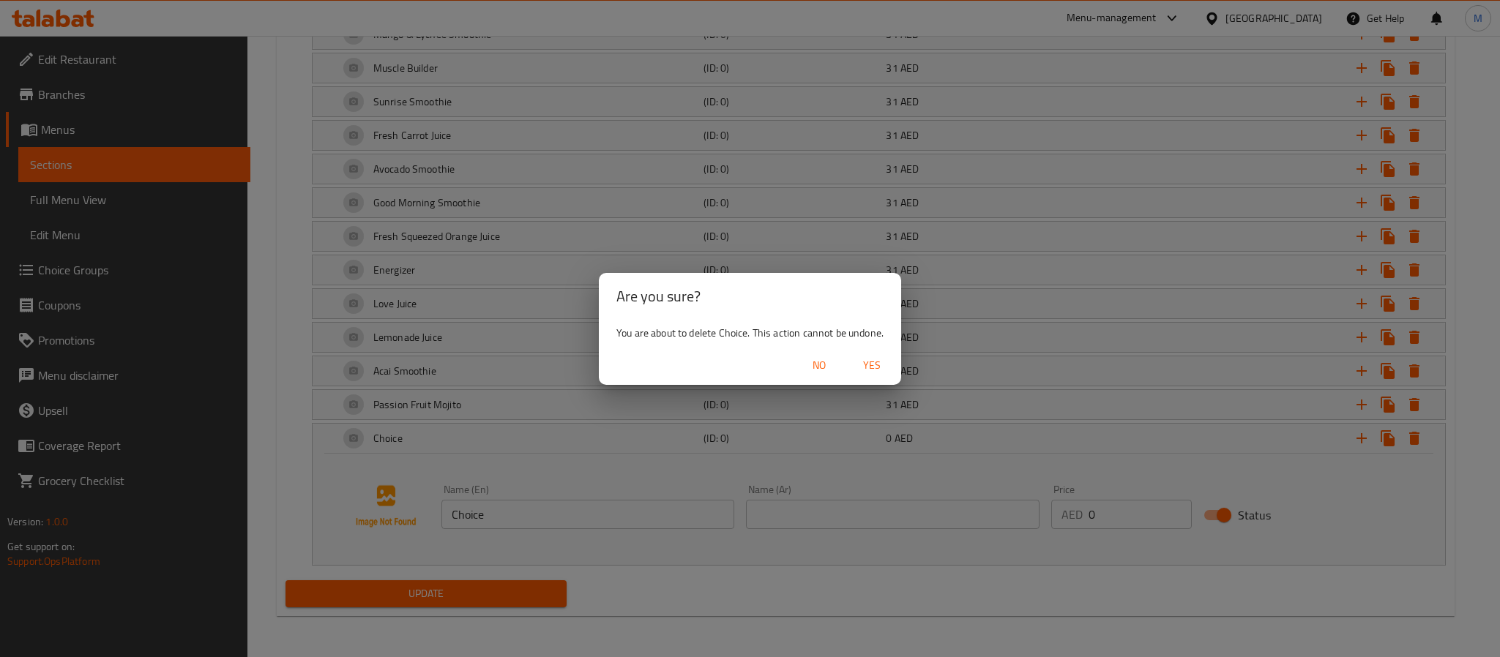
click at [875, 360] on span "Yes" at bounding box center [871, 366] width 35 height 18
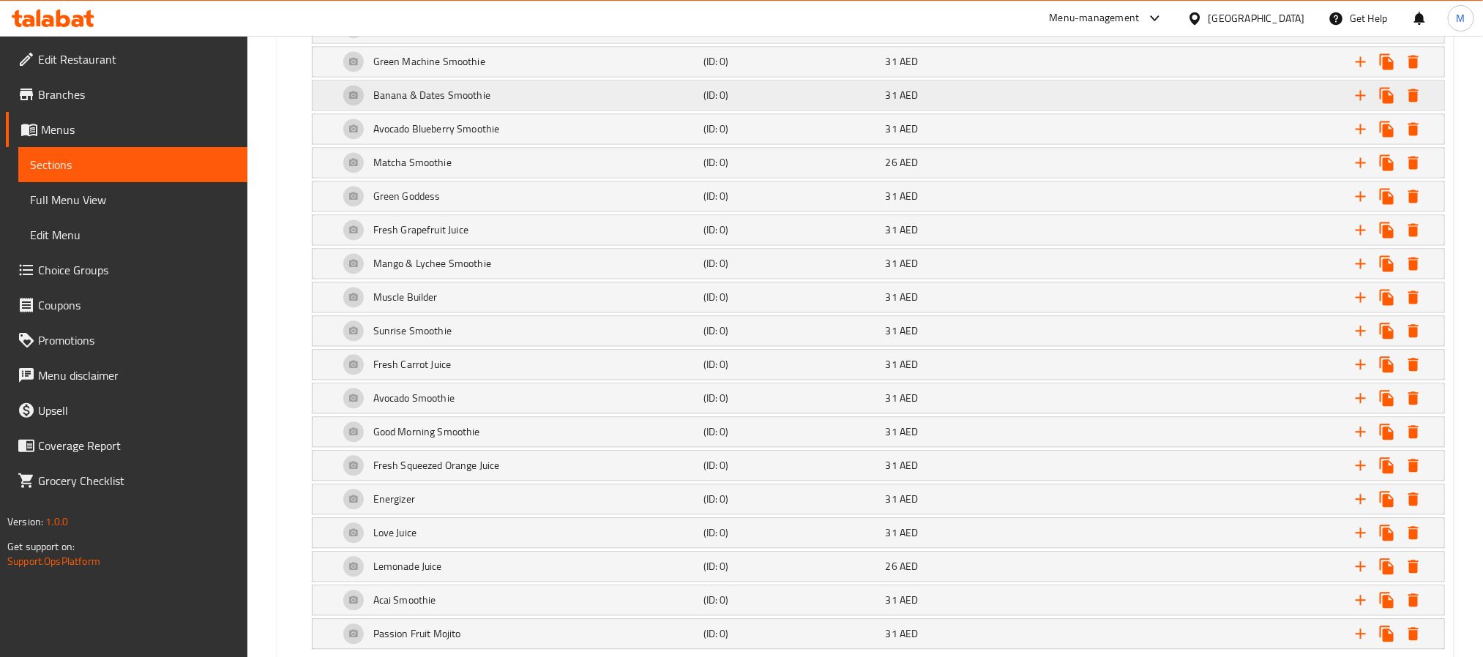
scroll to position [1645, 0]
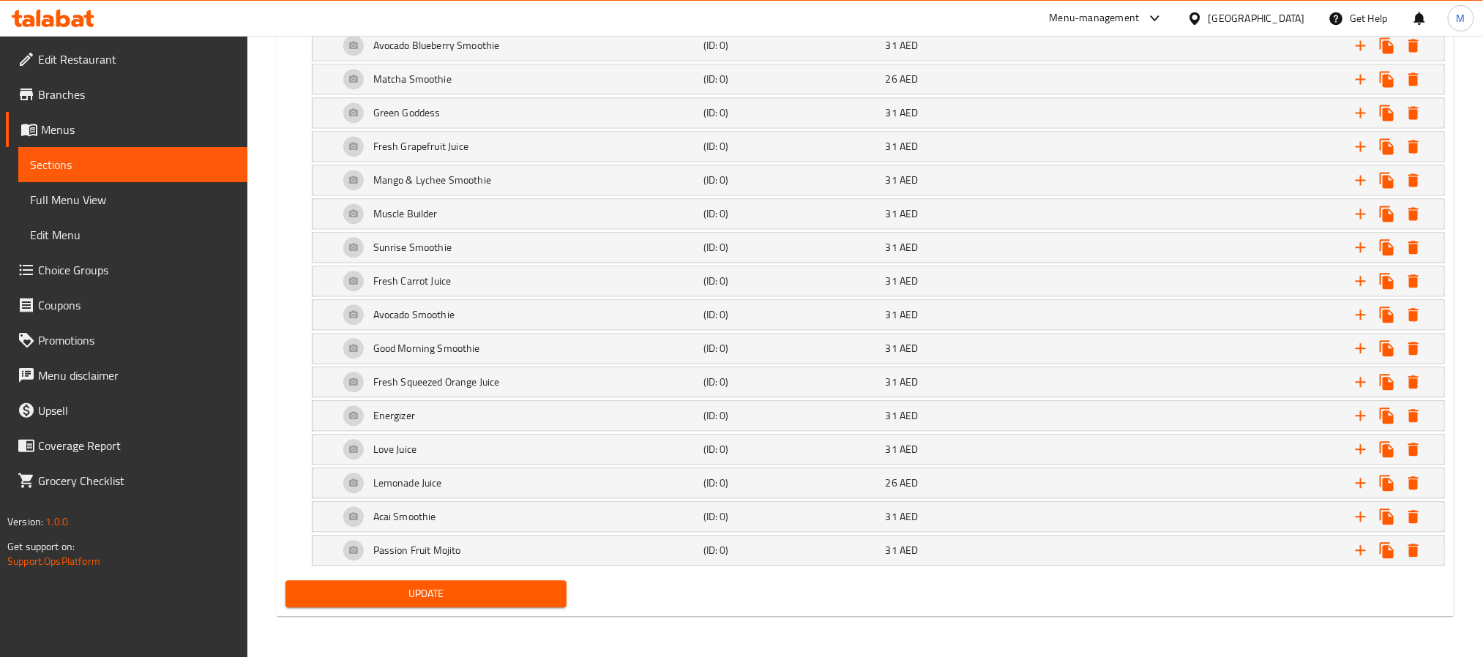
click at [706, 595] on div "Update" at bounding box center [865, 594] width 1171 height 39
click at [1290, 606] on div "Update" at bounding box center [865, 594] width 1171 height 39
click at [536, 594] on span "Update" at bounding box center [426, 594] width 258 height 18
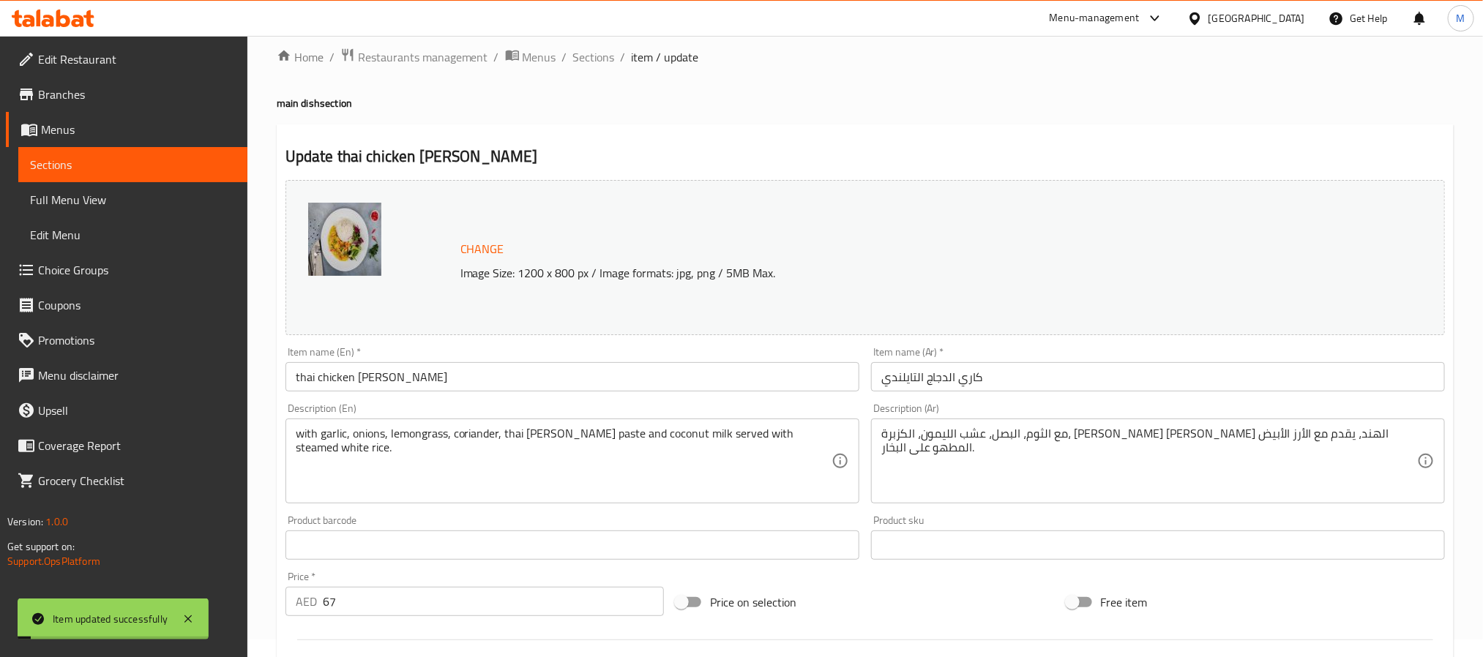
scroll to position [0, 0]
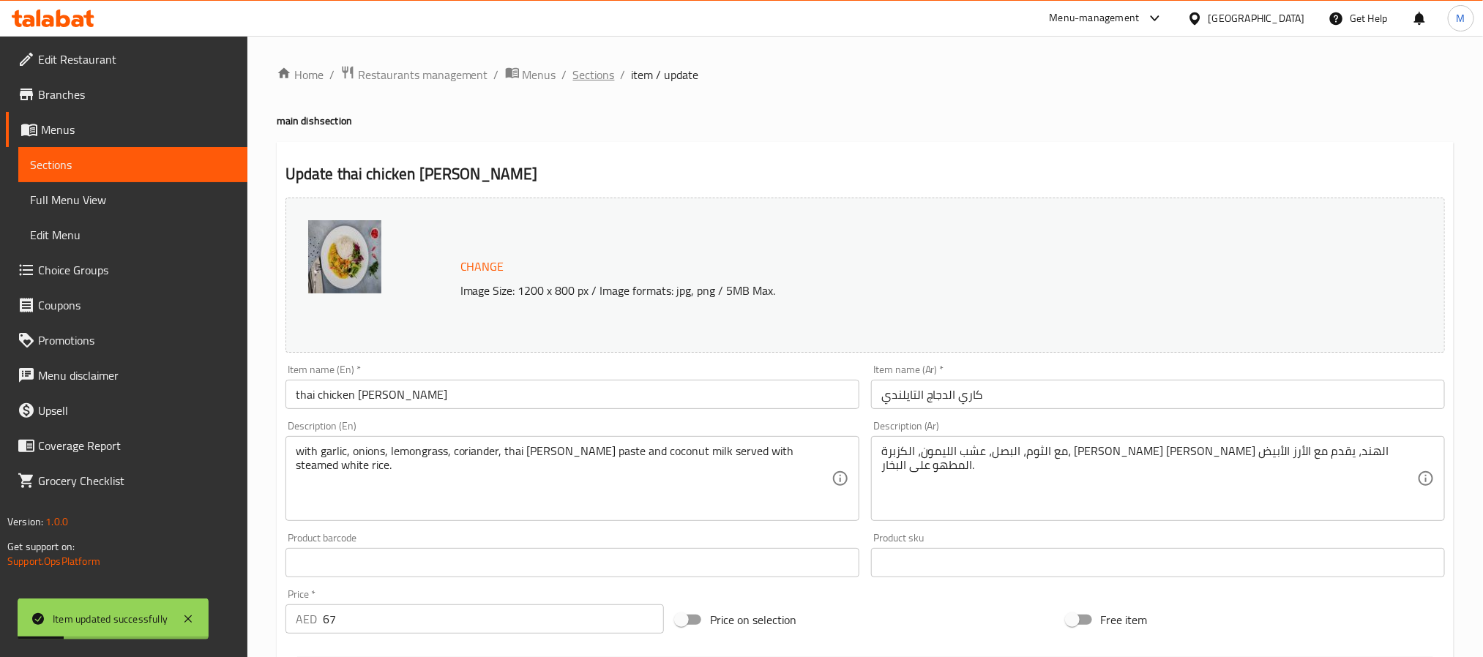
click at [600, 78] on span "Sections" at bounding box center [594, 75] width 42 height 18
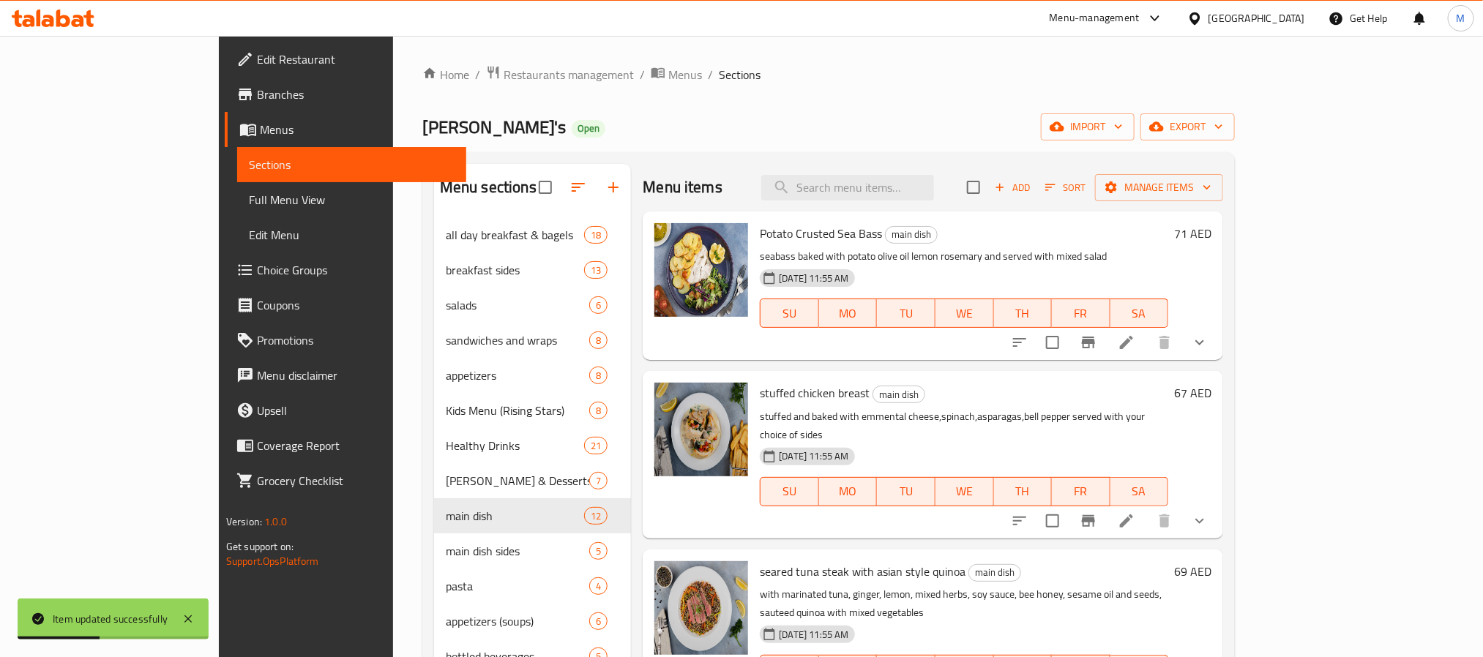
click at [955, 160] on div "Menu sections all day breakfast & bagels 18 breakfast sides 13 salads 6 sandwic…" at bounding box center [828, 492] width 813 height 681
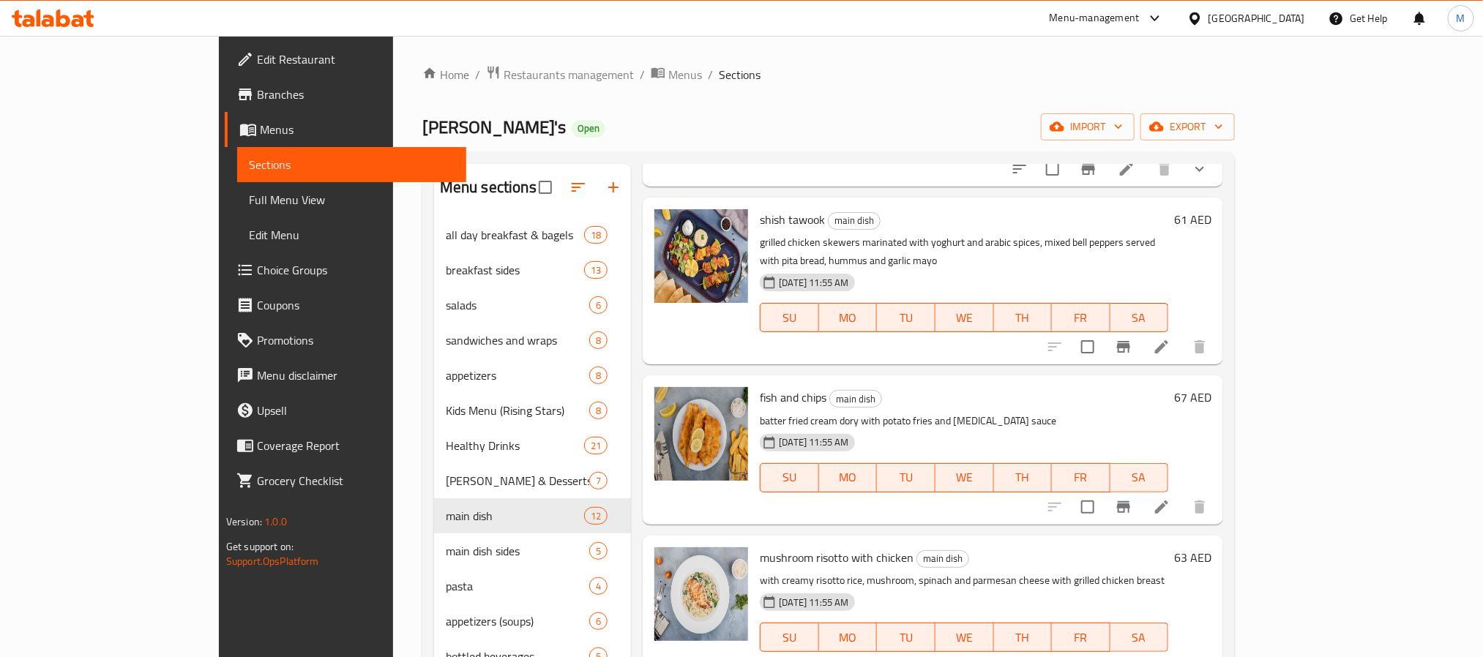
scroll to position [919, 0]
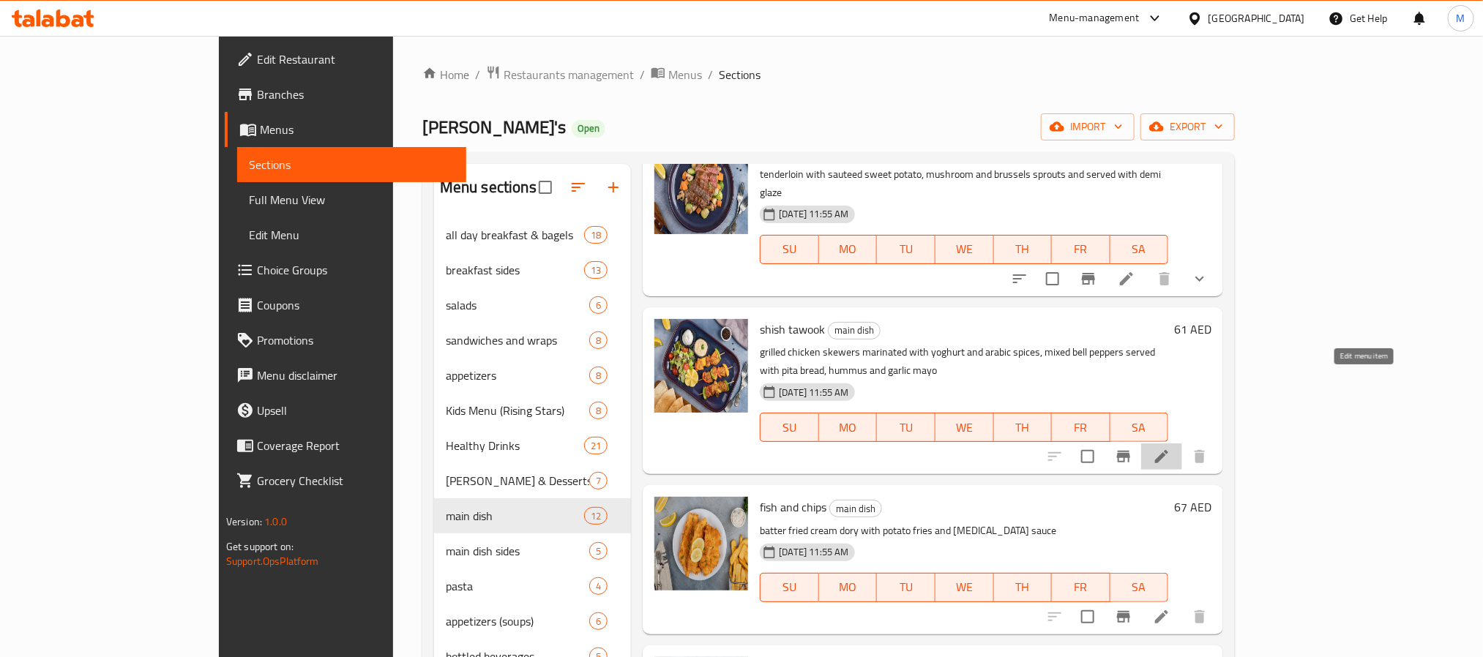
click at [1171, 448] on icon at bounding box center [1162, 457] width 18 height 18
